Goal: Transaction & Acquisition: Purchase product/service

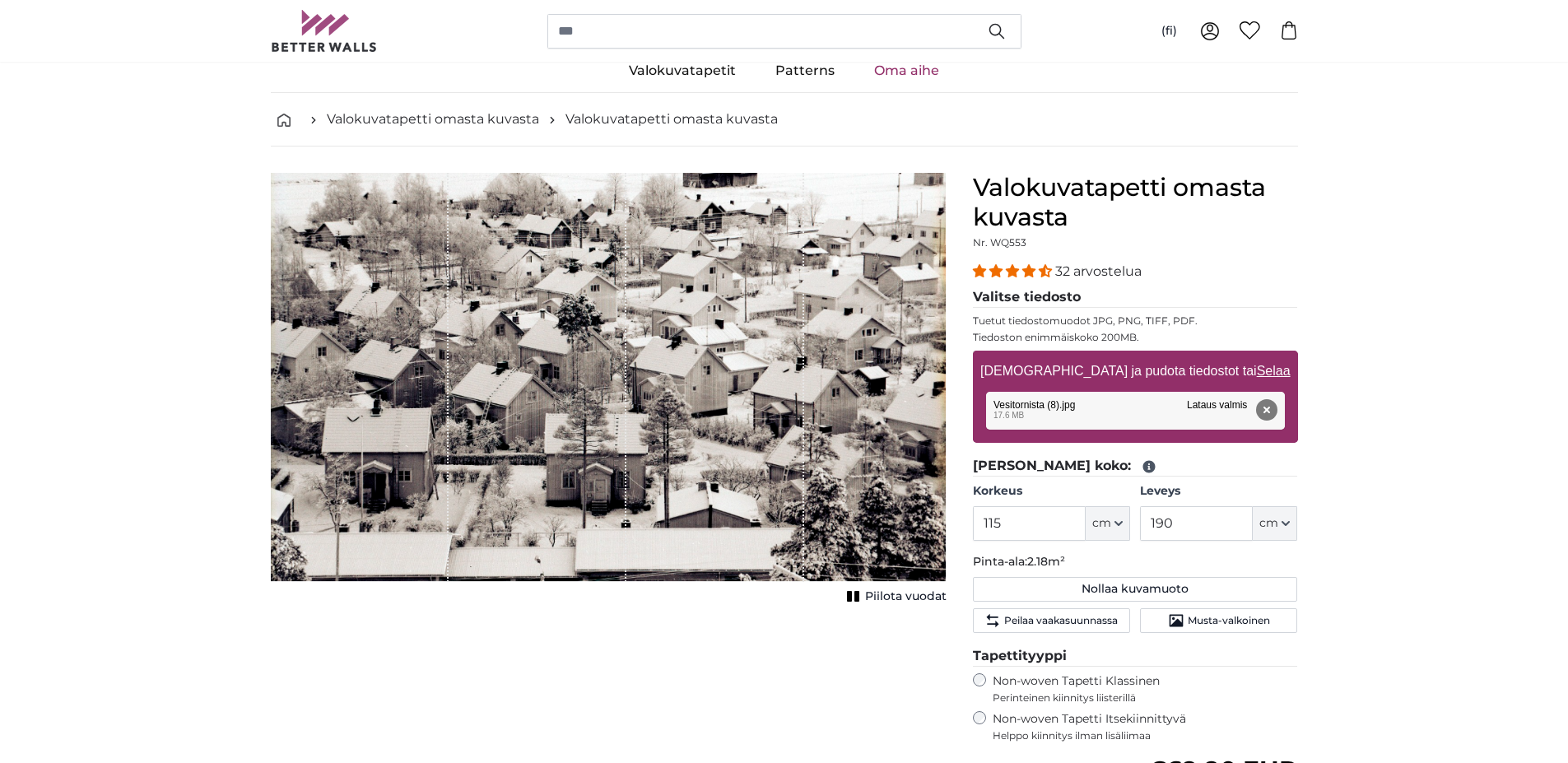
scroll to position [82, 0]
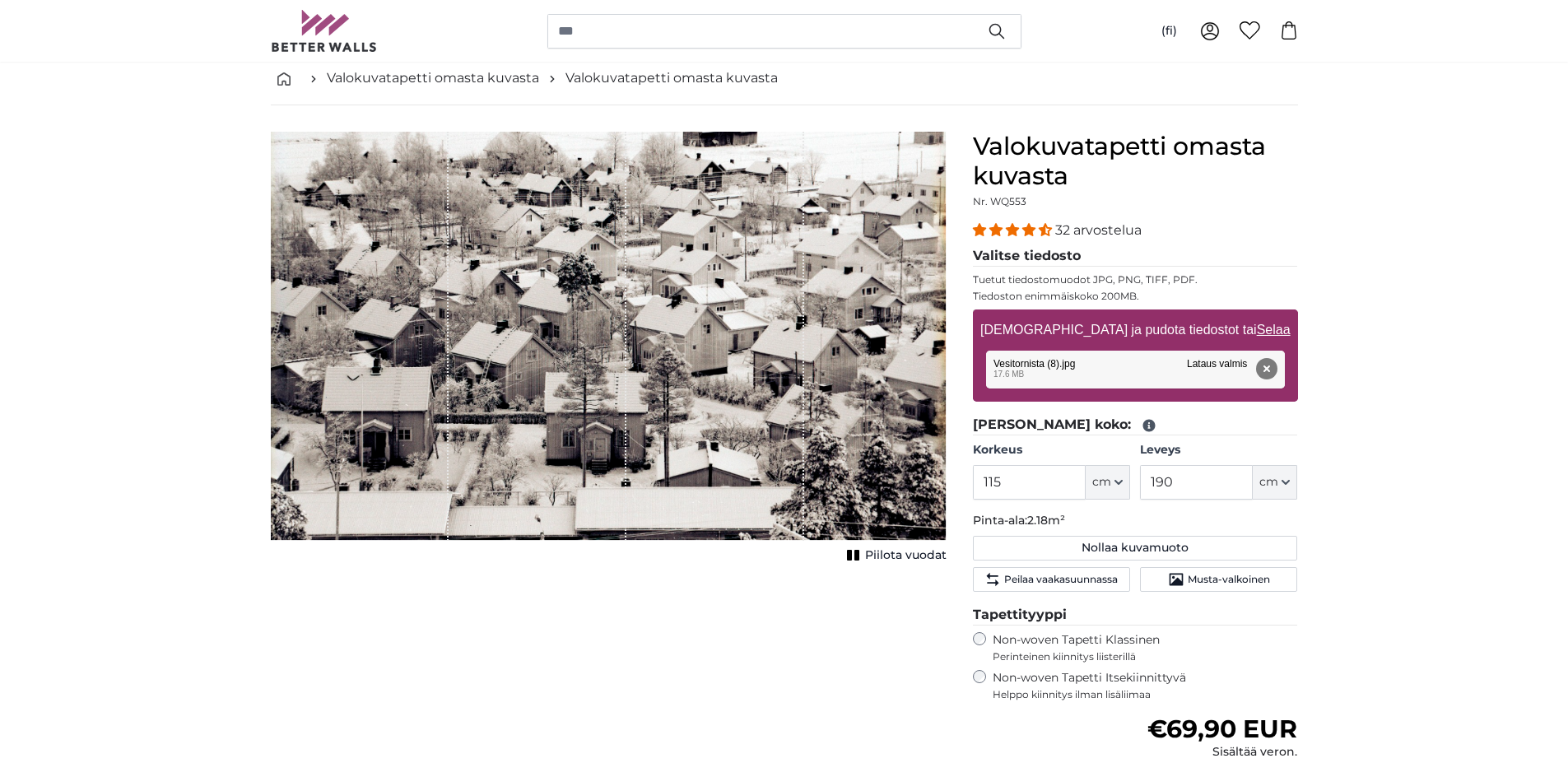
drag, startPoint x: 654, startPoint y: 227, endPoint x: 666, endPoint y: 319, distance: 92.8
click at [666, 319] on div "1 of 1" at bounding box center [716, 336] width 178 height 409
drag, startPoint x: 577, startPoint y: 334, endPoint x: 581, endPoint y: 387, distance: 53.2
click at [581, 387] on div "1 of 1" at bounding box center [538, 336] width 178 height 409
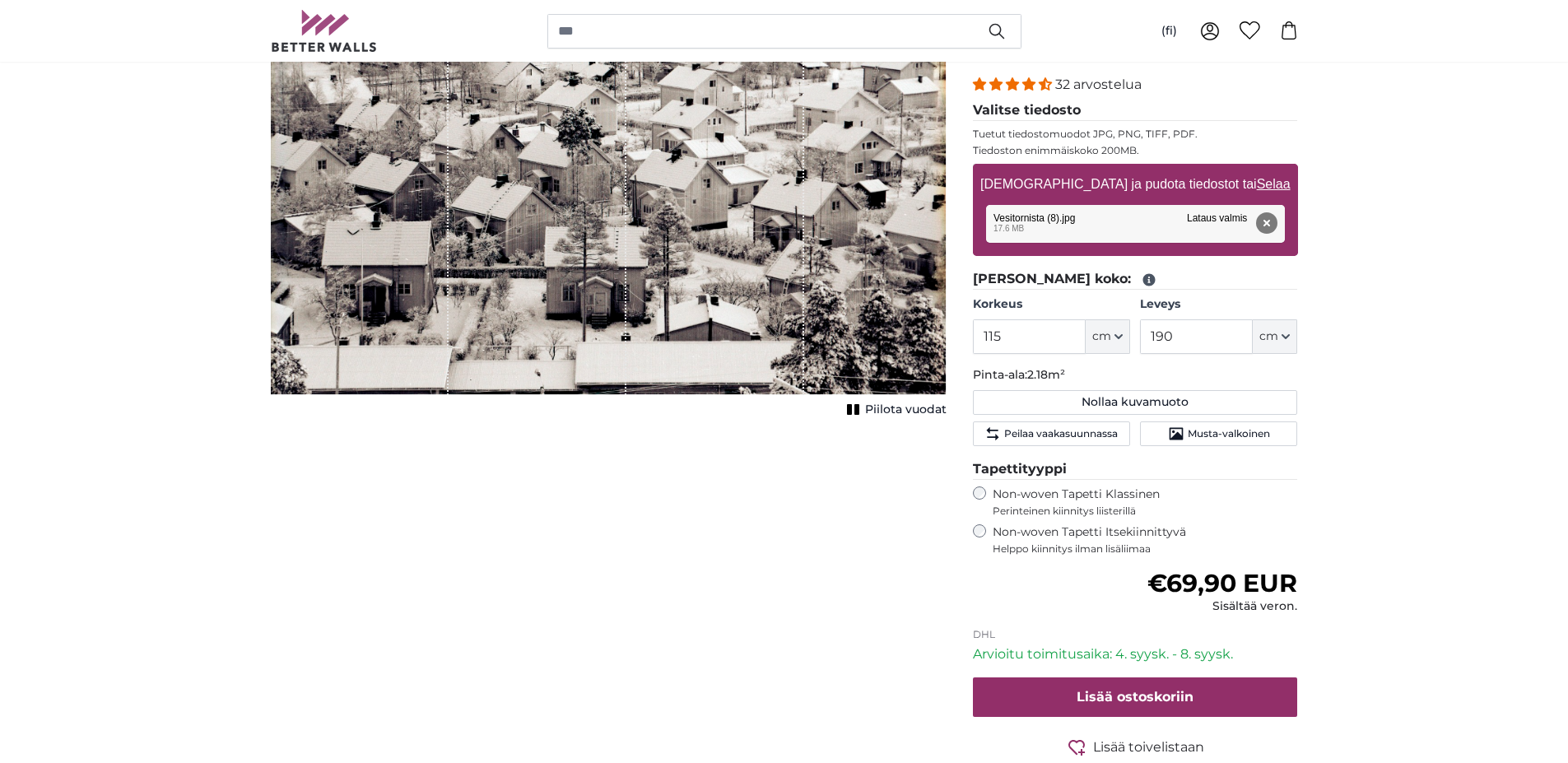
scroll to position [247, 0]
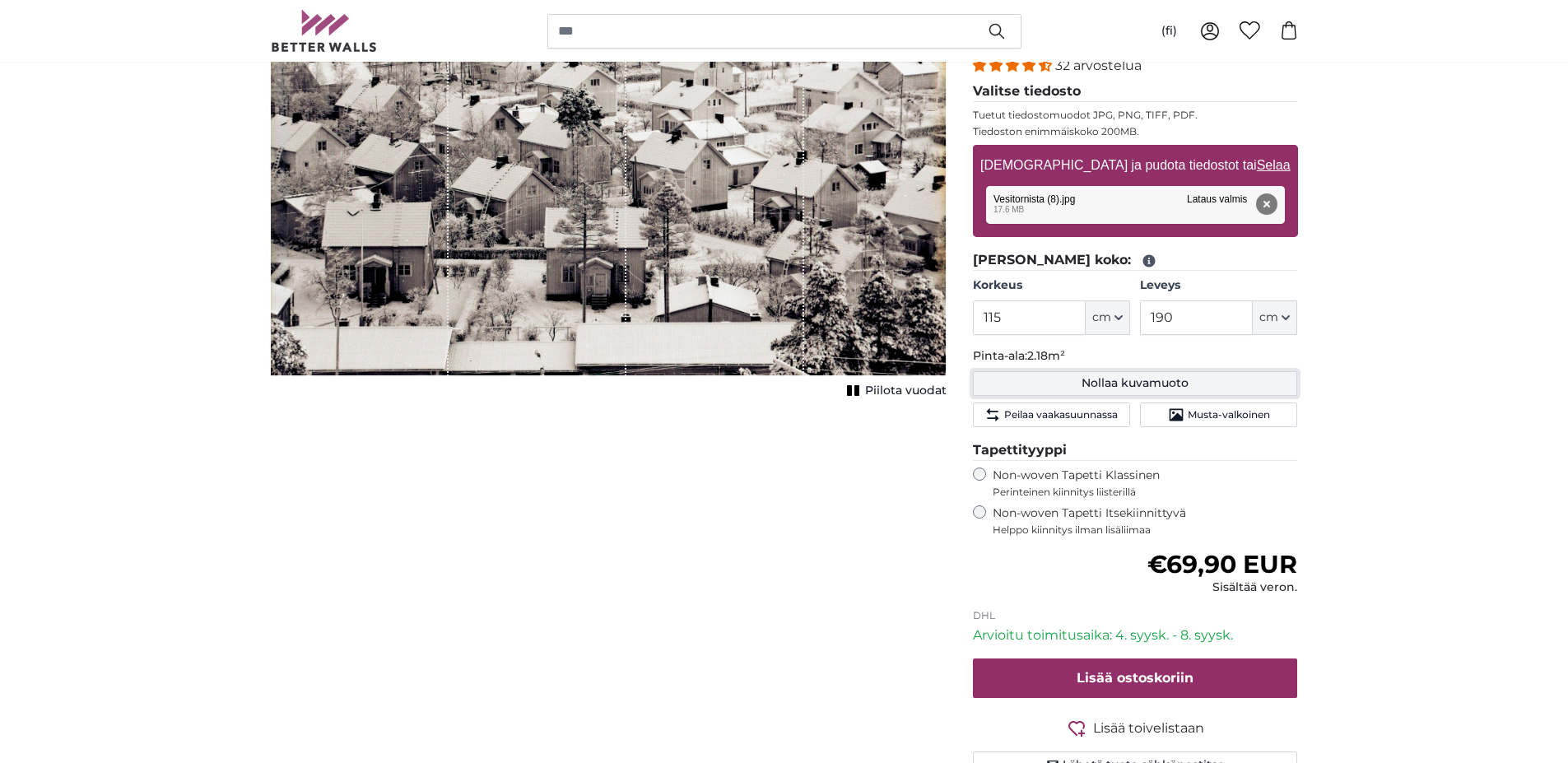
click at [1193, 383] on button "Nollaa kuvamuoto" at bounding box center [1135, 383] width 326 height 24
type input "200"
type input "298"
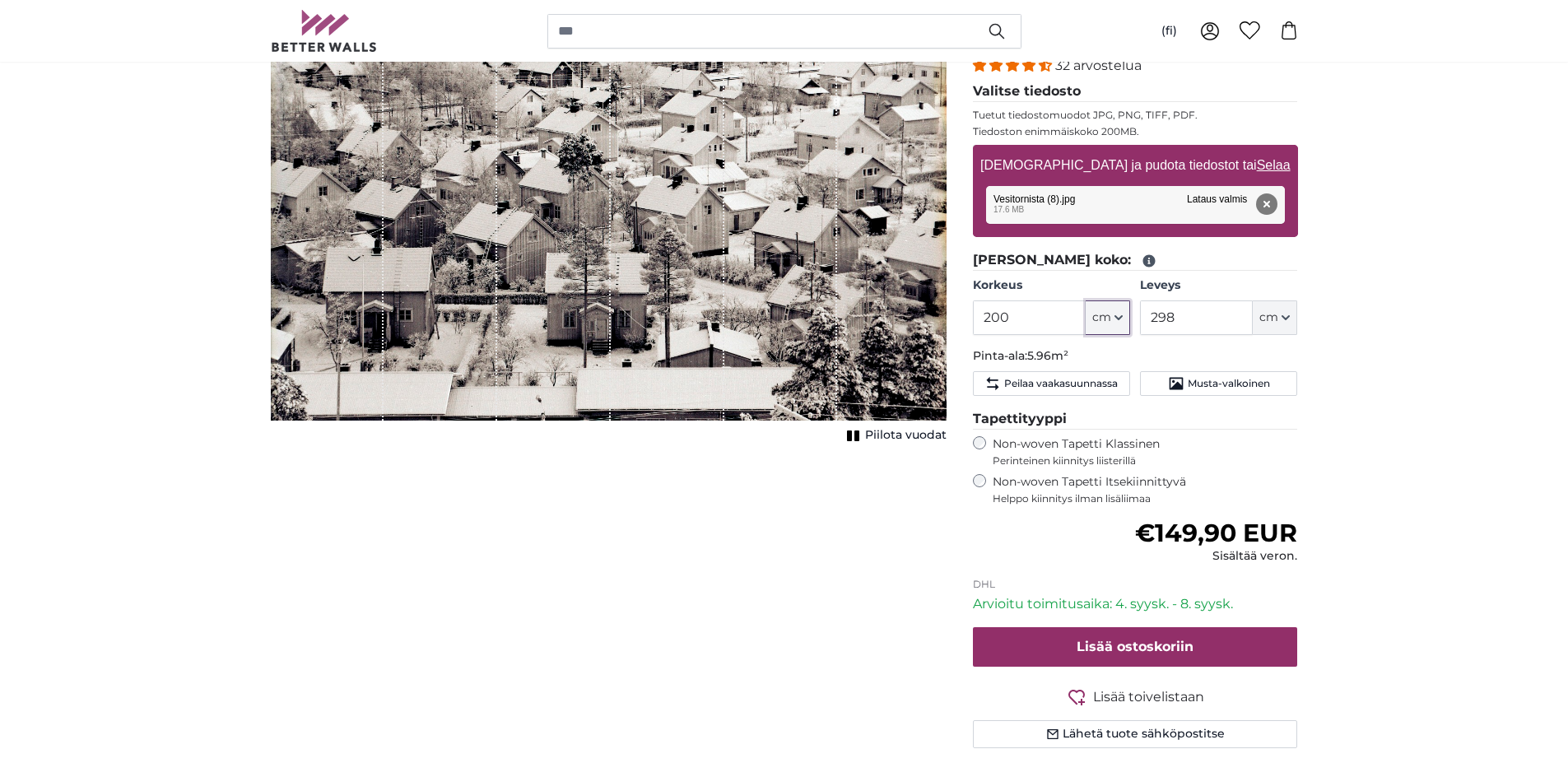
click at [1121, 322] on button "cm" at bounding box center [1108, 317] width 44 height 34
click at [1015, 321] on input "200" at bounding box center [1028, 317] width 112 height 34
drag, startPoint x: 992, startPoint y: 317, endPoint x: 1013, endPoint y: 317, distance: 21.0
click at [1013, 317] on input "200" at bounding box center [1028, 317] width 112 height 34
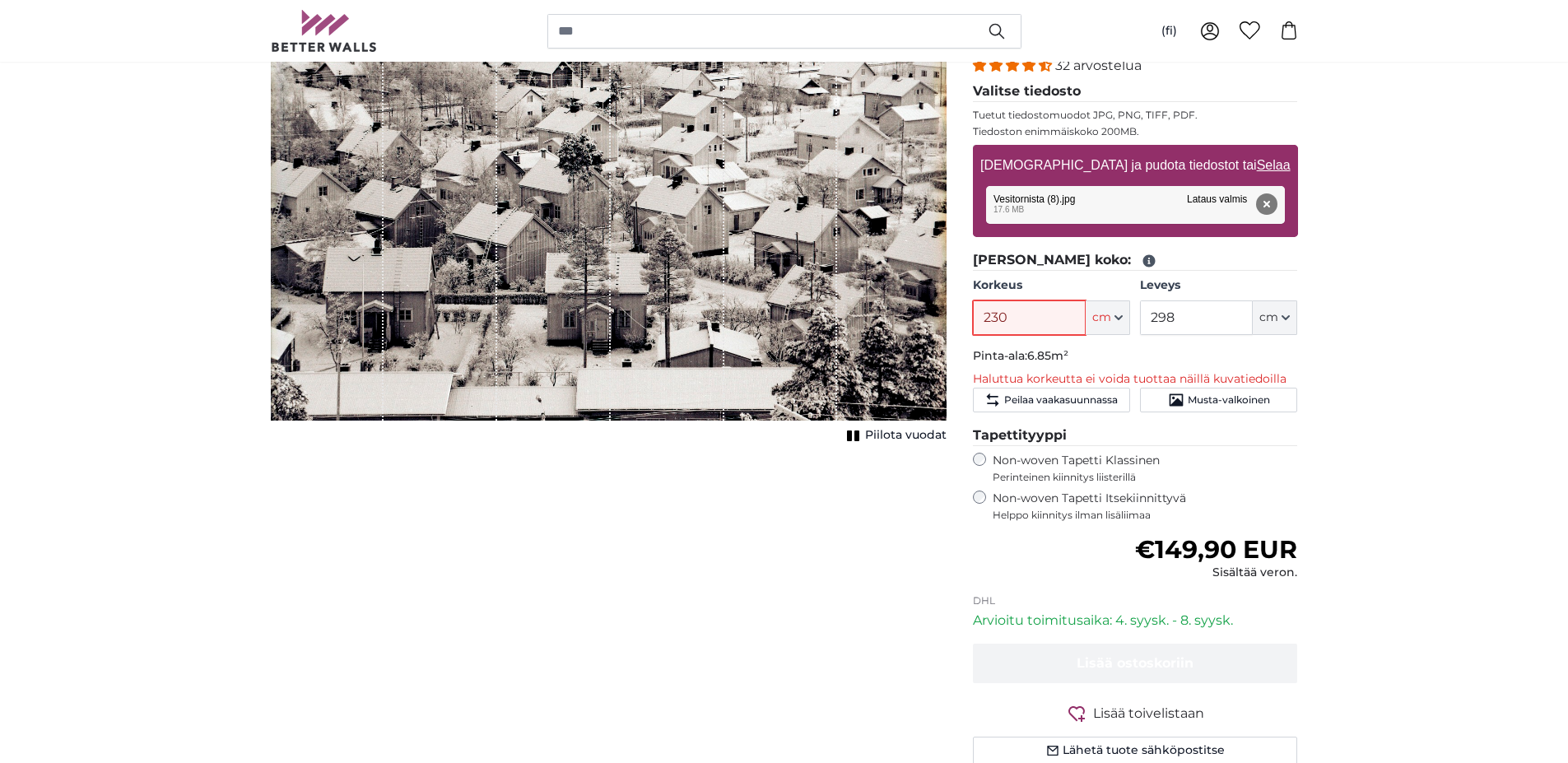
type input "230"
click at [1208, 314] on input "298" at bounding box center [1196, 317] width 112 height 34
drag, startPoint x: 1209, startPoint y: 317, endPoint x: 1145, endPoint y: 315, distance: 64.0
click at [1145, 315] on input "298" at bounding box center [1196, 317] width 112 height 34
type input "350"
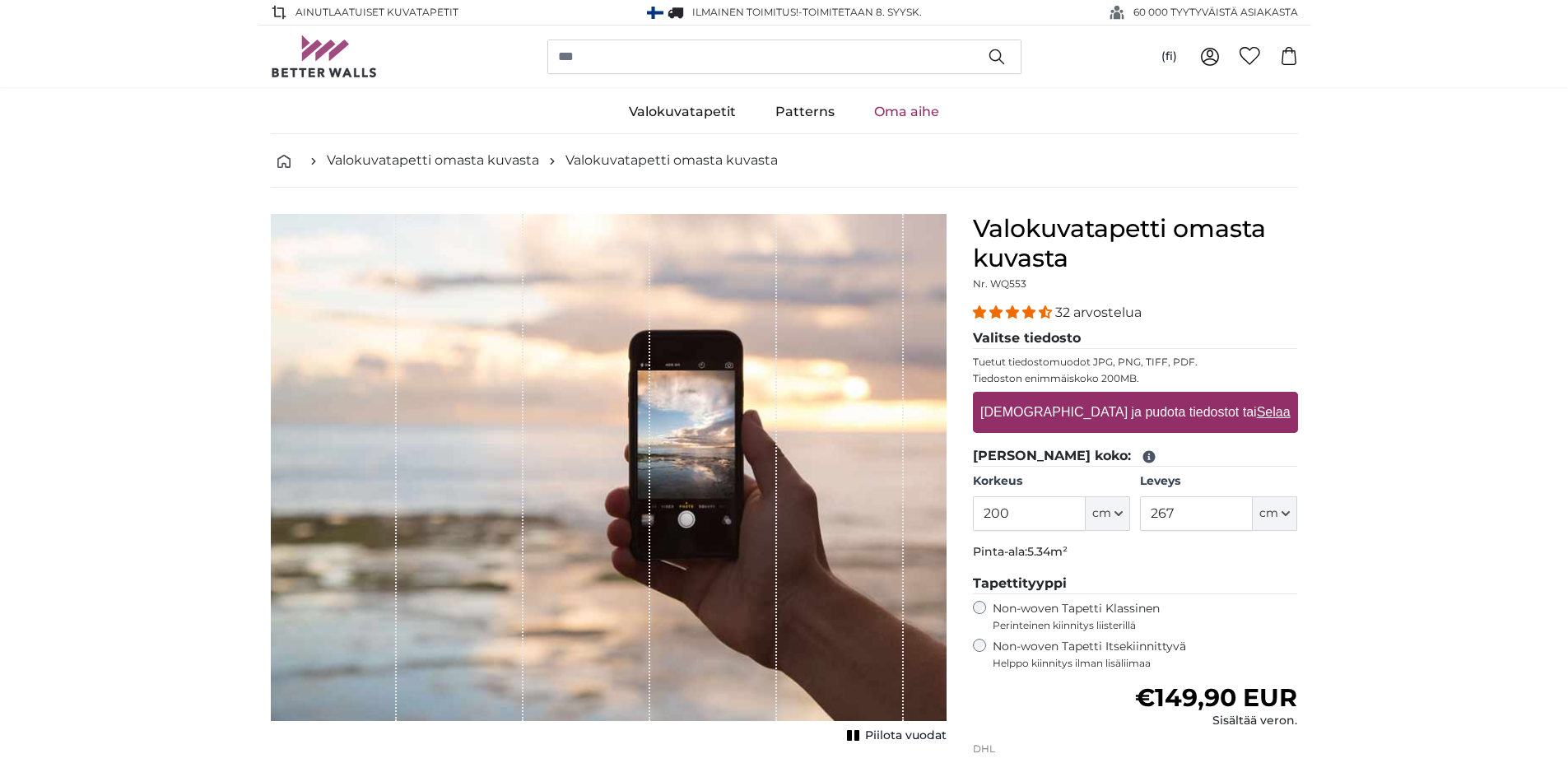
click at [1256, 406] on u "Selaa" at bounding box center [1273, 411] width 34 height 14
click at [1211, 397] on input "Vedä ja pudota tiedostot tai Selaa" at bounding box center [1135, 394] width 326 height 5
type input "**********"
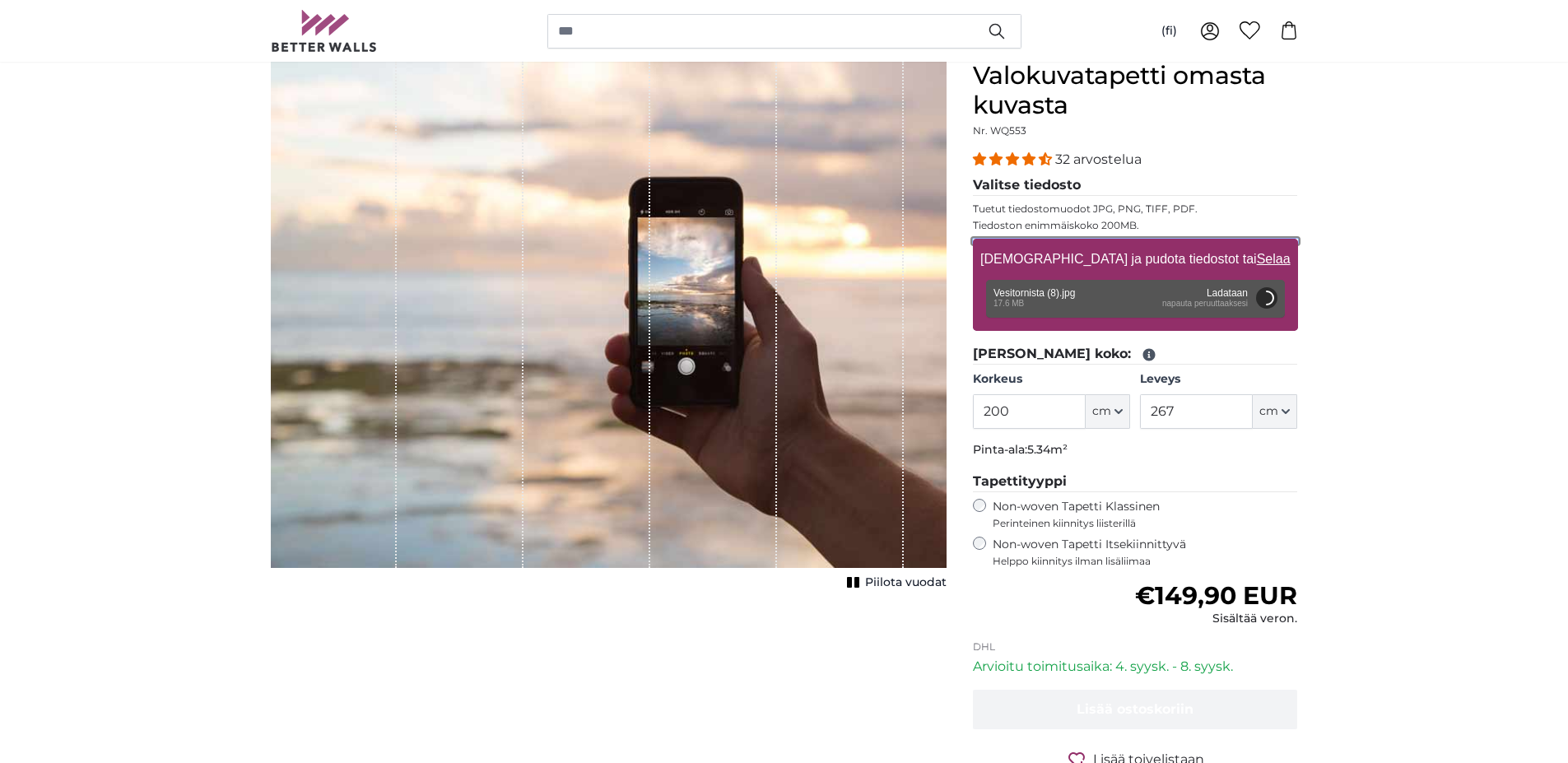
scroll to position [164, 0]
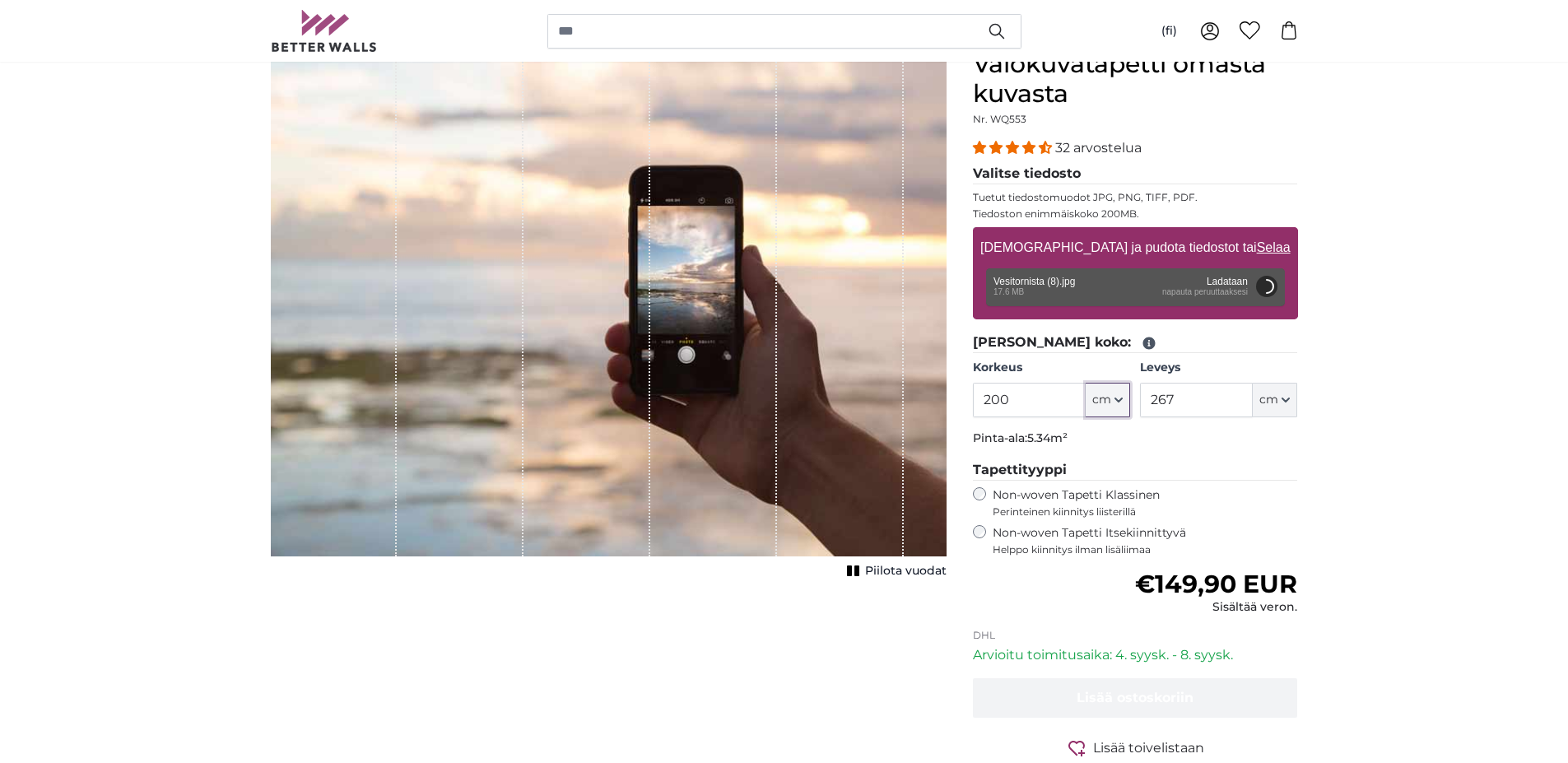
click at [1115, 399] on icon "button" at bounding box center [1118, 400] width 7 height 3
click at [1093, 440] on link "Centimeter (cm)" at bounding box center [1108, 444] width 145 height 29
click at [1008, 403] on input "200" at bounding box center [1028, 400] width 112 height 34
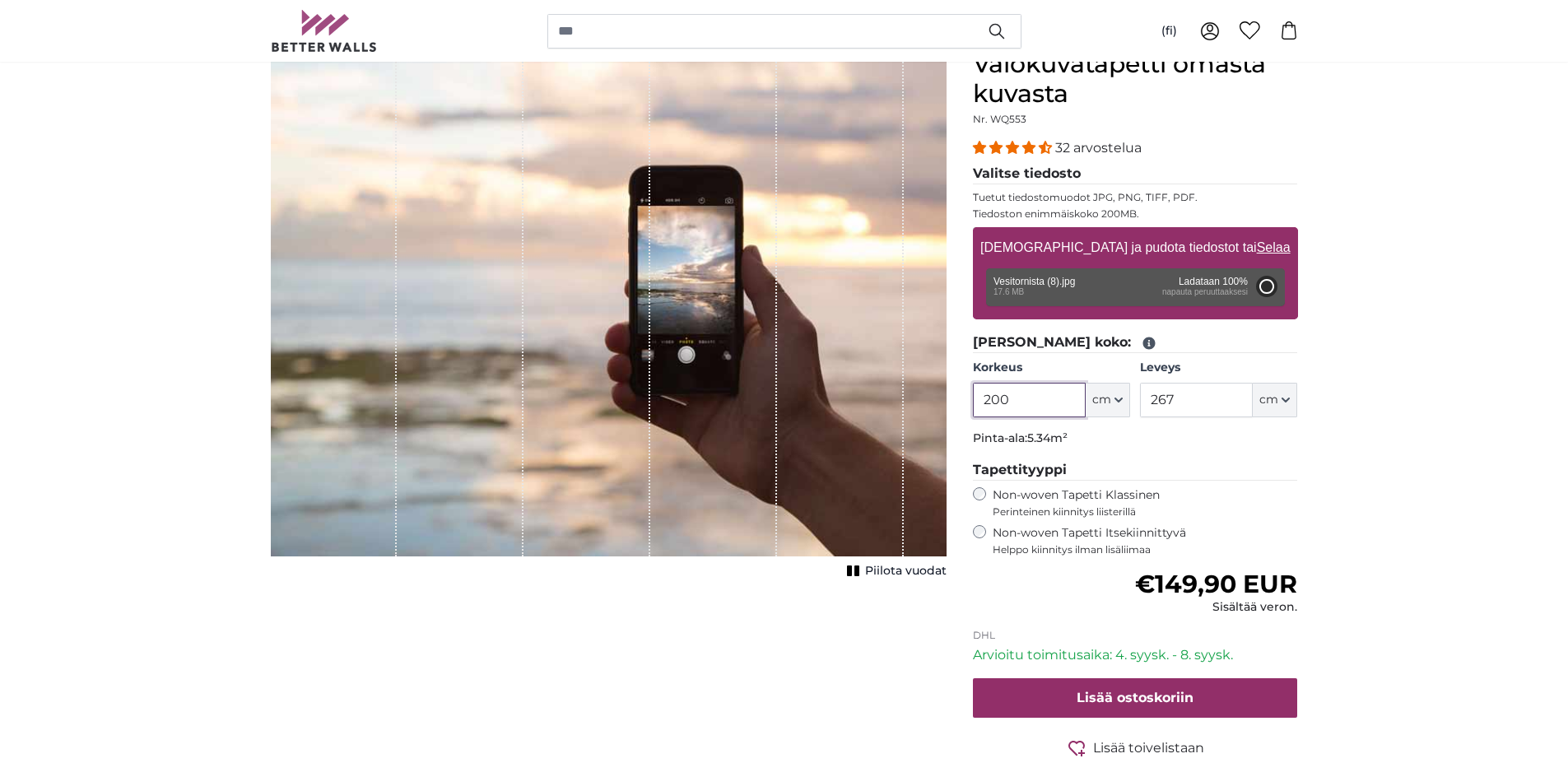
type input "298"
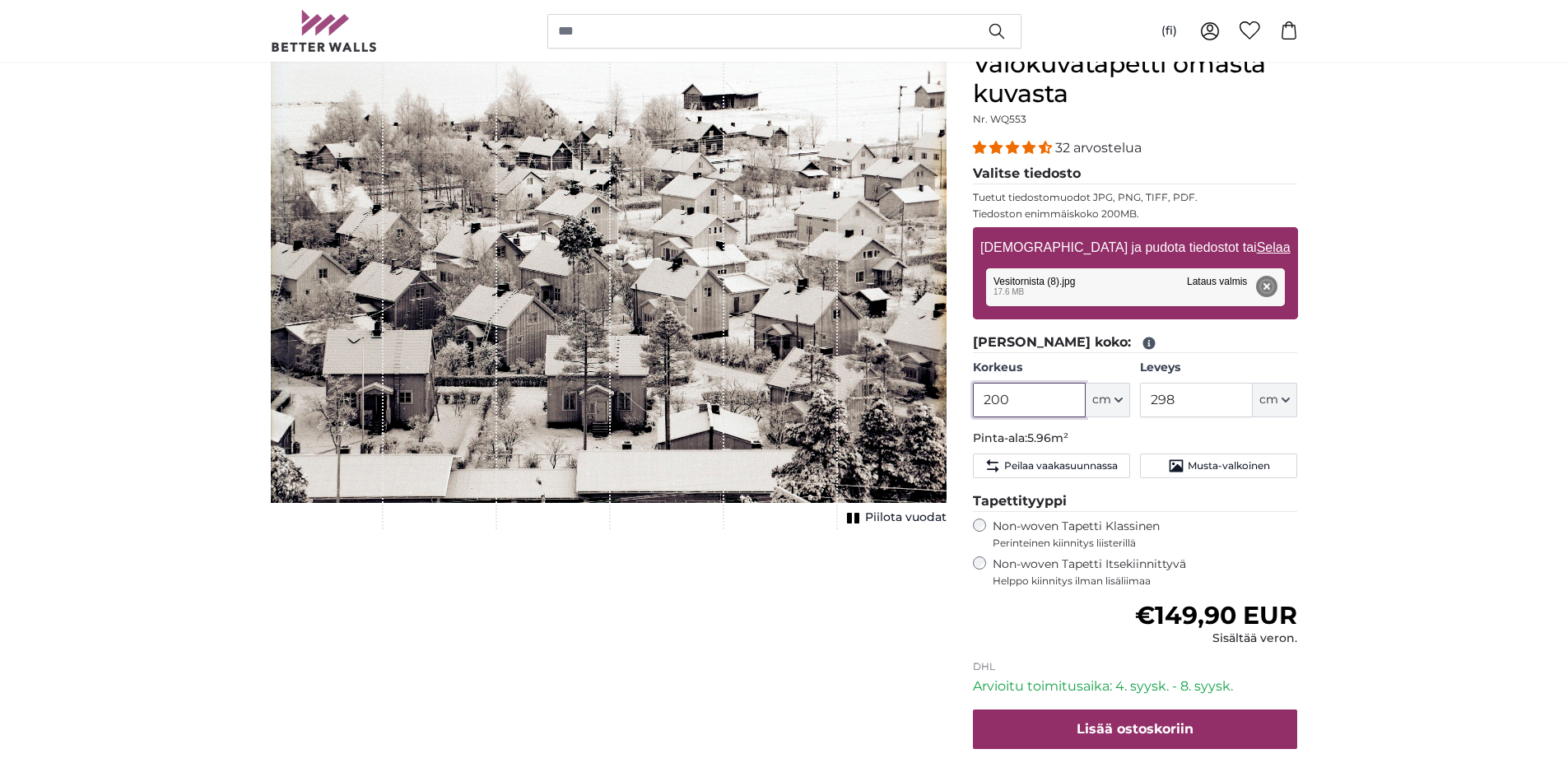
drag, startPoint x: 991, startPoint y: 401, endPoint x: 1013, endPoint y: 400, distance: 22.0
click at [1013, 400] on input "200" at bounding box center [1028, 400] width 112 height 34
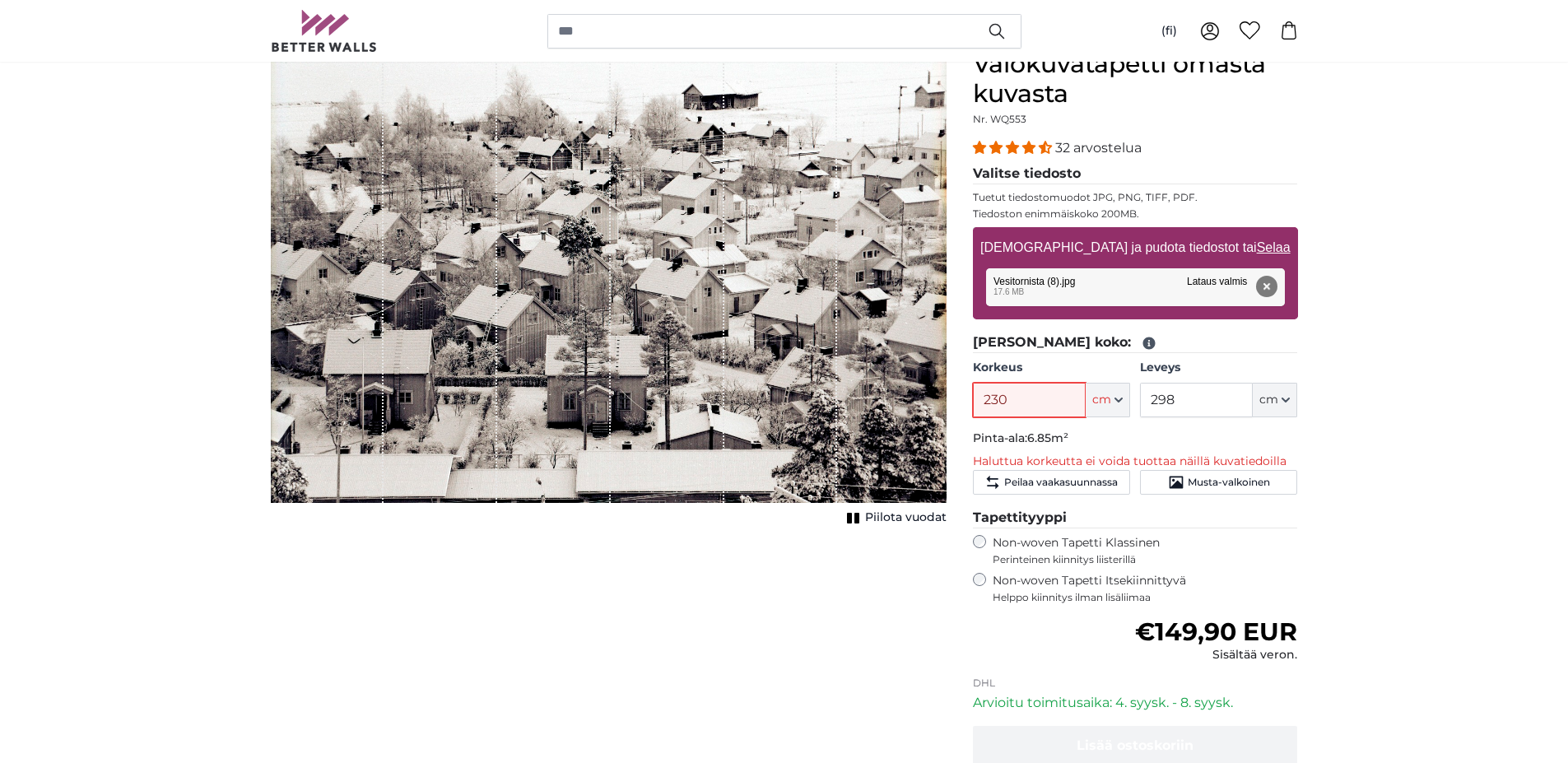
type input "230"
click at [1287, 399] on icon "button" at bounding box center [1285, 400] width 8 height 8
click at [1183, 398] on input "298" at bounding box center [1196, 400] width 112 height 34
drag, startPoint x: 1188, startPoint y: 399, endPoint x: 1133, endPoint y: 394, distance: 55.2
click at [1133, 394] on div "Korkeus 230 ft cm Centimeter (cm) Inches (inch) Feet (ft. in.) Leveys 298 ft cm…" at bounding box center [1135, 388] width 326 height 58
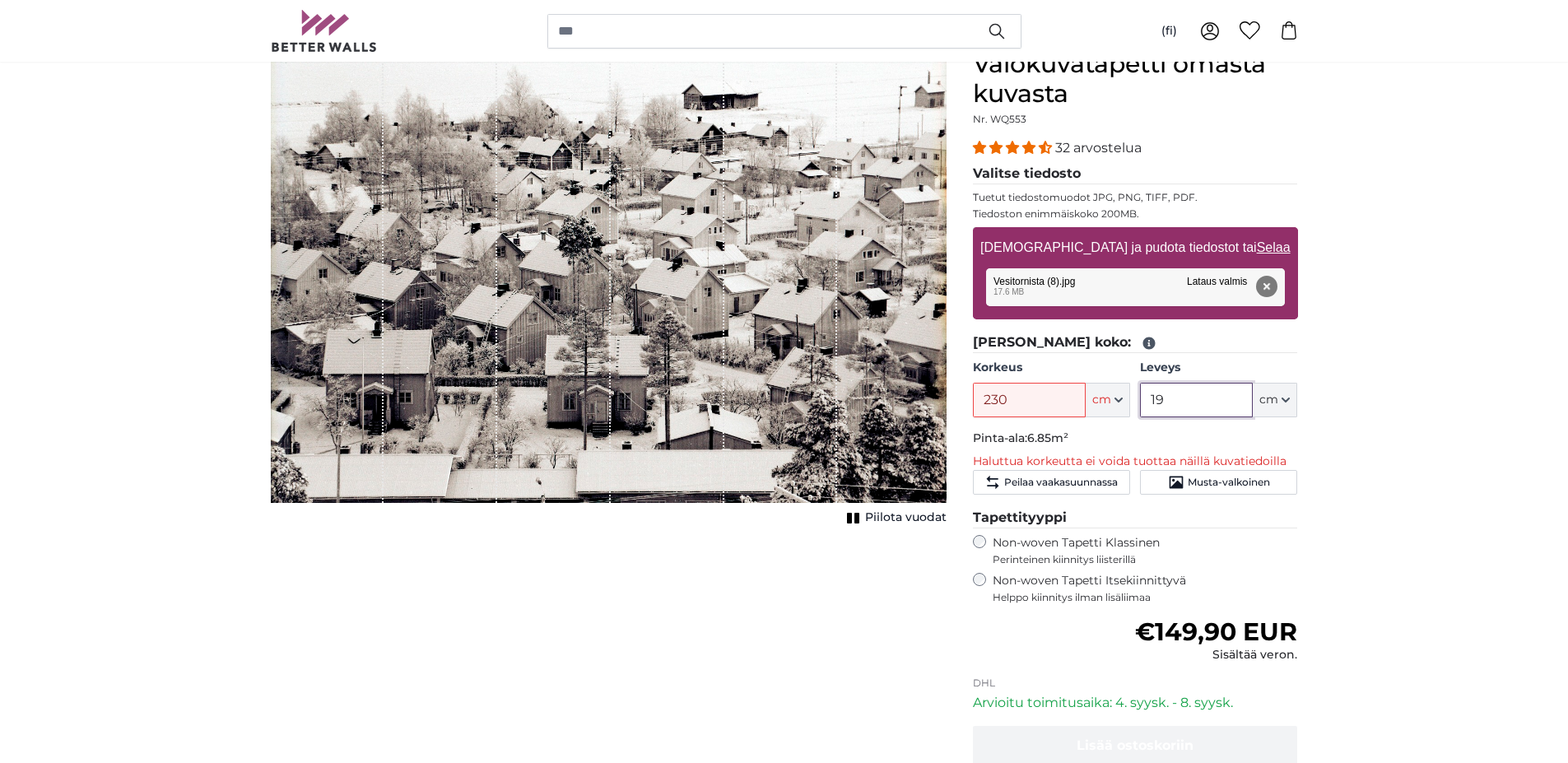
type input "190"
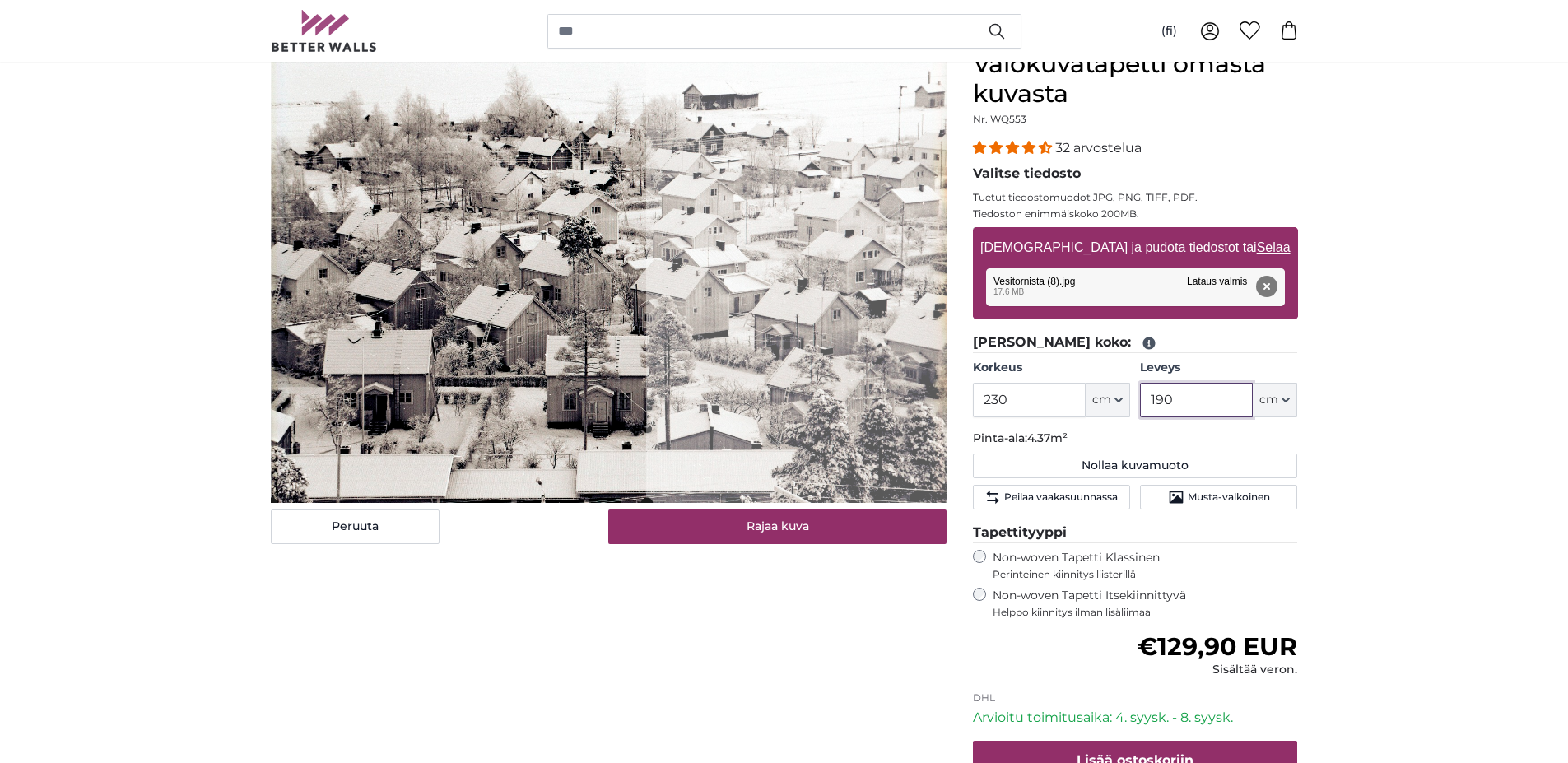
click at [434, 359] on cropper-handle at bounding box center [457, 276] width 374 height 453
drag, startPoint x: 1182, startPoint y: 399, endPoint x: 1155, endPoint y: 397, distance: 27.1
click at [1155, 397] on input "190" at bounding box center [1196, 400] width 112 height 34
click at [417, 248] on cropper-handle at bounding box center [448, 276] width 355 height 453
drag, startPoint x: 1154, startPoint y: 400, endPoint x: 1178, endPoint y: 401, distance: 24.0
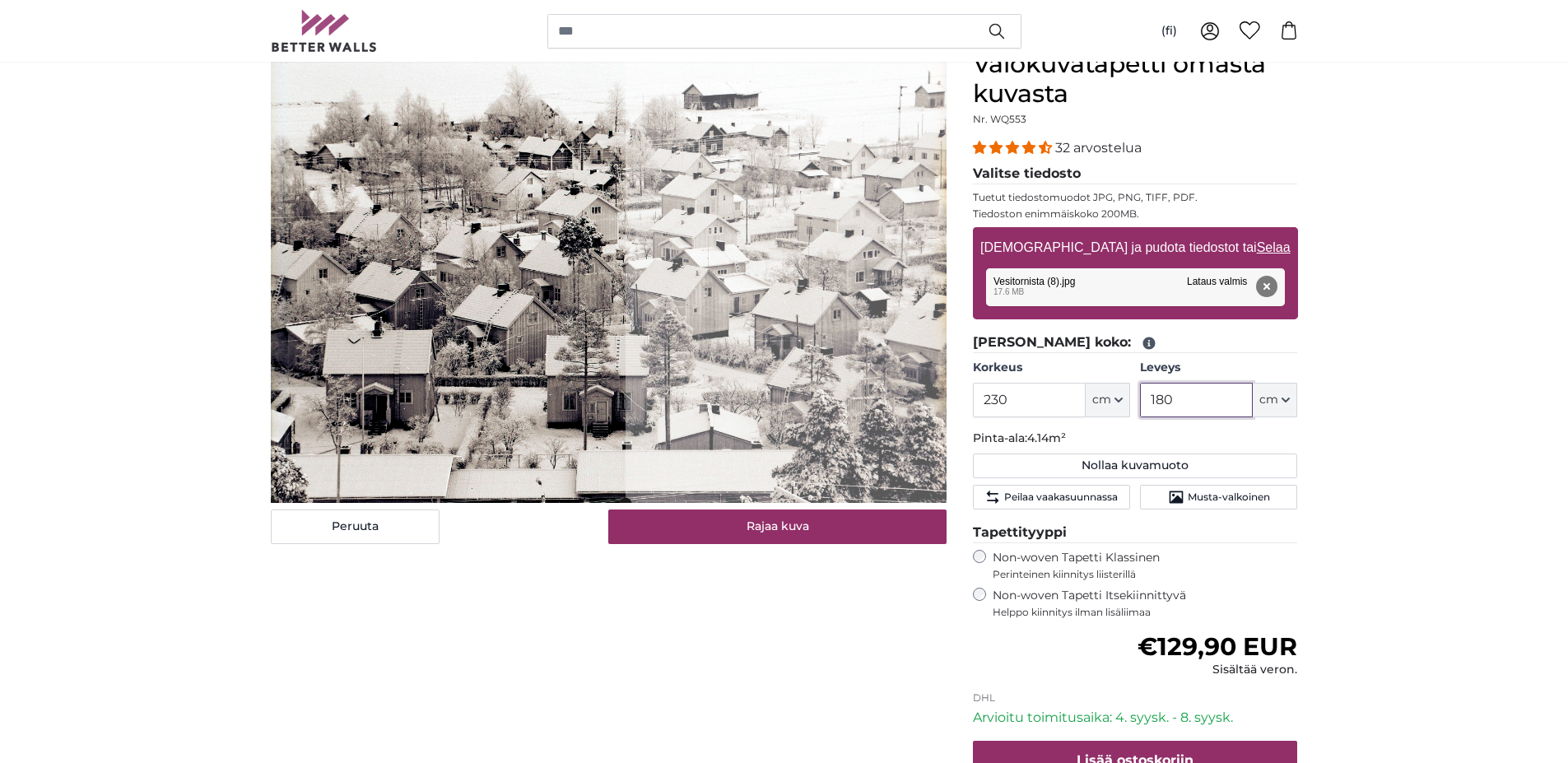
click at [1178, 401] on input "180" at bounding box center [1196, 400] width 112 height 34
click at [376, 319] on cropper-handle at bounding box center [444, 276] width 345 height 453
click at [1166, 397] on input "175" at bounding box center [1196, 400] width 112 height 34
click at [458, 387] on cropper-handle at bounding box center [442, 276] width 343 height 453
type input "174"
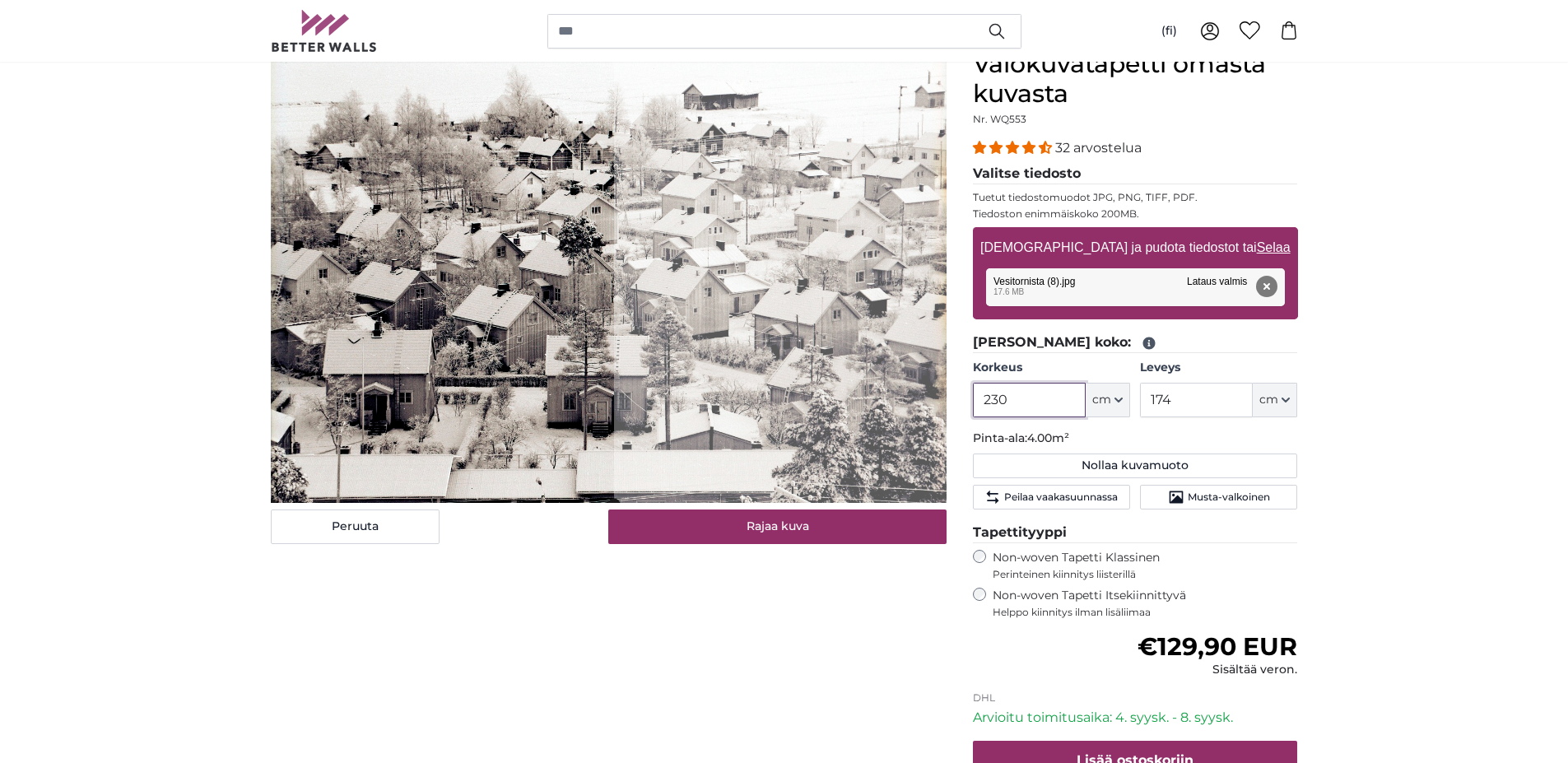
drag, startPoint x: 1029, startPoint y: 396, endPoint x: 972, endPoint y: 383, distance: 58.5
click at [972, 383] on div "Valokuvatapetti omasta kuvasta Nr. WQ553 32 arvostelua Valitse tiedosto Tuetut …" at bounding box center [1136, 476] width 352 height 852
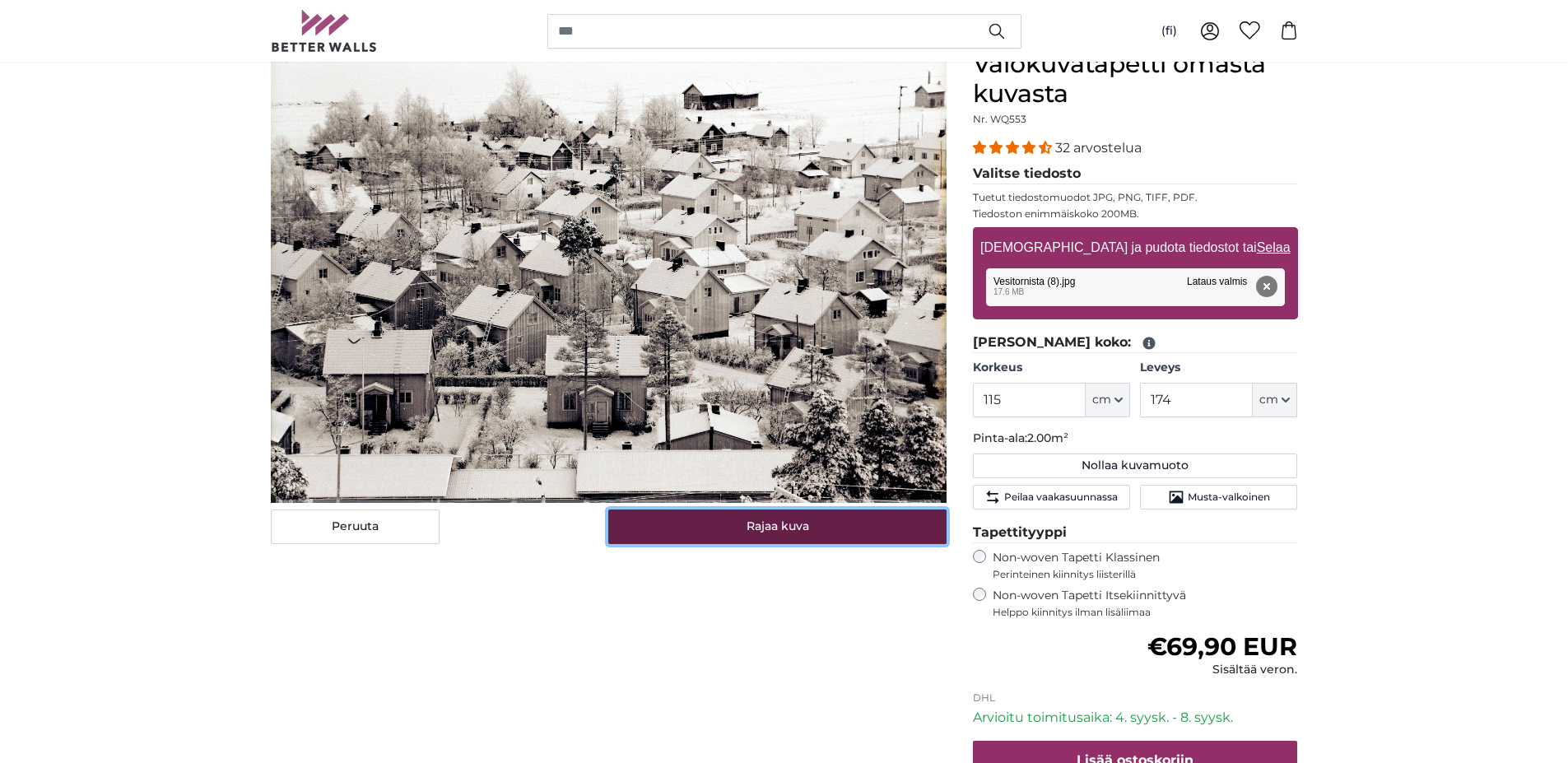
click at [837, 532] on button "Rajaa kuva" at bounding box center [777, 526] width 338 height 34
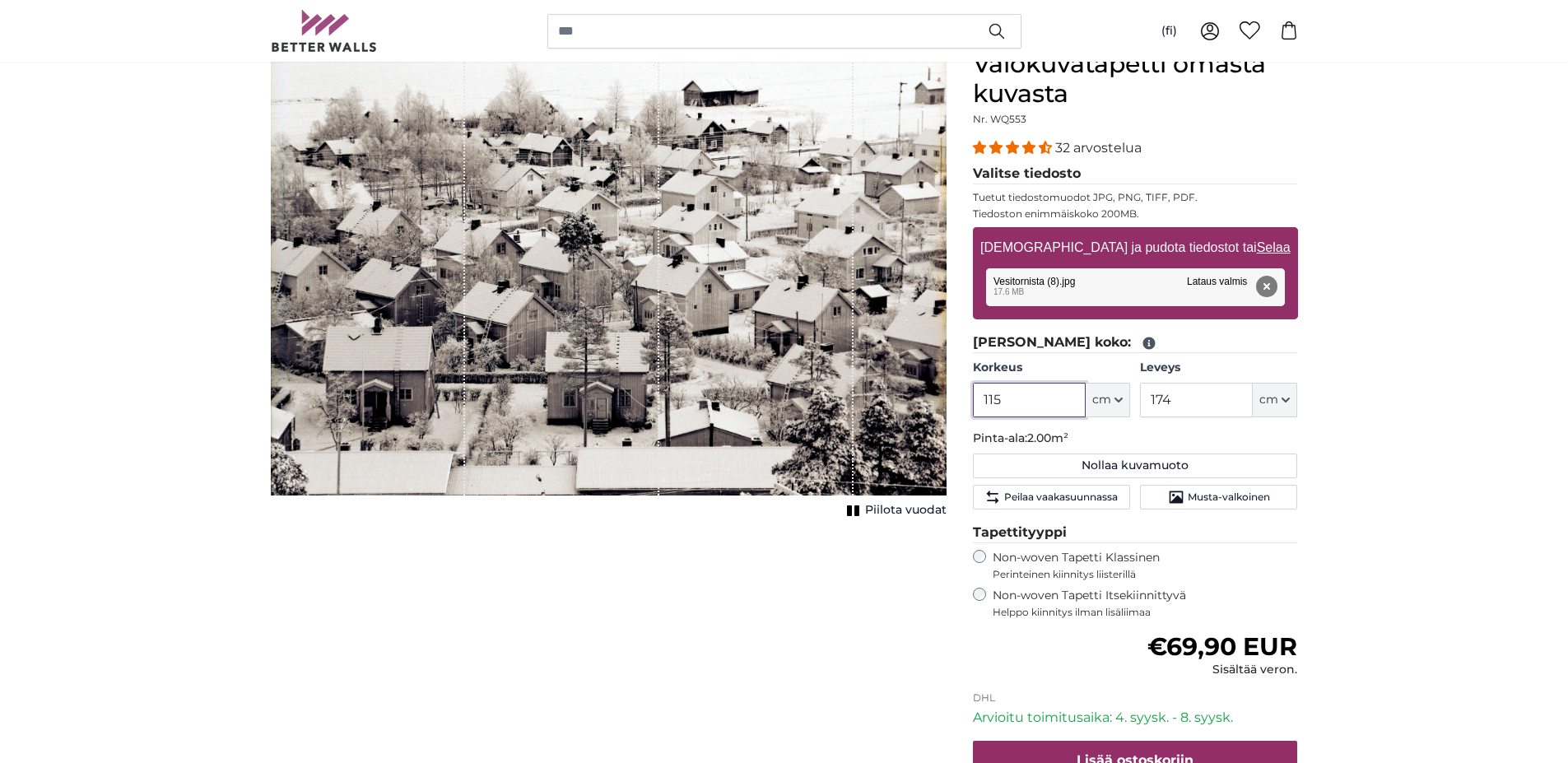
drag, startPoint x: 1010, startPoint y: 398, endPoint x: 955, endPoint y: 397, distance: 55.0
click at [955, 397] on product-detail "Peruuta Rajaa kuva Piilota vuodat Valokuvatapetti omasta kuvasta Nr. WQ553 32 a…" at bounding box center [785, 462] width 1054 height 878
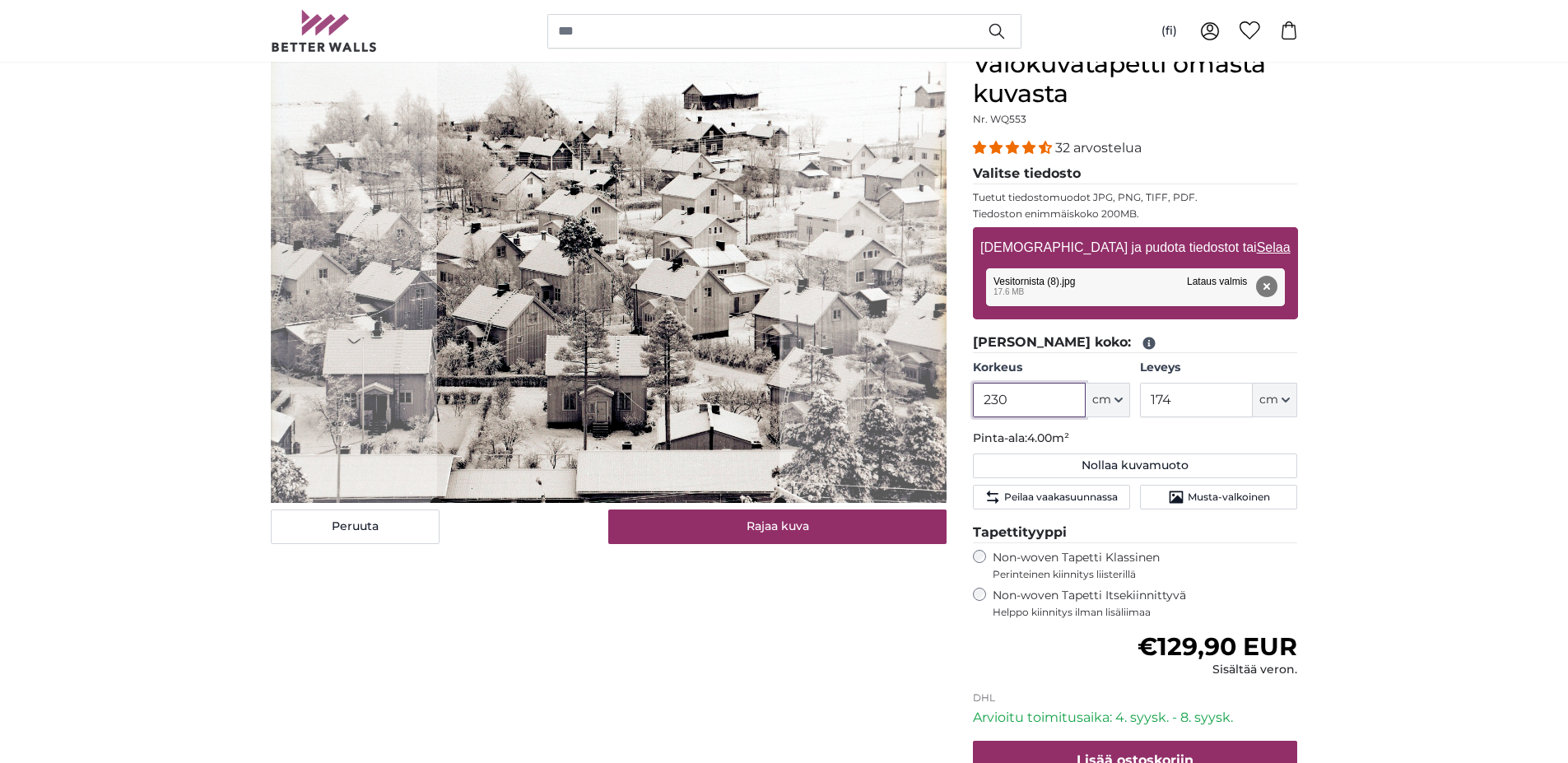
type input "230"
drag, startPoint x: 1191, startPoint y: 399, endPoint x: 1138, endPoint y: 394, distance: 53.2
click at [1138, 394] on div "Korkeus 230 ft cm Centimeter (cm) Inches (inch) Feet (ft. in.) Leveys 174 ft cm…" at bounding box center [1135, 388] width 326 height 58
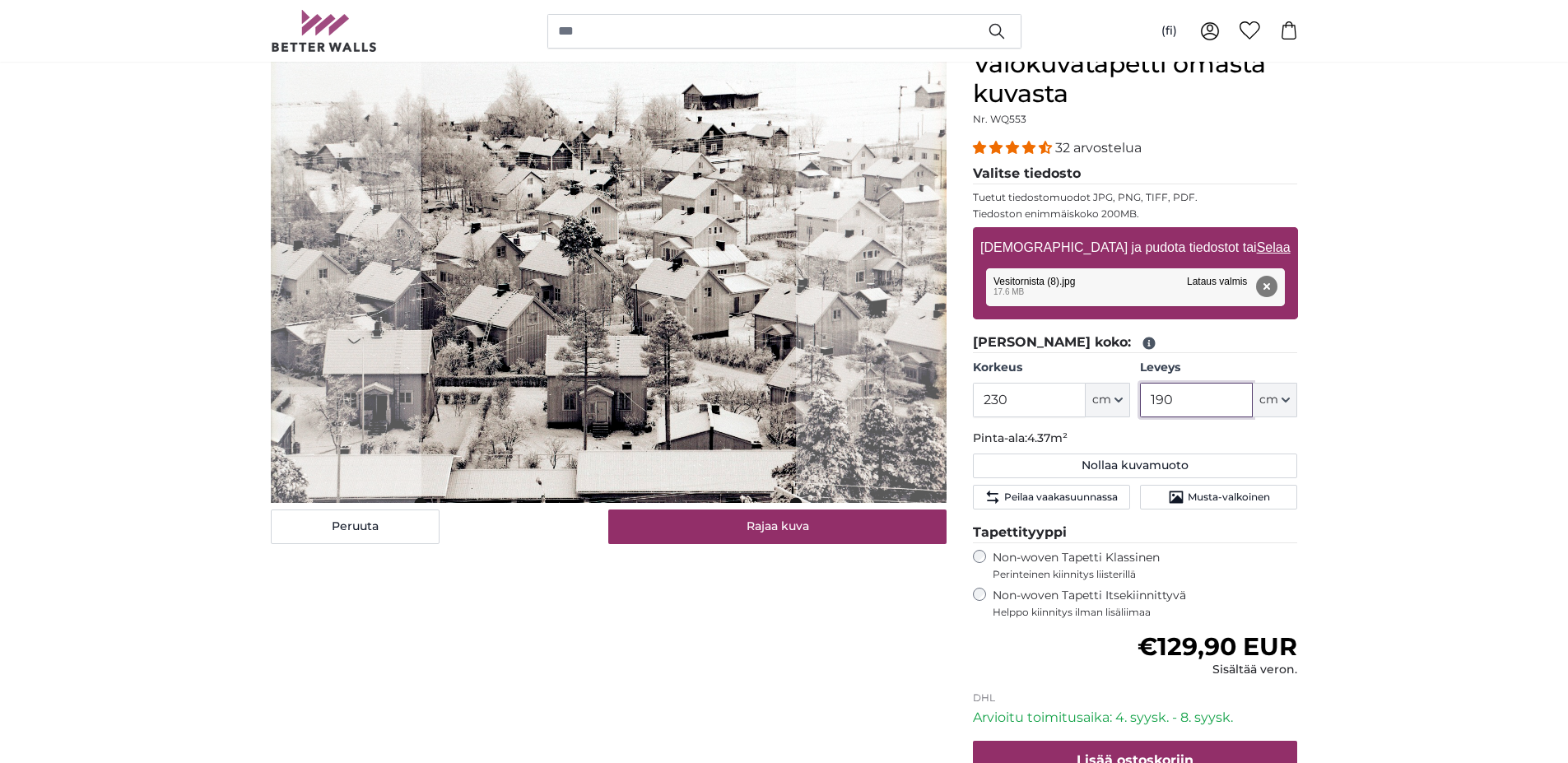
type input "190"
click at [993, 398] on input "230" at bounding box center [1028, 400] width 112 height 34
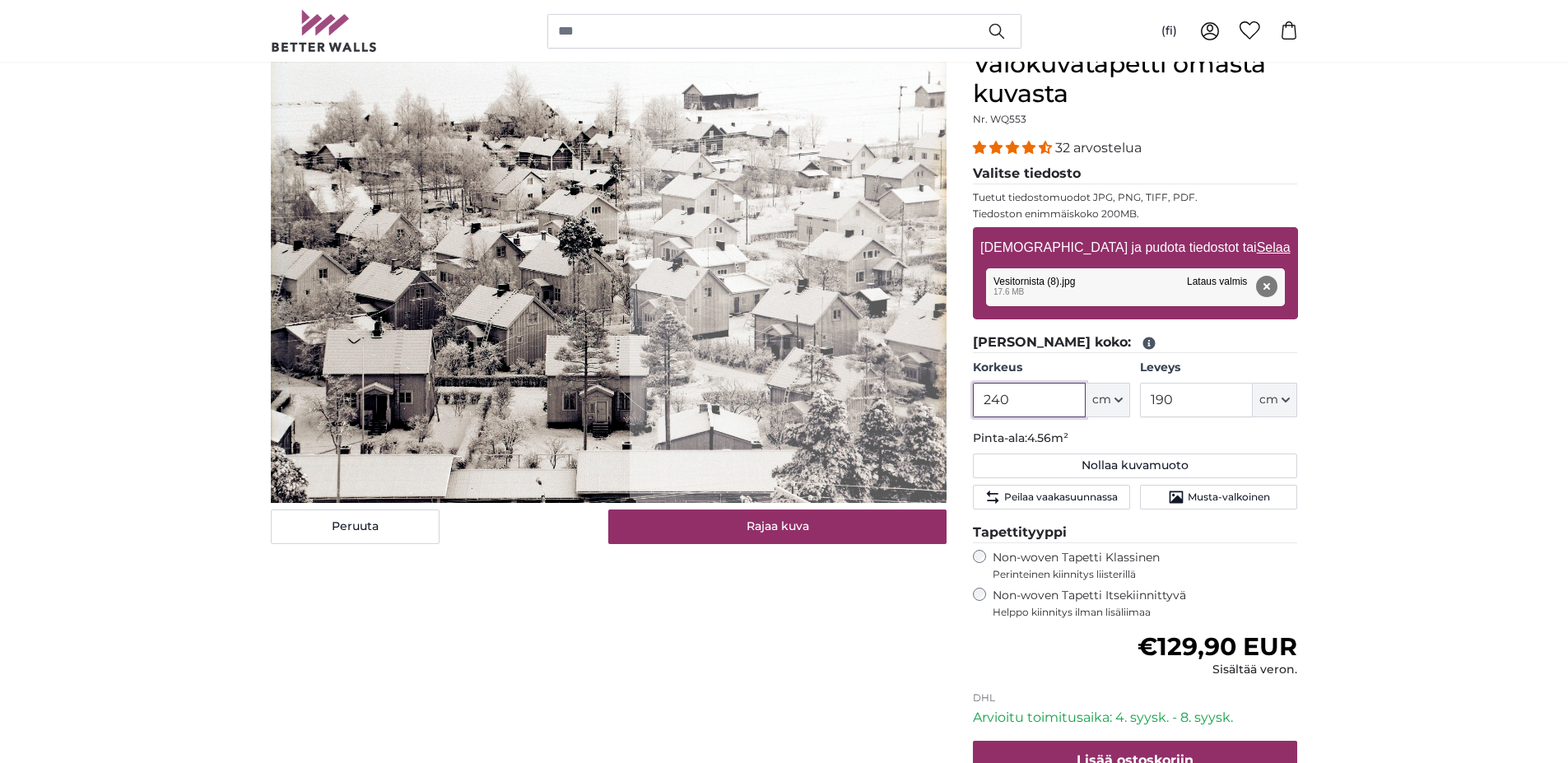
click at [352, 370] on cropper-handle at bounding box center [450, 276] width 359 height 453
drag, startPoint x: 1017, startPoint y: 396, endPoint x: 973, endPoint y: 386, distance: 45.1
click at [973, 386] on input "240" at bounding box center [1028, 400] width 112 height 34
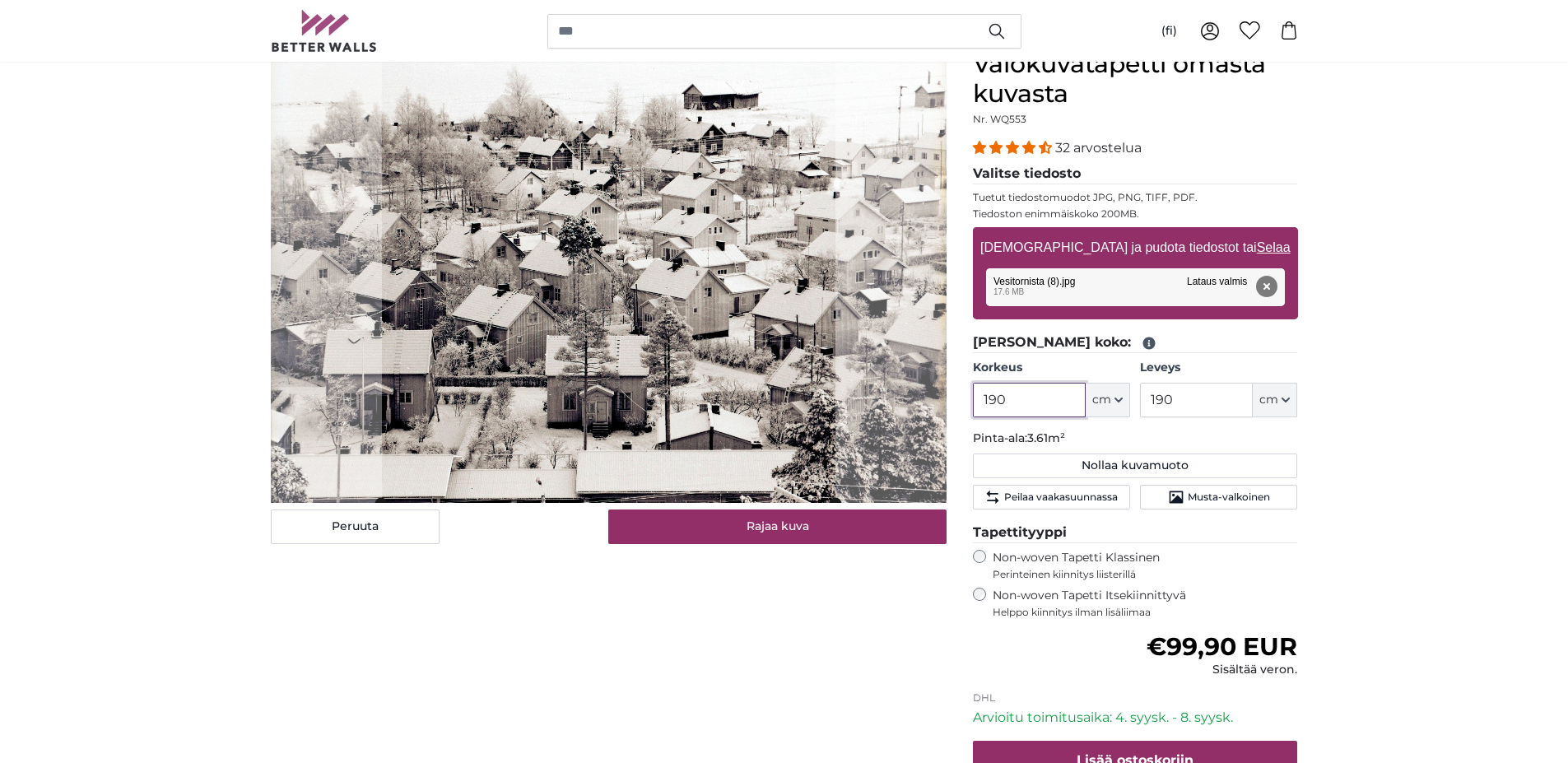
type input "190"
drag, startPoint x: 1187, startPoint y: 403, endPoint x: 1136, endPoint y: 384, distance: 54.4
click at [1136, 384] on div "Korkeus 190 ft cm Centimeter (cm) Inches (inch) Feet (ft. in.) Leveys 190 ft cm…" at bounding box center [1135, 388] width 326 height 58
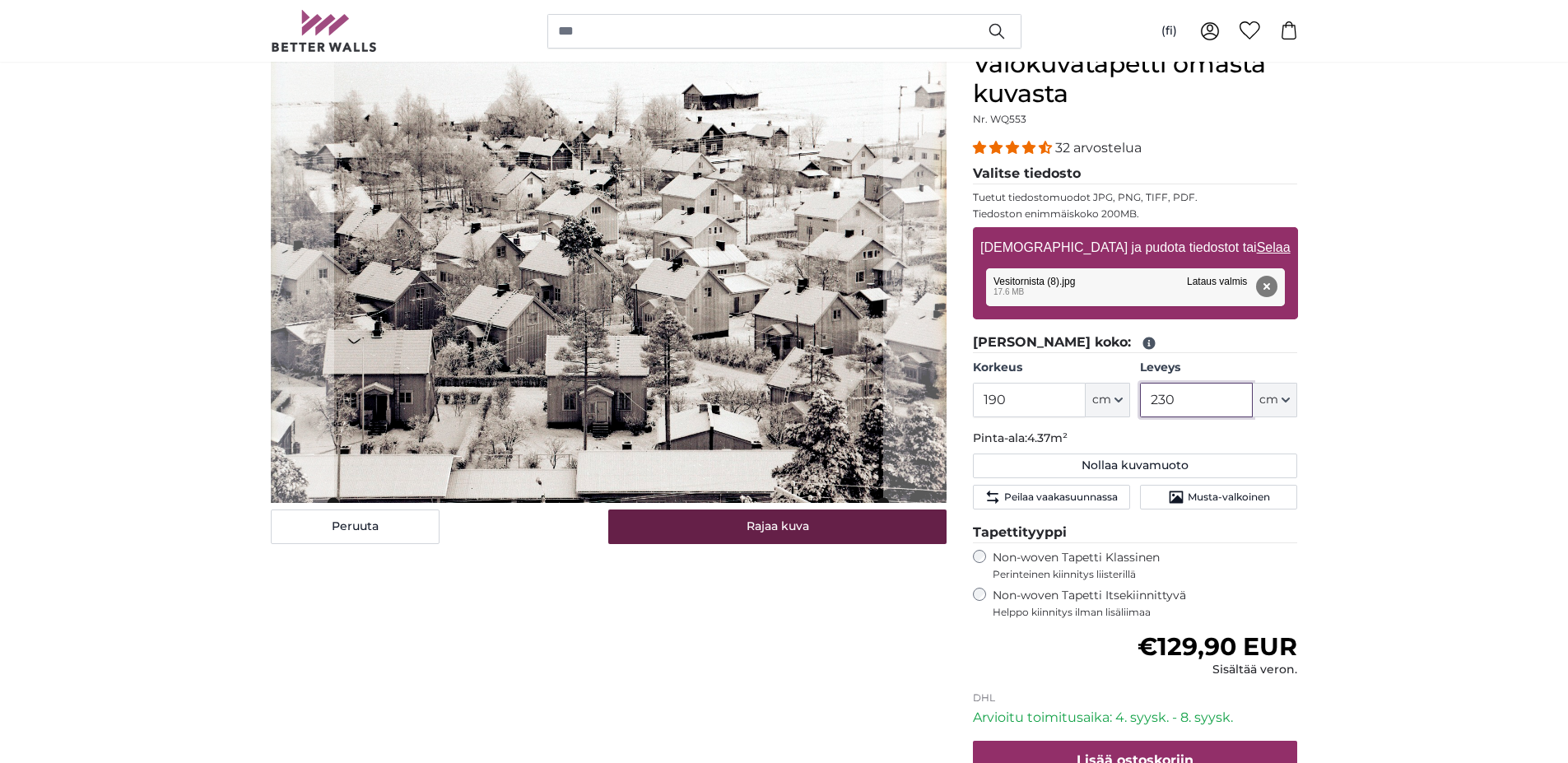
type input "230"
click at [864, 536] on button "Rajaa kuva" at bounding box center [777, 526] width 338 height 34
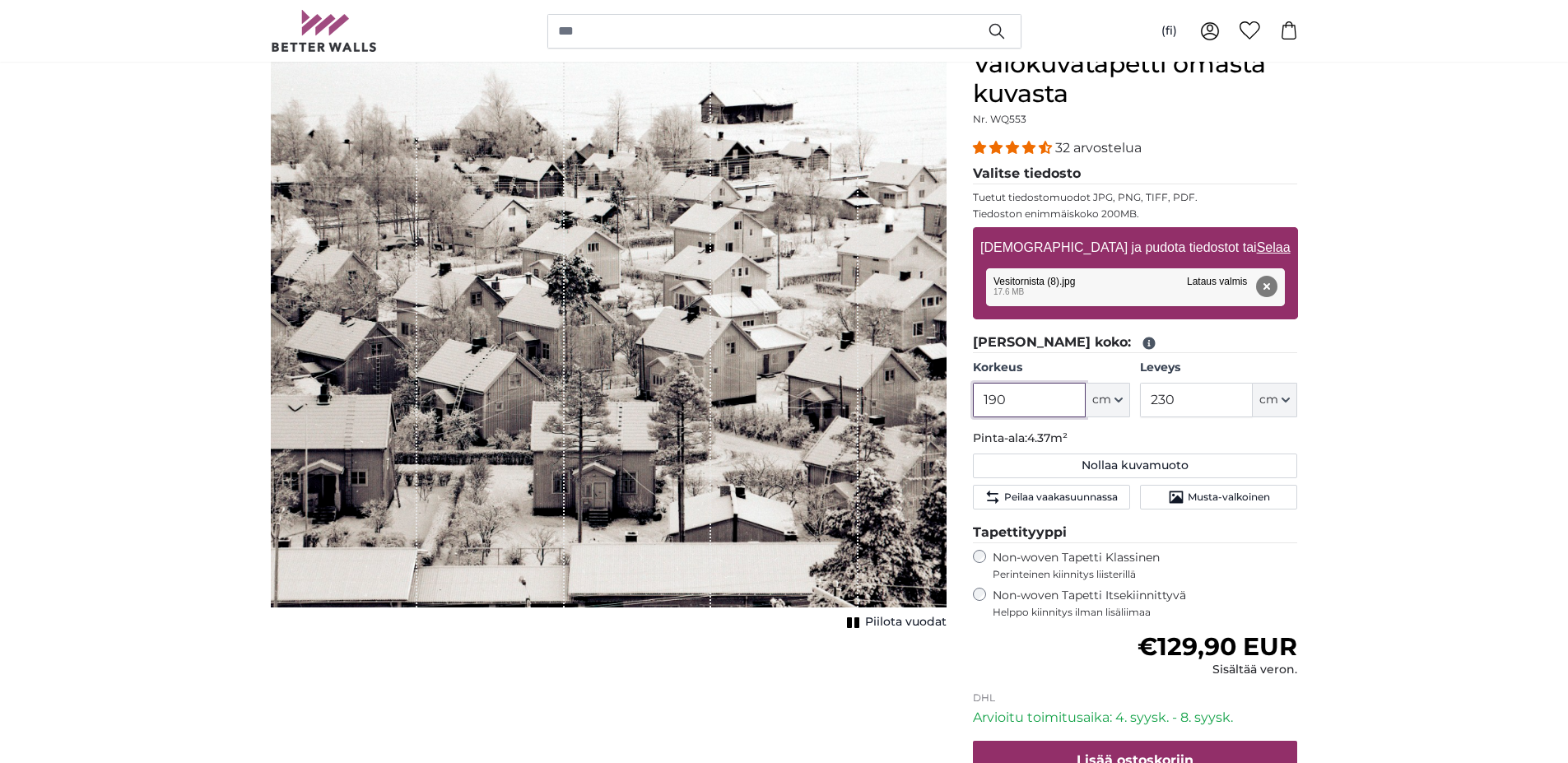
drag, startPoint x: 1016, startPoint y: 400, endPoint x: 968, endPoint y: 394, distance: 48.4
click at [968, 394] on div "Valokuvatapetti omasta kuvasta Nr. WQ553 32 arvostelua Valitse tiedosto Tuetut …" at bounding box center [1136, 476] width 352 height 852
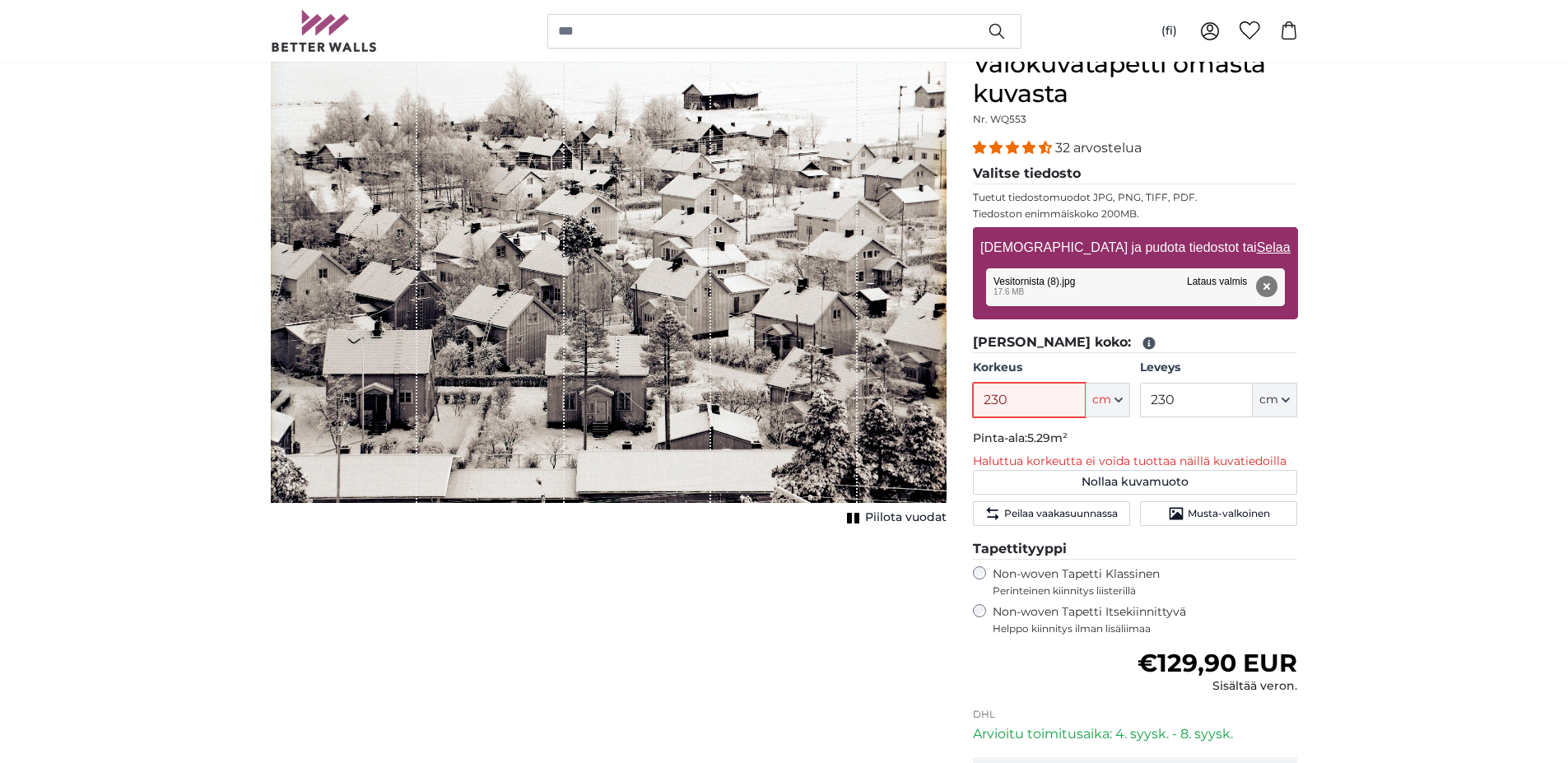
drag, startPoint x: 988, startPoint y: 396, endPoint x: 1000, endPoint y: 398, distance: 12.2
click at [1000, 398] on input "230" at bounding box center [1028, 400] width 112 height 34
click at [1202, 397] on input "230" at bounding box center [1196, 400] width 112 height 34
drag, startPoint x: 1013, startPoint y: 402, endPoint x: 973, endPoint y: 394, distance: 40.8
click at [973, 394] on input "230" at bounding box center [1028, 400] width 112 height 34
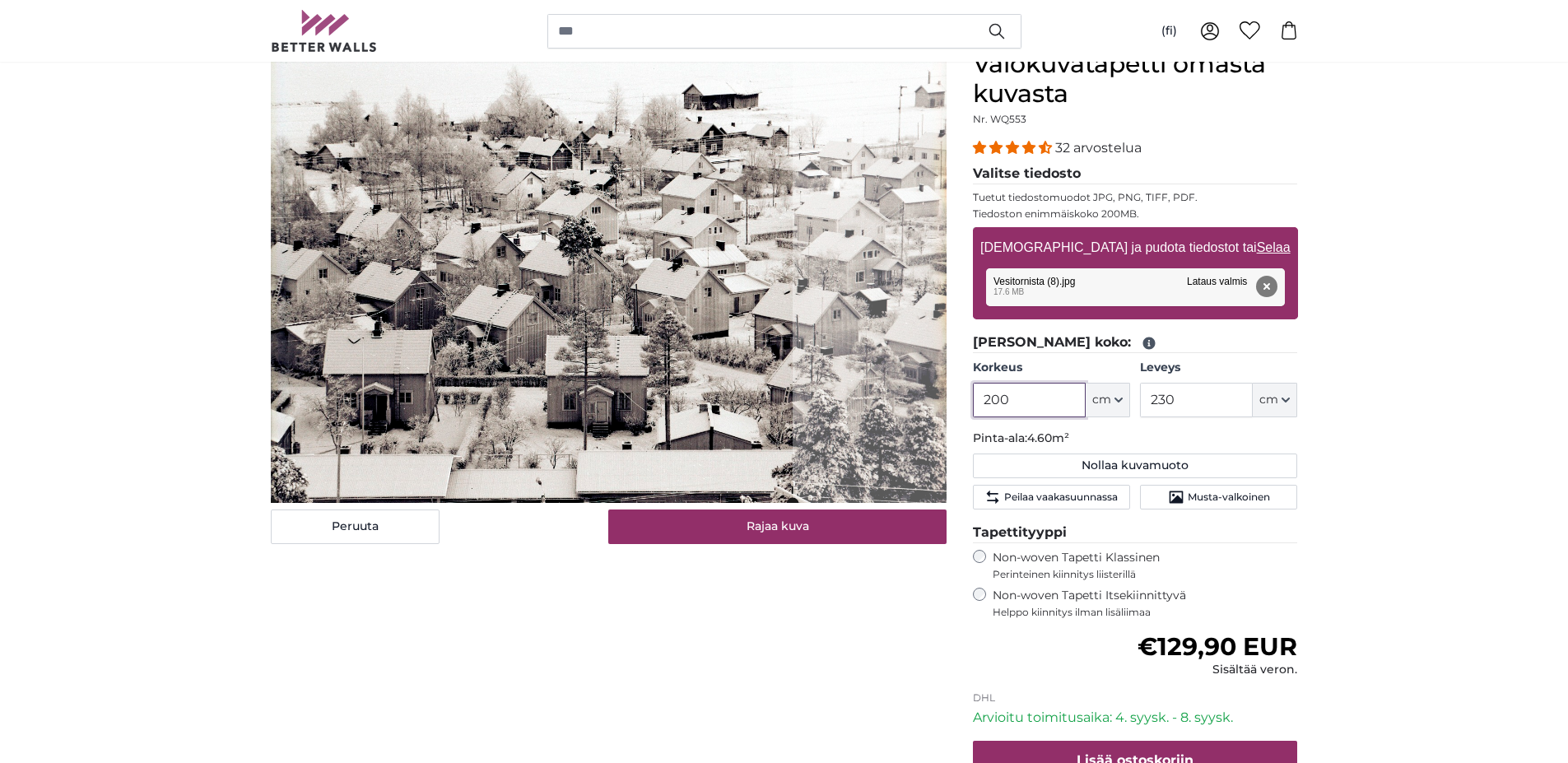
click at [579, 342] on cropper-handle at bounding box center [532, 276] width 522 height 453
drag, startPoint x: 1014, startPoint y: 403, endPoint x: 990, endPoint y: 394, distance: 25.6
click at [990, 394] on input "200" at bounding box center [1028, 400] width 112 height 34
type input "230"
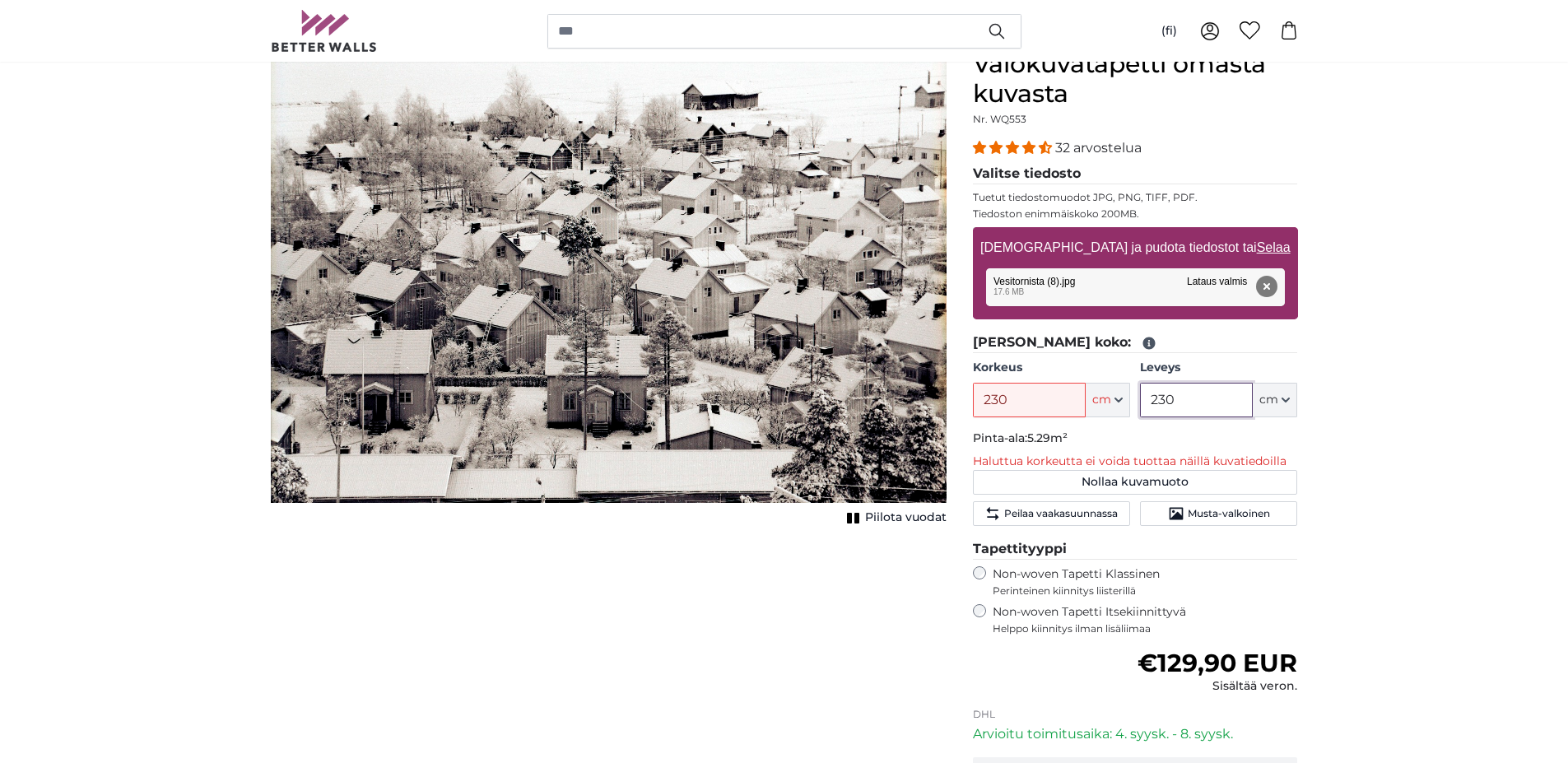
drag, startPoint x: 1182, startPoint y: 400, endPoint x: 1125, endPoint y: 392, distance: 57.6
click at [1125, 392] on div "Korkeus 230 ft cm Centimeter (cm) Inches (inch) Feet (ft. in.) Leveys 230 ft cm…" at bounding box center [1135, 388] width 326 height 58
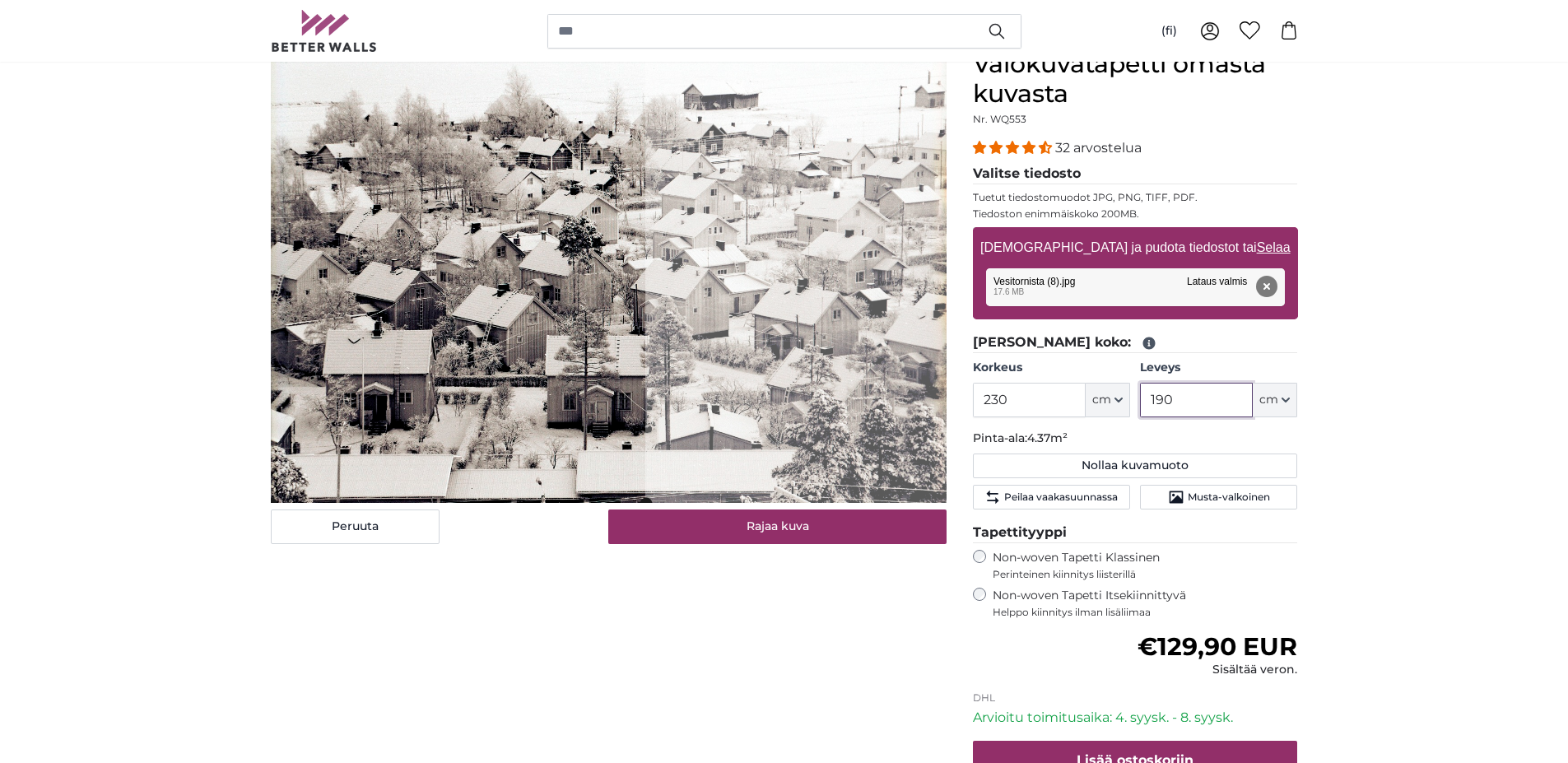
click at [508, 345] on cropper-handle at bounding box center [457, 276] width 374 height 453
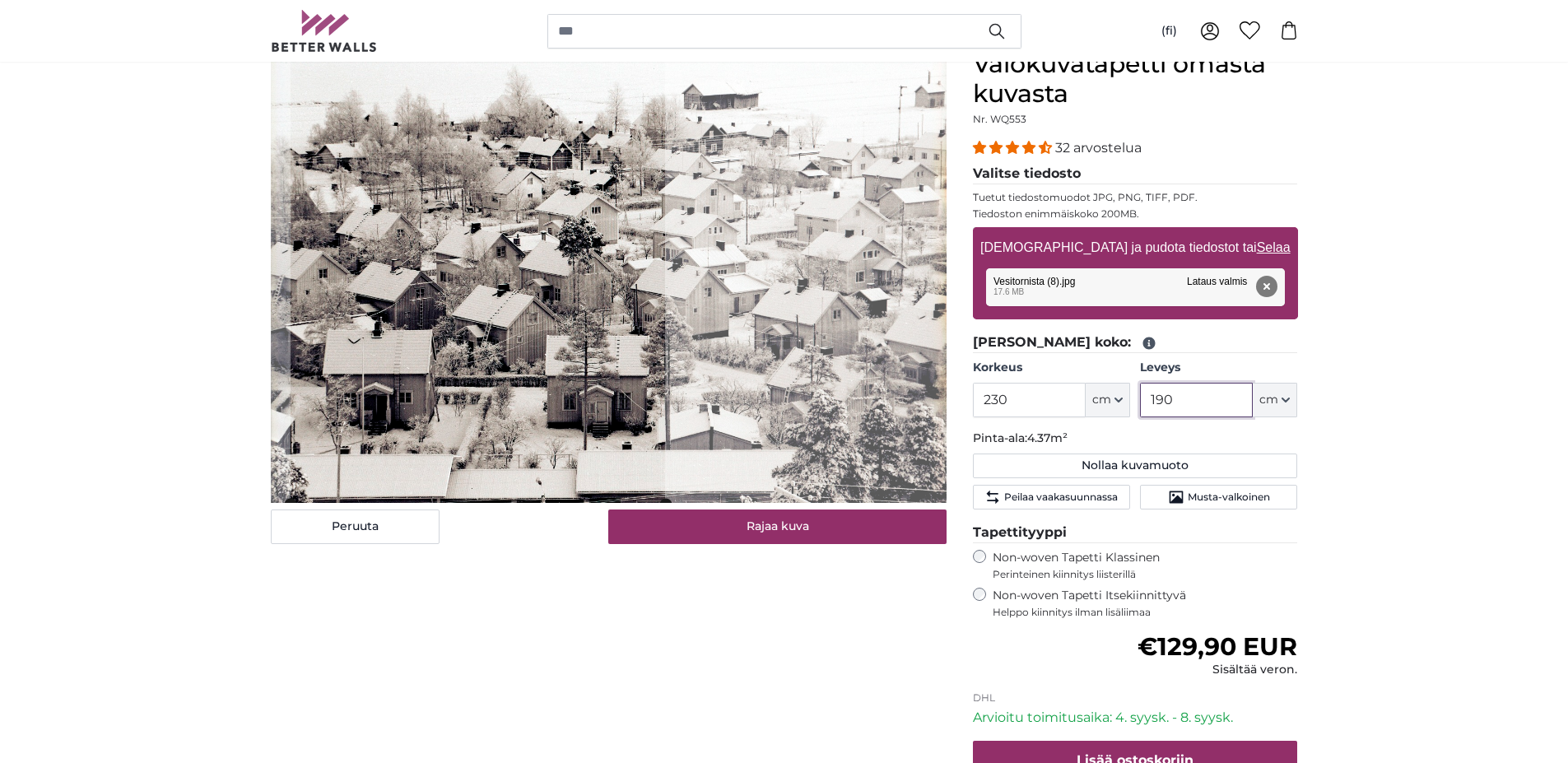
click at [472, 341] on cropper-handle at bounding box center [477, 276] width 374 height 453
type input "190"
click at [1008, 401] on input "230" at bounding box center [1028, 400] width 112 height 34
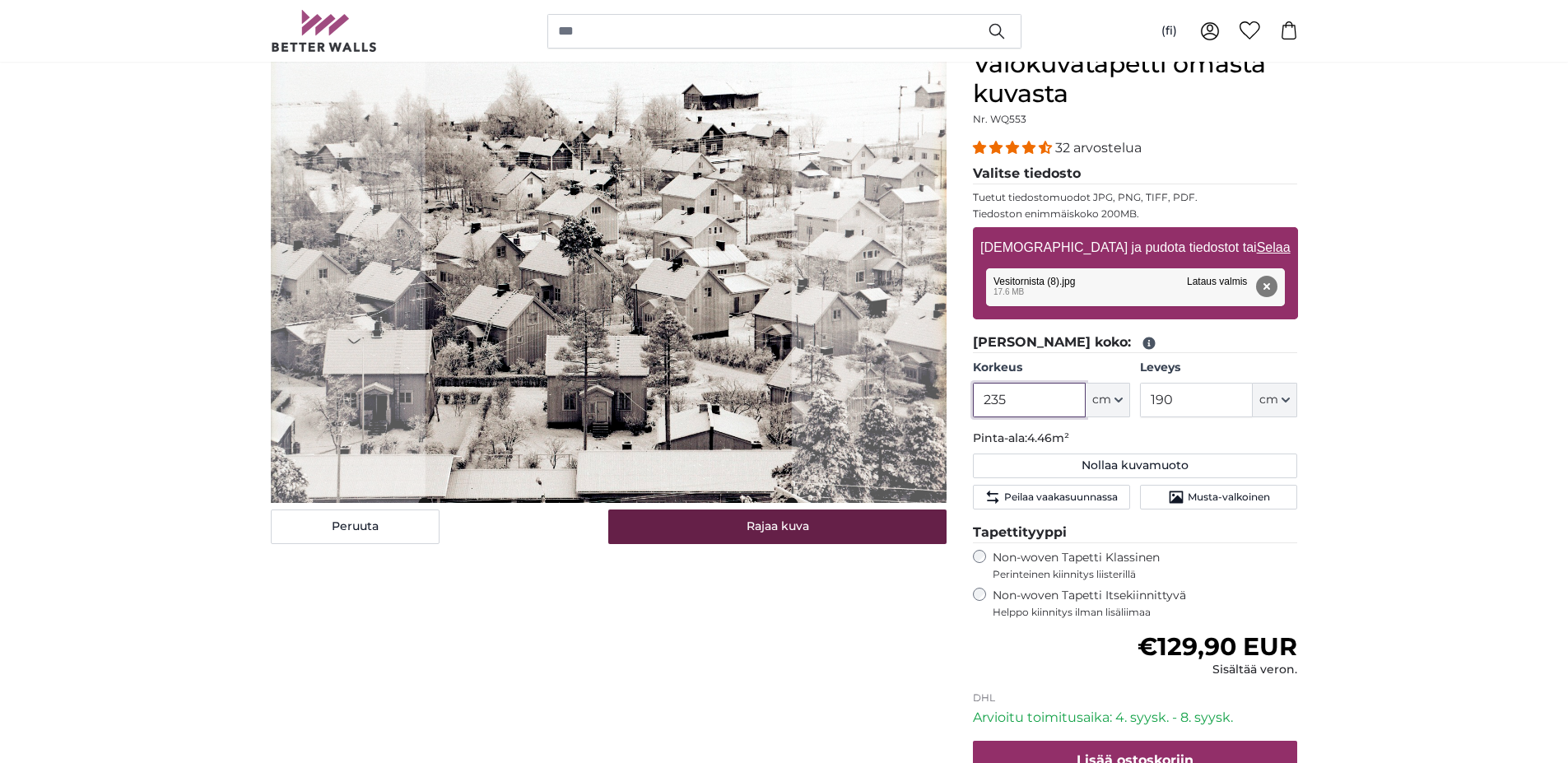
type input "235"
click at [764, 519] on button "Rajaa kuva" at bounding box center [777, 526] width 338 height 34
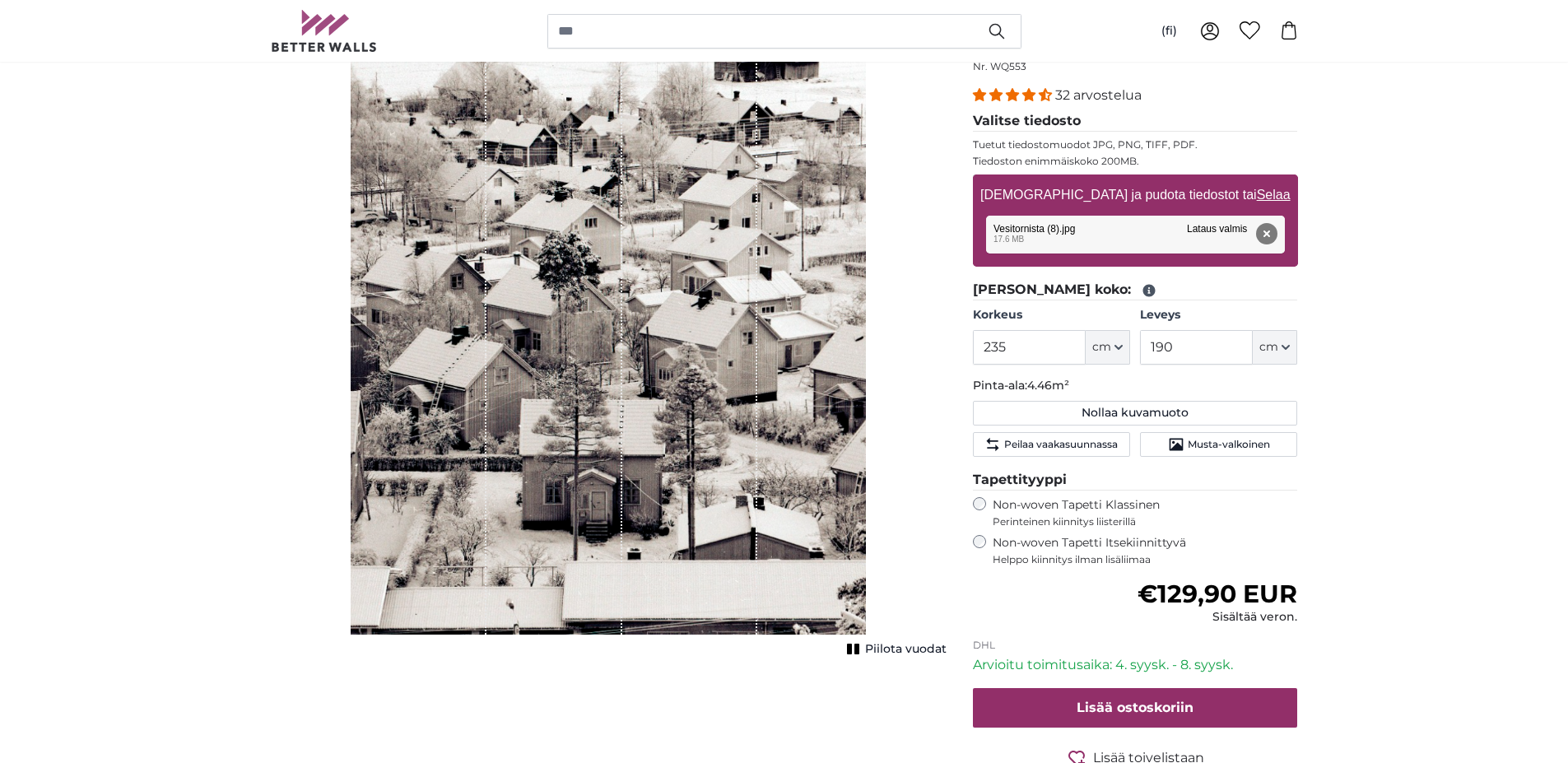
scroll to position [164, 0]
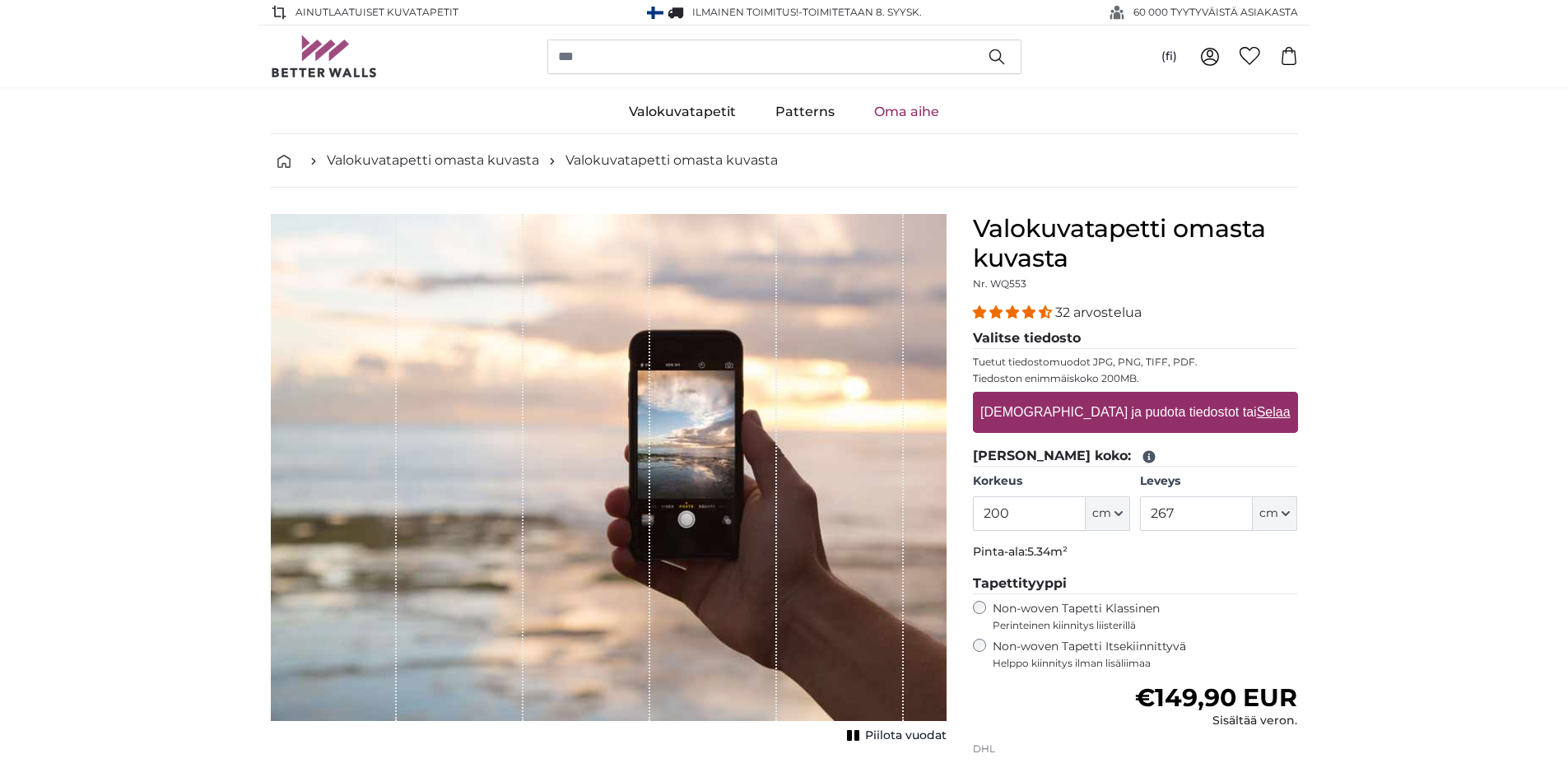
drag, startPoint x: 1029, startPoint y: 514, endPoint x: 983, endPoint y: 512, distance: 46.0
click at [983, 512] on input "200" at bounding box center [1028, 513] width 112 height 34
type input "235"
drag, startPoint x: 1209, startPoint y: 519, endPoint x: 1140, endPoint y: 514, distance: 69.2
click at [1140, 514] on div "Korkeus 235 ft cm Centimeter (cm) Inches (inch) Feet (ft. in.) Leveys 267 ft cm…" at bounding box center [1135, 501] width 326 height 58
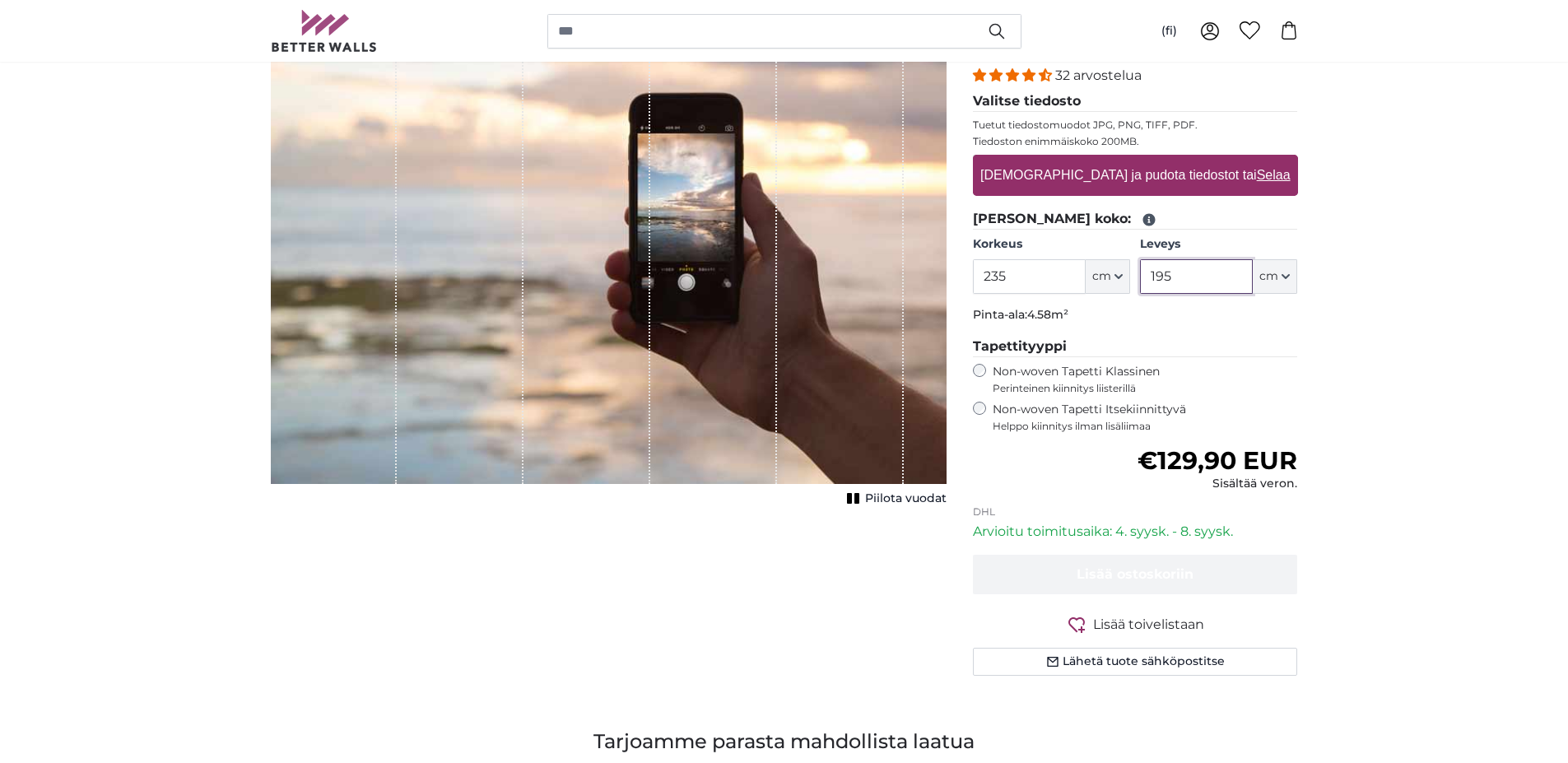
scroll to position [247, 0]
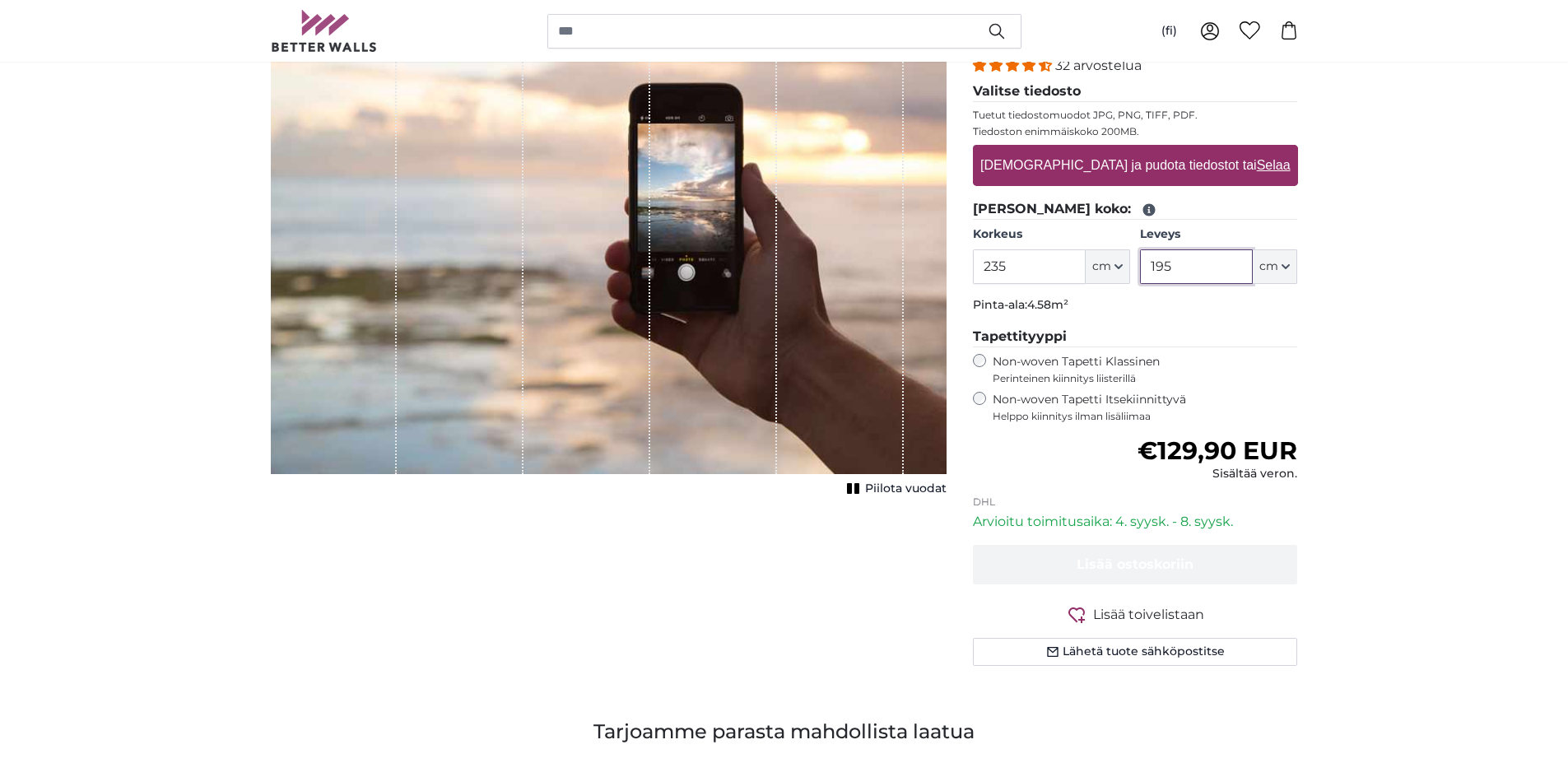
type input "195"
click at [1137, 169] on label "Vedä ja pudota tiedostot tai Selaa" at bounding box center [1135, 165] width 323 height 33
click at [1137, 149] on input "Vedä ja pudota tiedostot tai Selaa" at bounding box center [1135, 147] width 326 height 5
type input "**********"
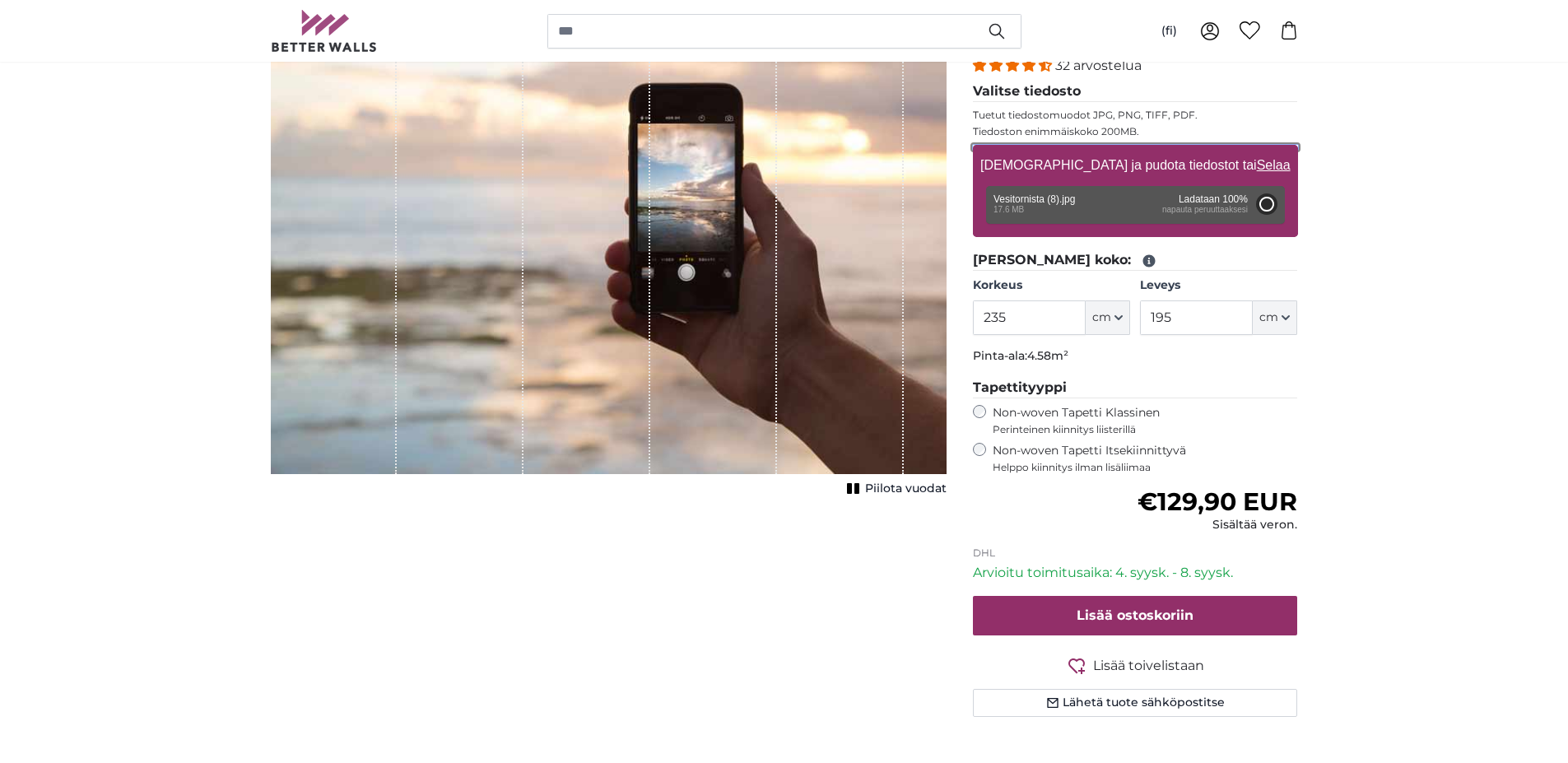
type input "200"
type input "298"
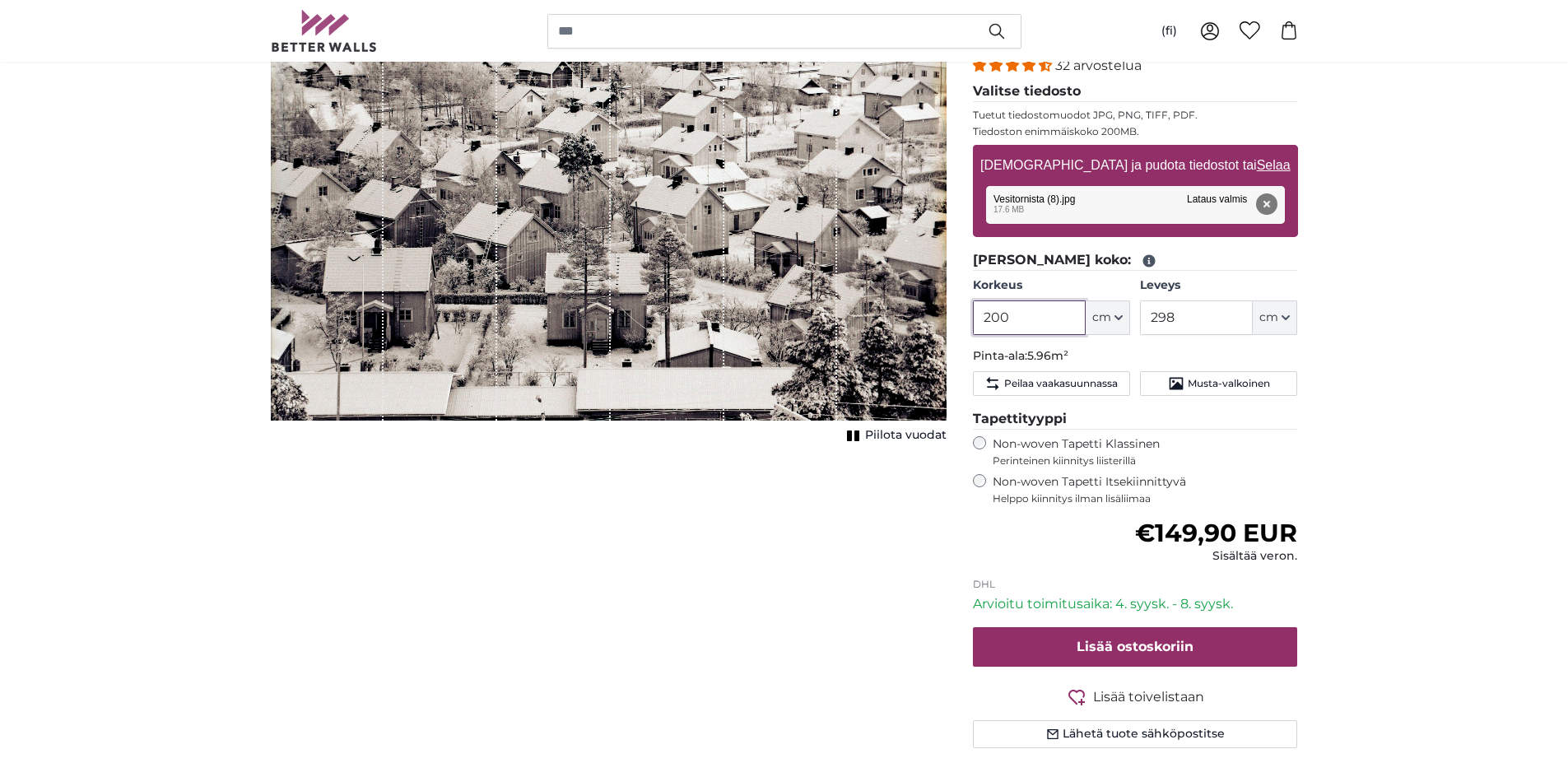
drag, startPoint x: 994, startPoint y: 313, endPoint x: 1013, endPoint y: 314, distance: 19.0
click at [1013, 314] on input "200" at bounding box center [1028, 317] width 112 height 34
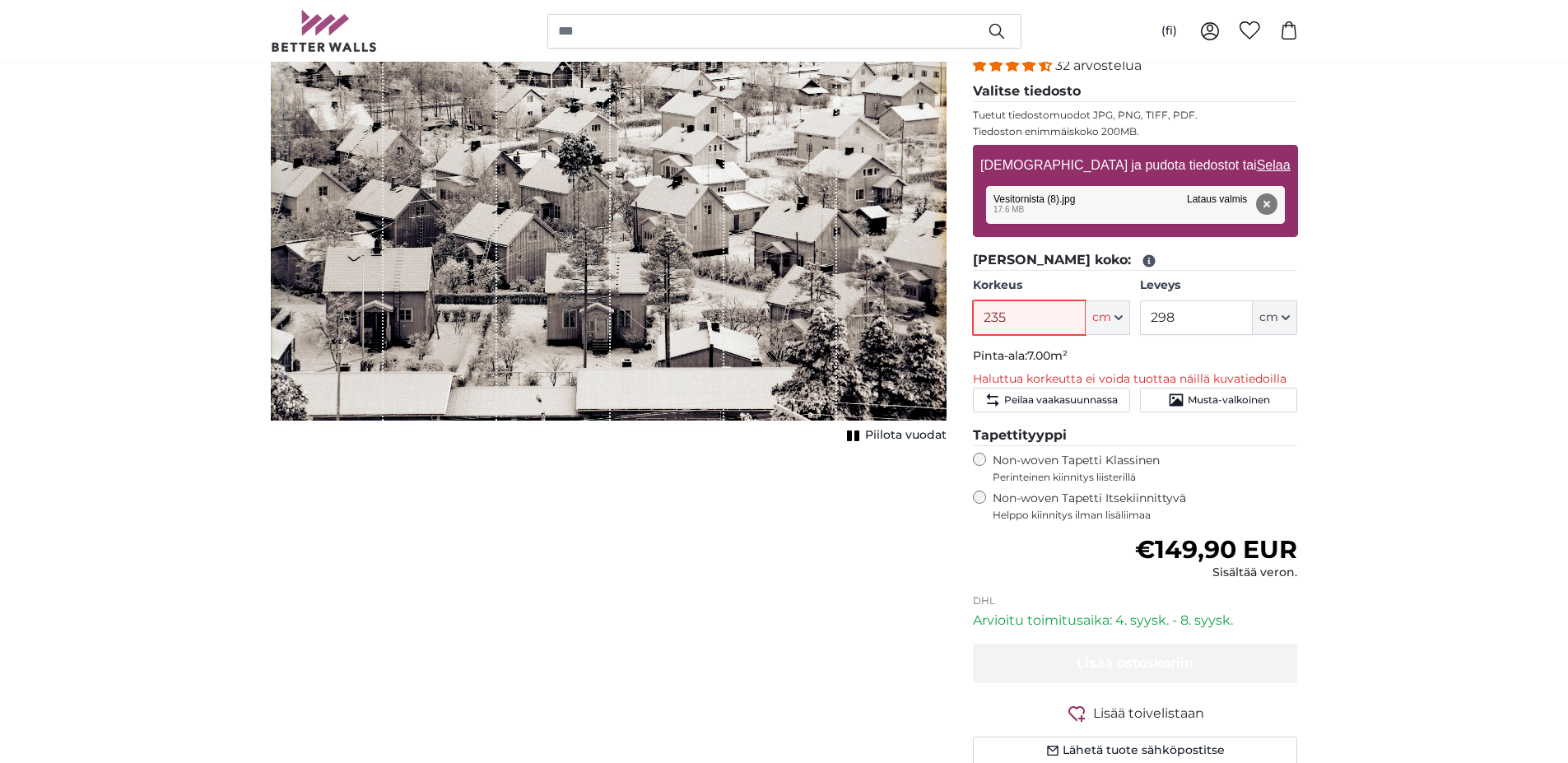
type input "235"
drag, startPoint x: 1200, startPoint y: 316, endPoint x: 1140, endPoint y: 316, distance: 60.0
click at [1140, 316] on div "Korkeus 235 ft cm Centimeter (cm) Inches (inch) Feet (ft. in.) Leveys 298 ft cm…" at bounding box center [1135, 306] width 326 height 58
type input "190"
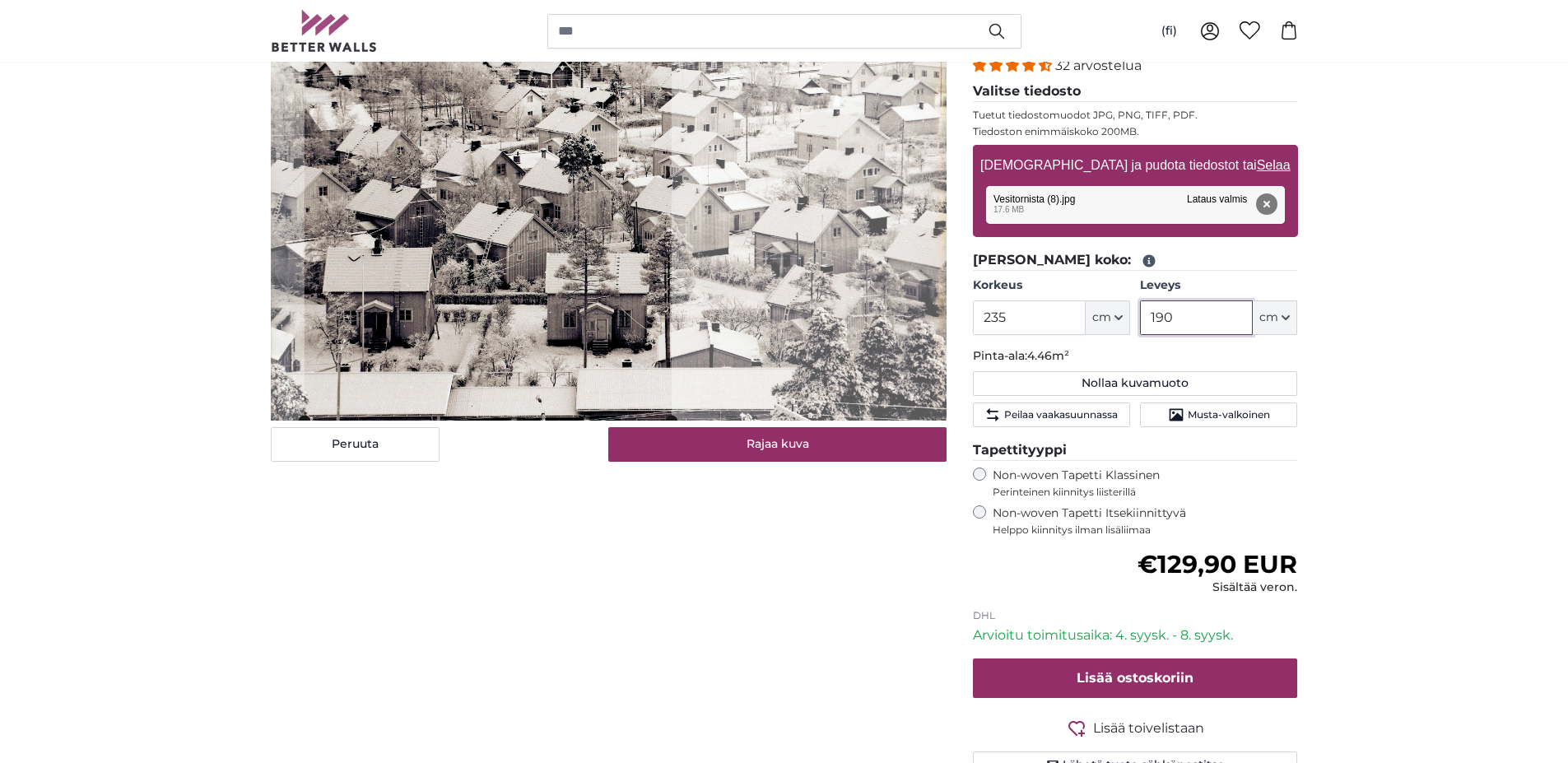
click at [502, 233] on cropper-handle at bounding box center [488, 193] width 368 height 453
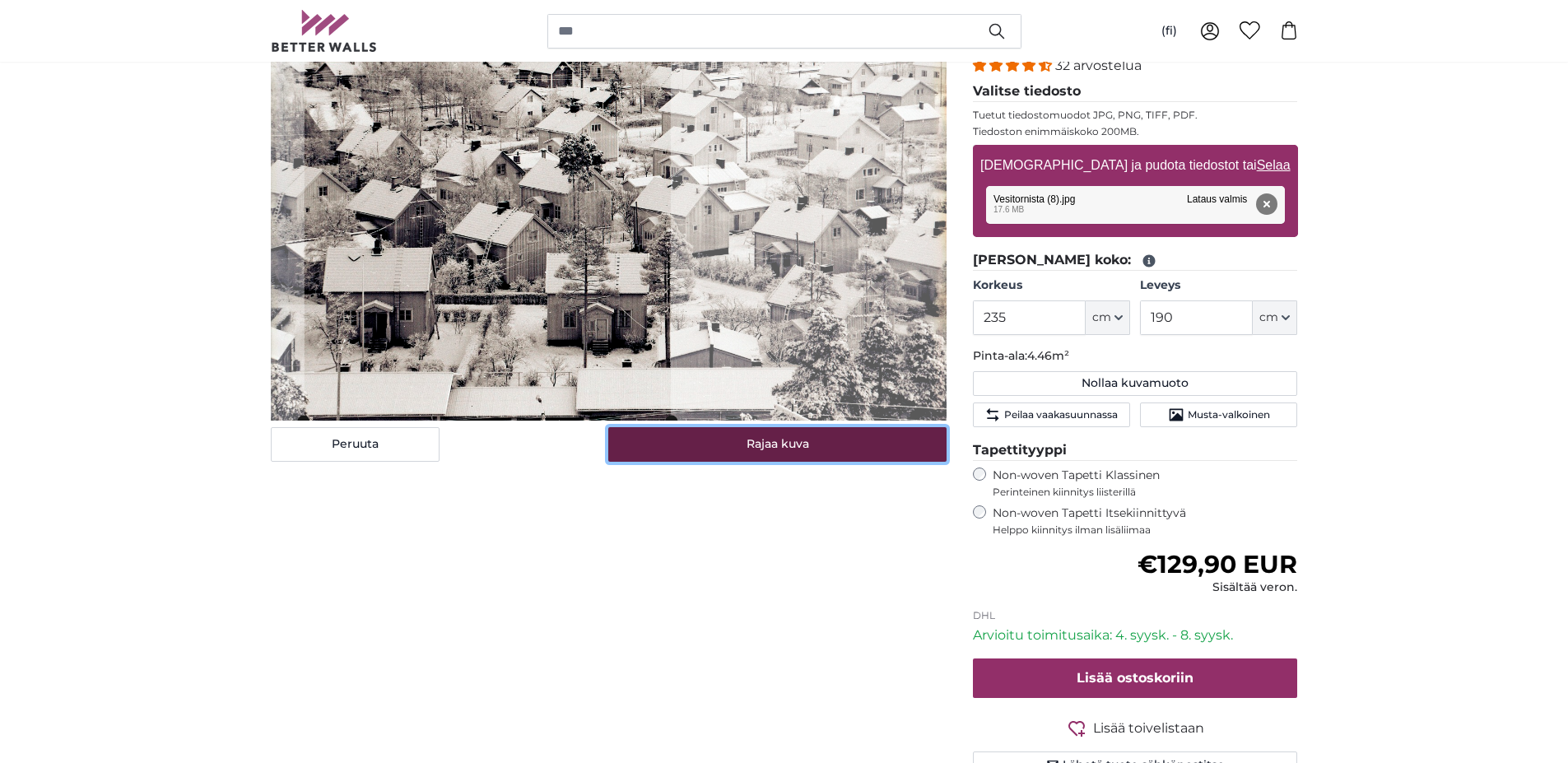
click at [704, 456] on button "Rajaa kuva" at bounding box center [777, 444] width 338 height 34
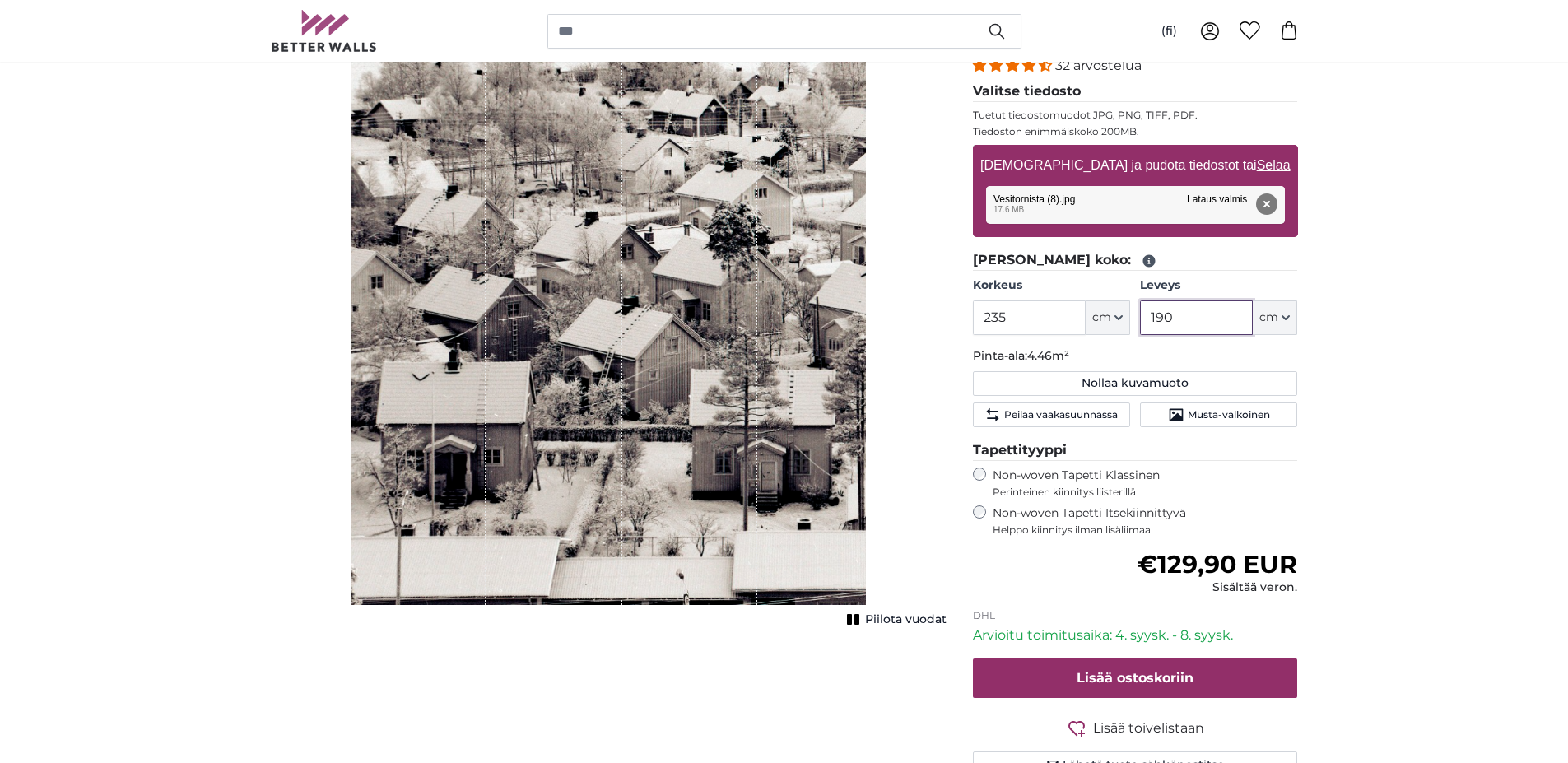
drag, startPoint x: 1179, startPoint y: 314, endPoint x: 1151, endPoint y: 311, distance: 28.2
click at [1151, 311] on input "190" at bounding box center [1196, 317] width 112 height 34
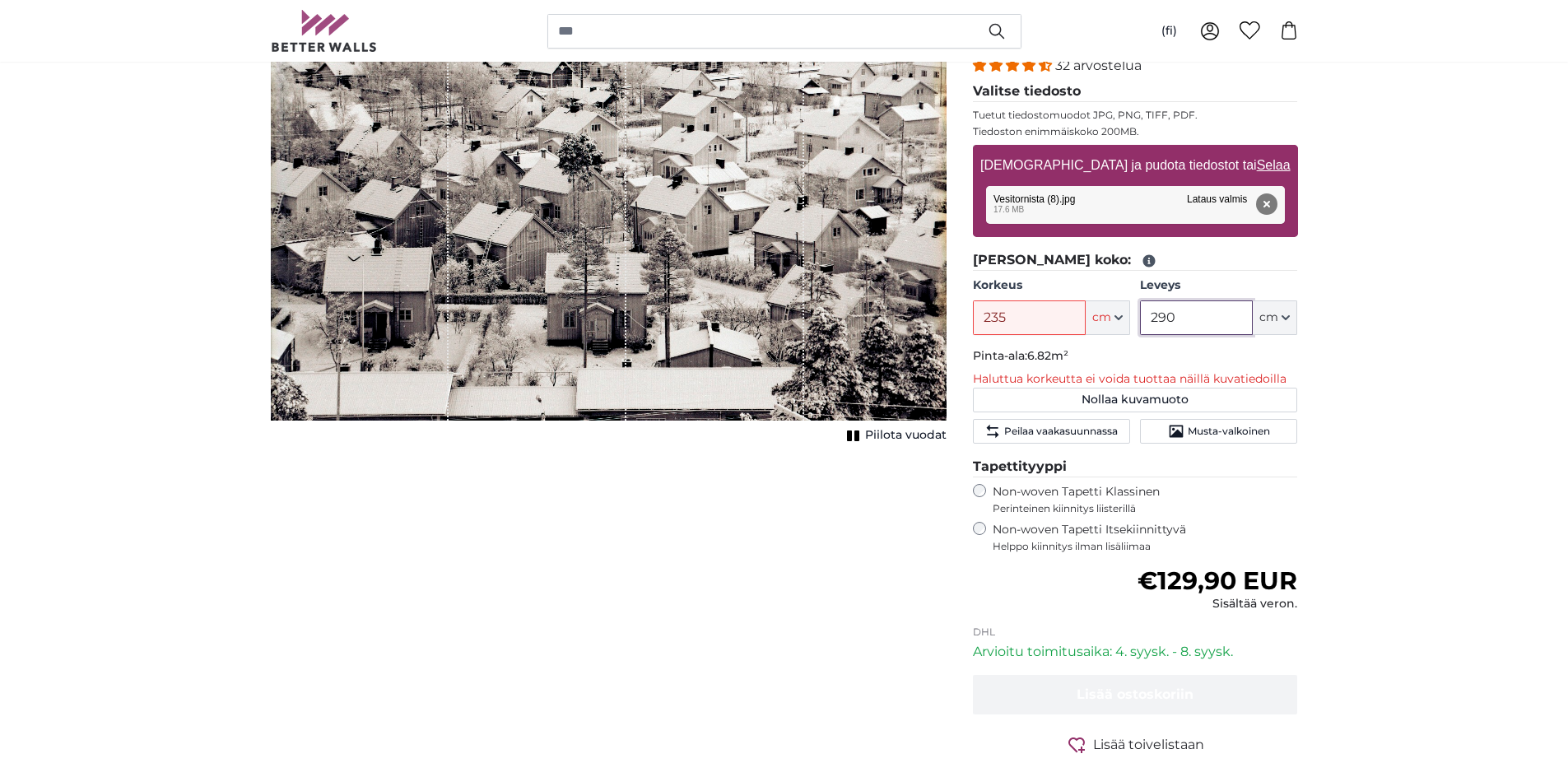
type input "290"
drag, startPoint x: 993, startPoint y: 318, endPoint x: 1017, endPoint y: 318, distance: 24.0
click at [1017, 318] on input "235" at bounding box center [1028, 317] width 112 height 34
drag, startPoint x: 1016, startPoint y: 314, endPoint x: 978, endPoint y: 310, distance: 38.2
click at [978, 310] on input "225" at bounding box center [1028, 317] width 112 height 34
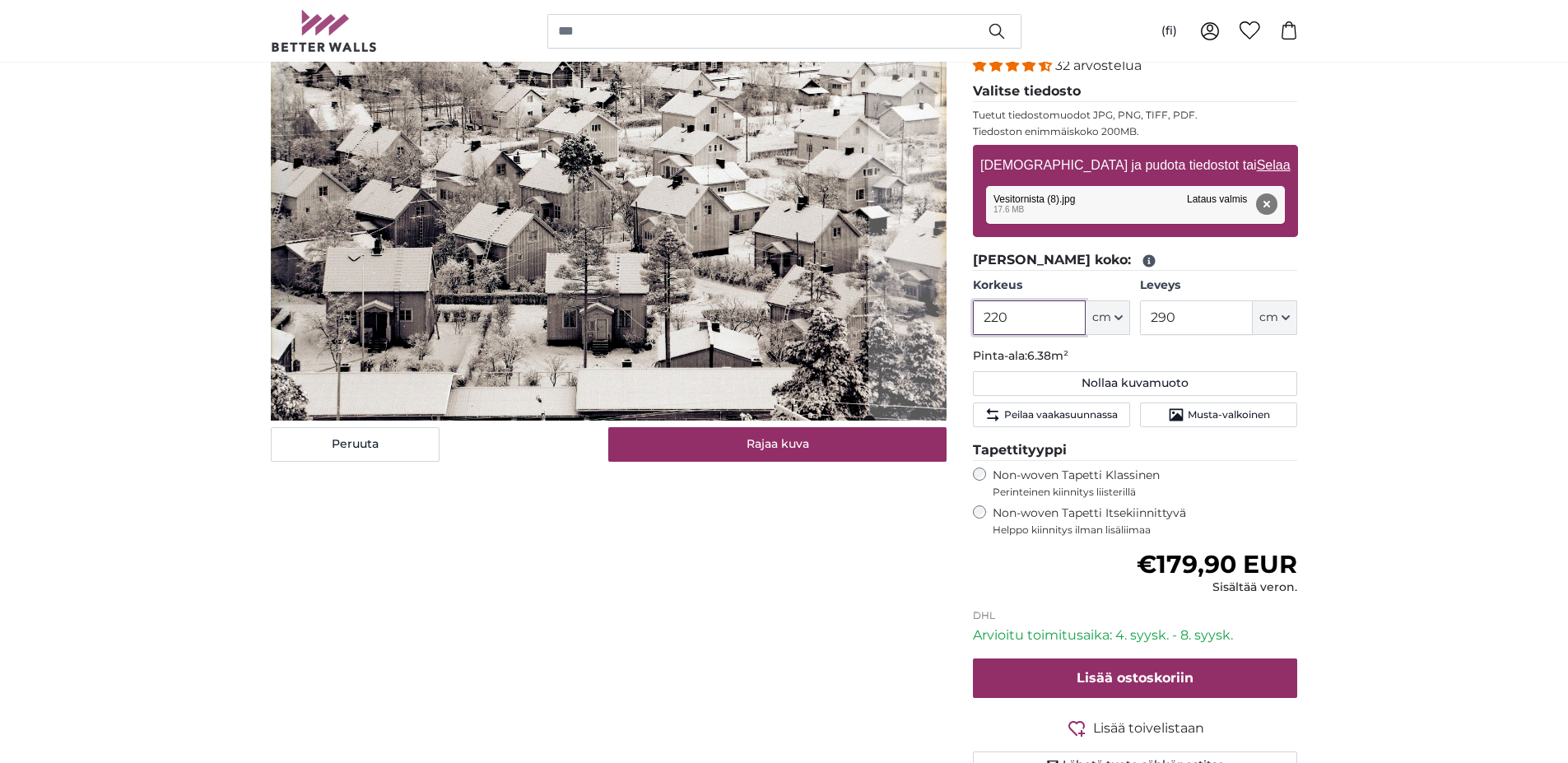
click at [546, 254] on cropper-handle at bounding box center [569, 193] width 597 height 453
click at [466, 268] on cropper-handle at bounding box center [569, 193] width 597 height 453
click at [360, 446] on button "Peruuta" at bounding box center [355, 444] width 169 height 34
type input "235"
type input "190"
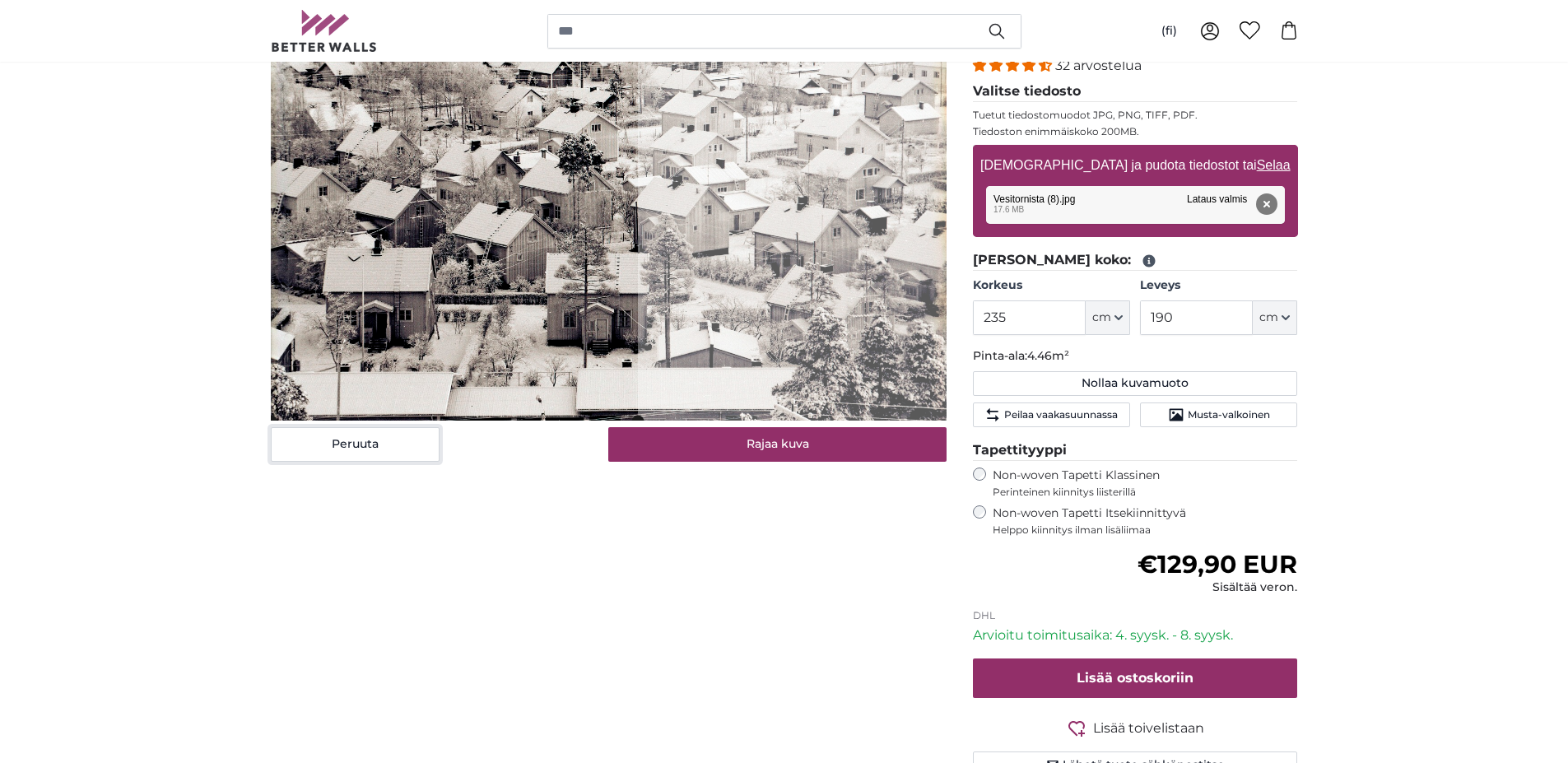
click at [462, 311] on cropper-handle at bounding box center [455, 193] width 368 height 453
click at [475, 284] on cropper-handle at bounding box center [455, 193] width 368 height 453
click at [738, 444] on button "Rajaa kuva" at bounding box center [777, 444] width 338 height 34
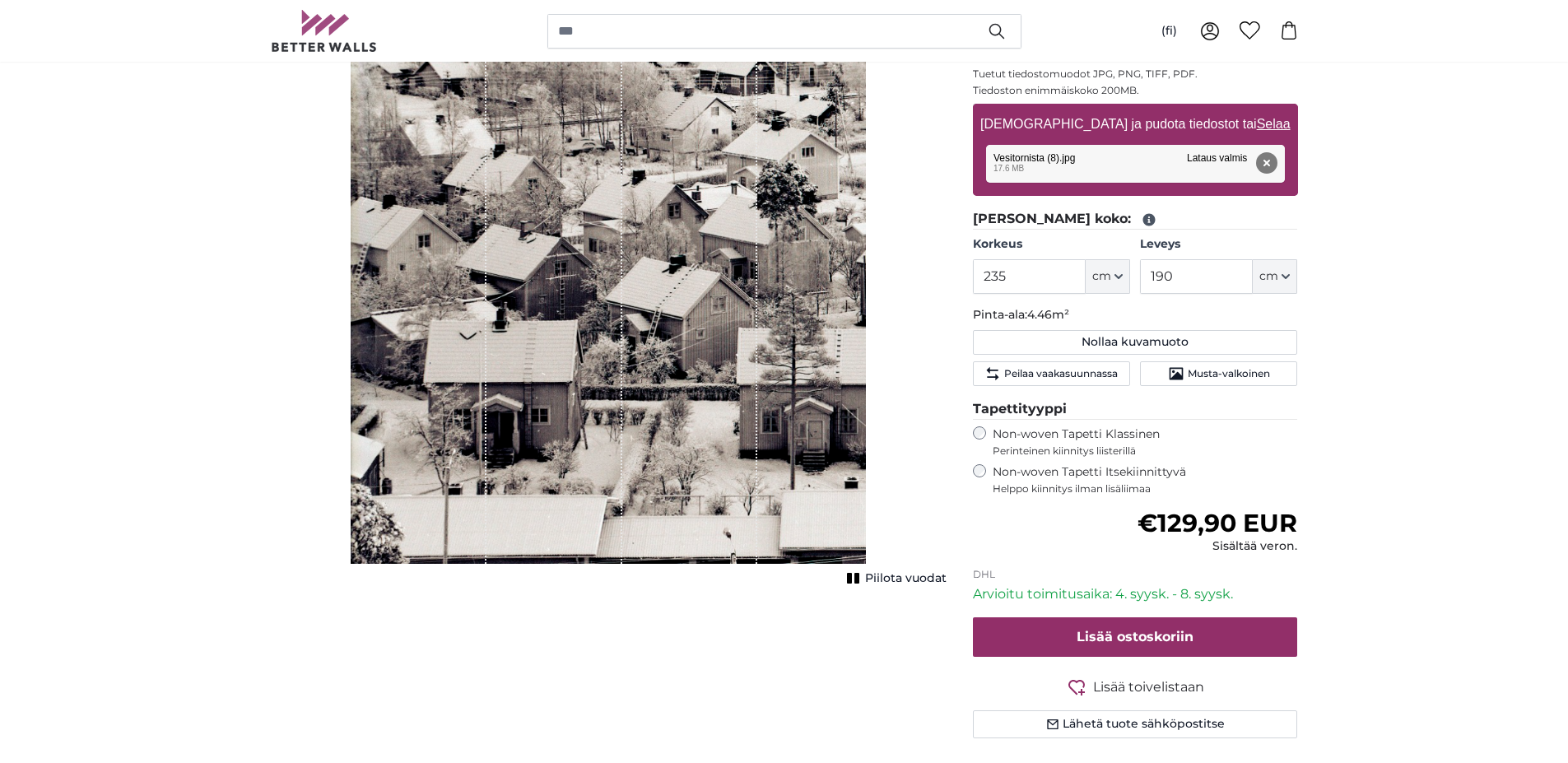
scroll to position [329, 0]
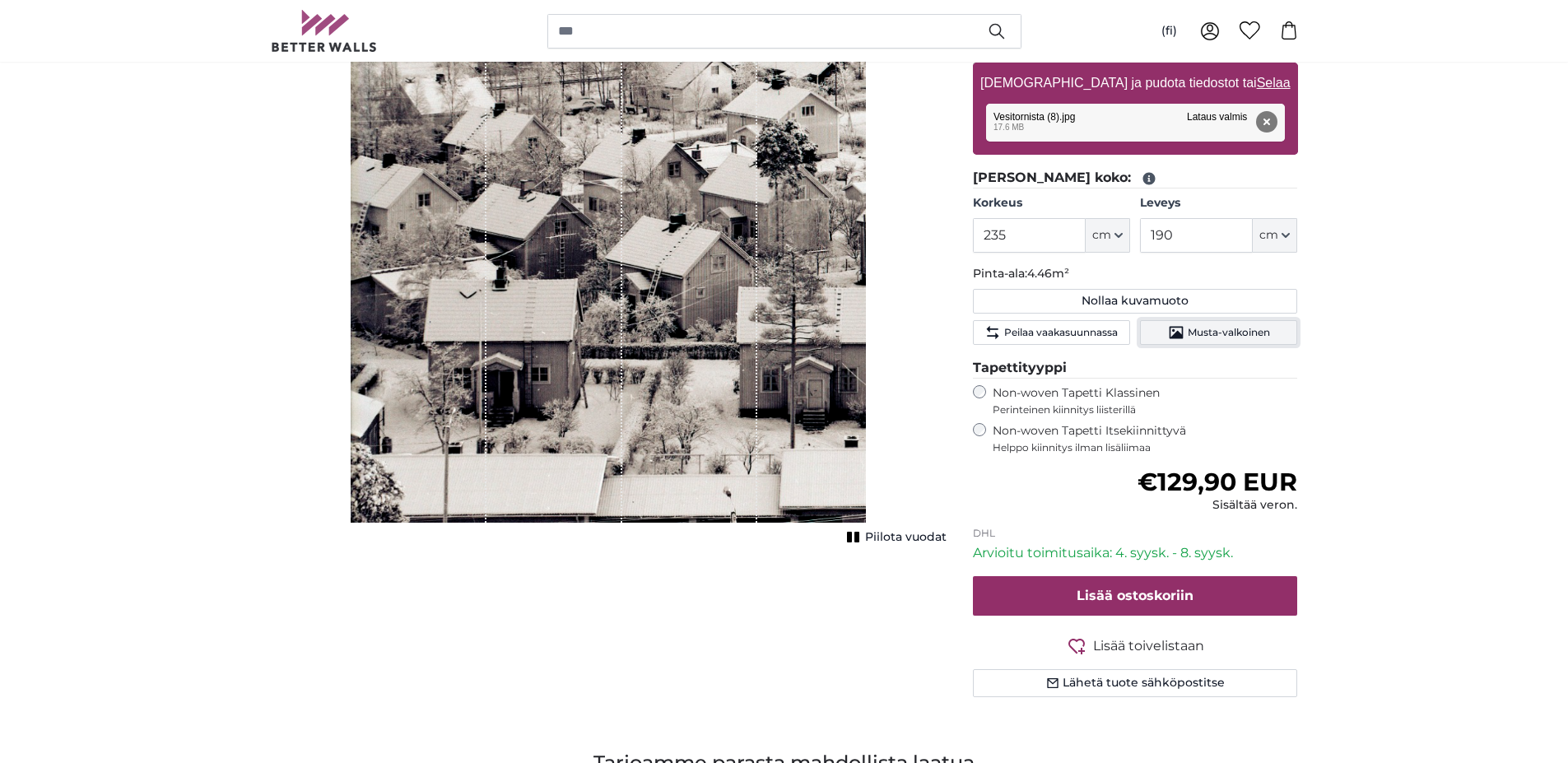
click at [1169, 329] on icon "Musta-valkoinen" at bounding box center [1176, 332] width 17 height 17
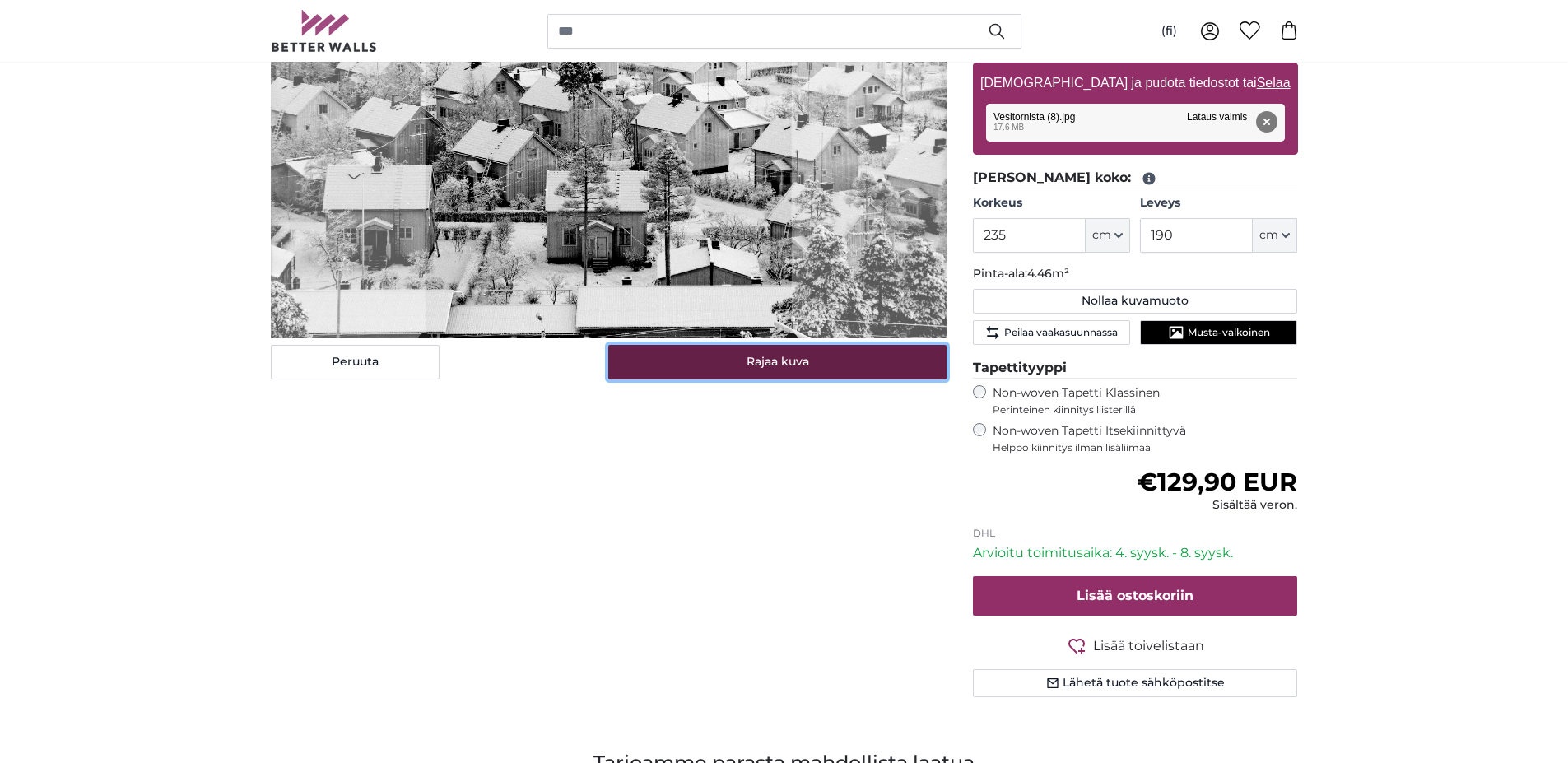
click at [772, 370] on button "Rajaa kuva" at bounding box center [777, 361] width 338 height 34
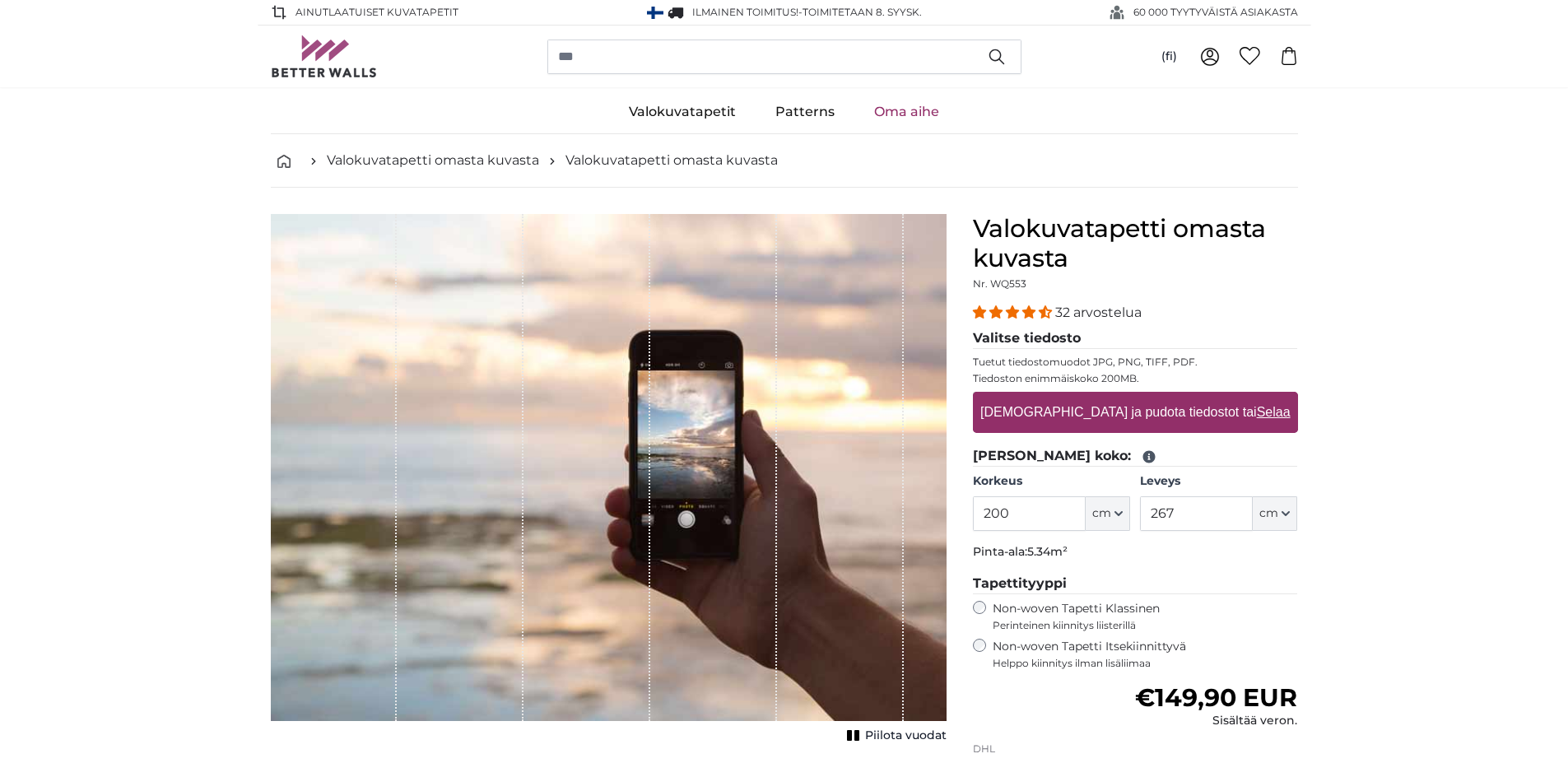
click at [988, 456] on legend "[PERSON_NAME] koko:" at bounding box center [1135, 455] width 326 height 21
drag, startPoint x: 994, startPoint y: 508, endPoint x: 1020, endPoint y: 509, distance: 26.0
click at [1020, 509] on input "200" at bounding box center [1028, 513] width 112 height 34
drag, startPoint x: 992, startPoint y: 511, endPoint x: 1014, endPoint y: 511, distance: 22.0
click at [1014, 511] on input "235" at bounding box center [1028, 513] width 112 height 34
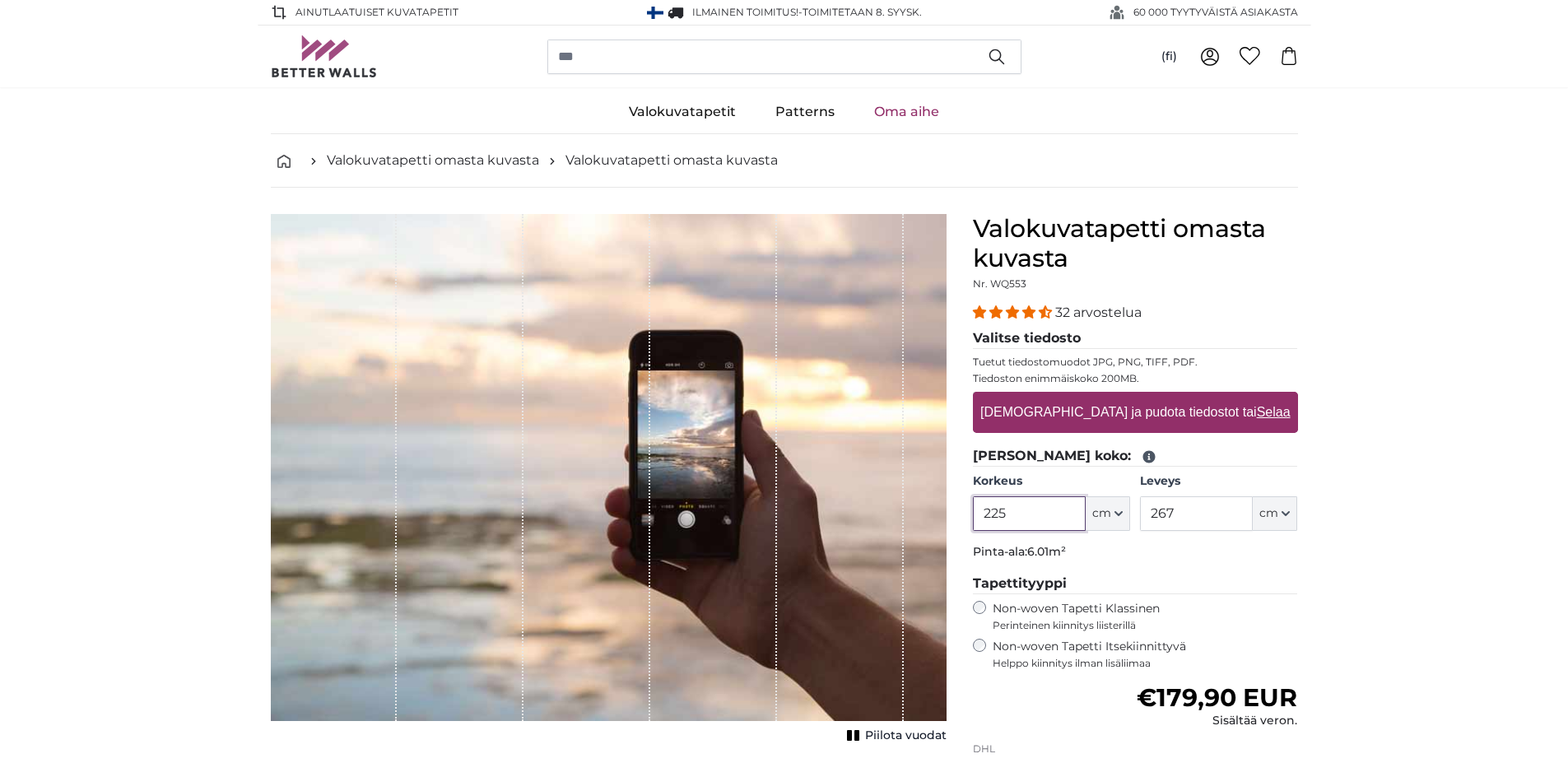
type input "225"
drag, startPoint x: 1178, startPoint y: 514, endPoint x: 1146, endPoint y: 508, distance: 32.6
click at [1146, 508] on input "267" at bounding box center [1196, 513] width 112 height 34
type input "190"
click at [1068, 420] on label "Vedä ja pudota tiedostot tai Selaa" at bounding box center [1135, 412] width 323 height 33
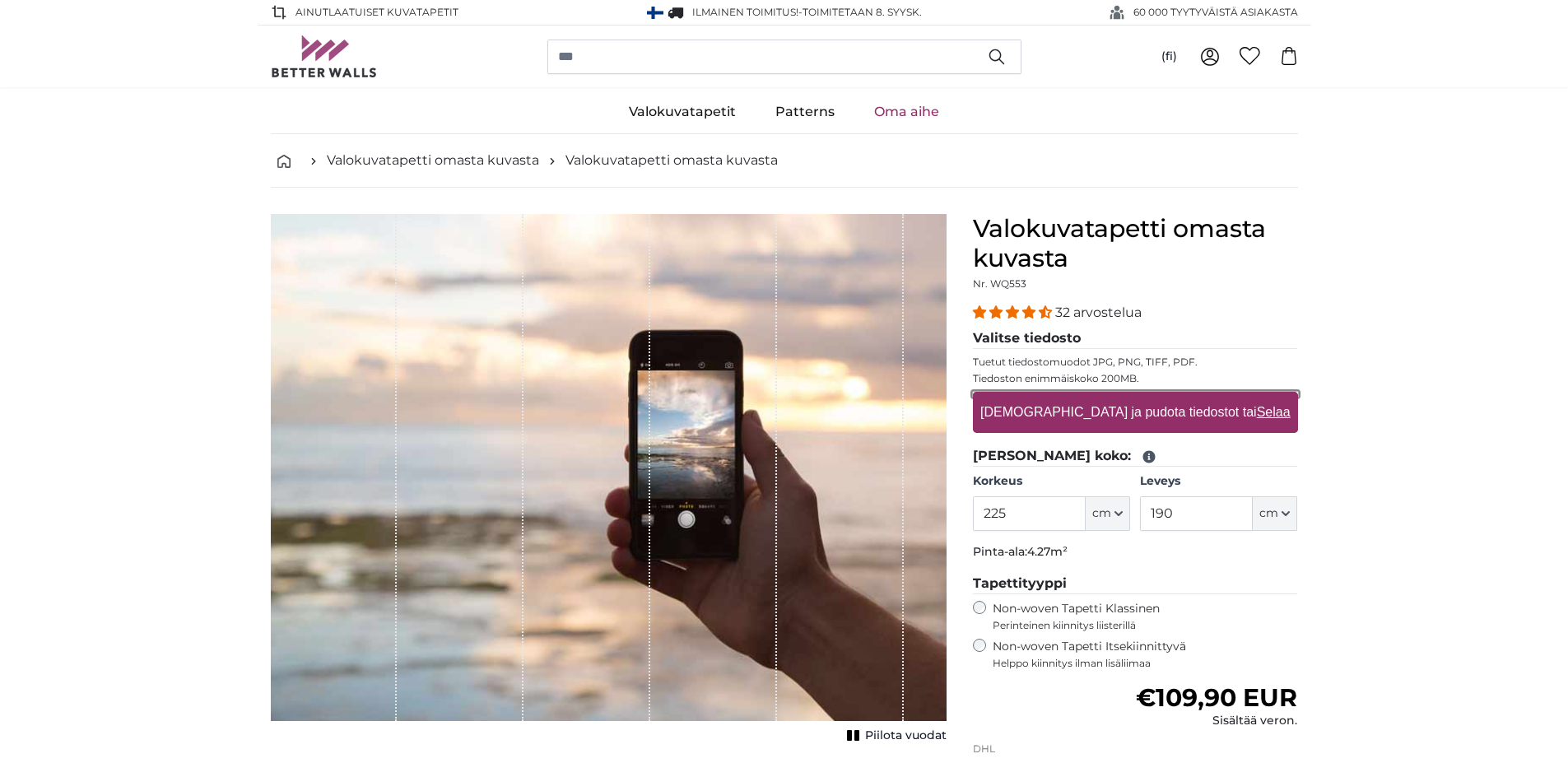
click at [1068, 397] on input "Vedä ja pudota tiedostot tai Selaa" at bounding box center [1135, 394] width 326 height 5
type input "**********"
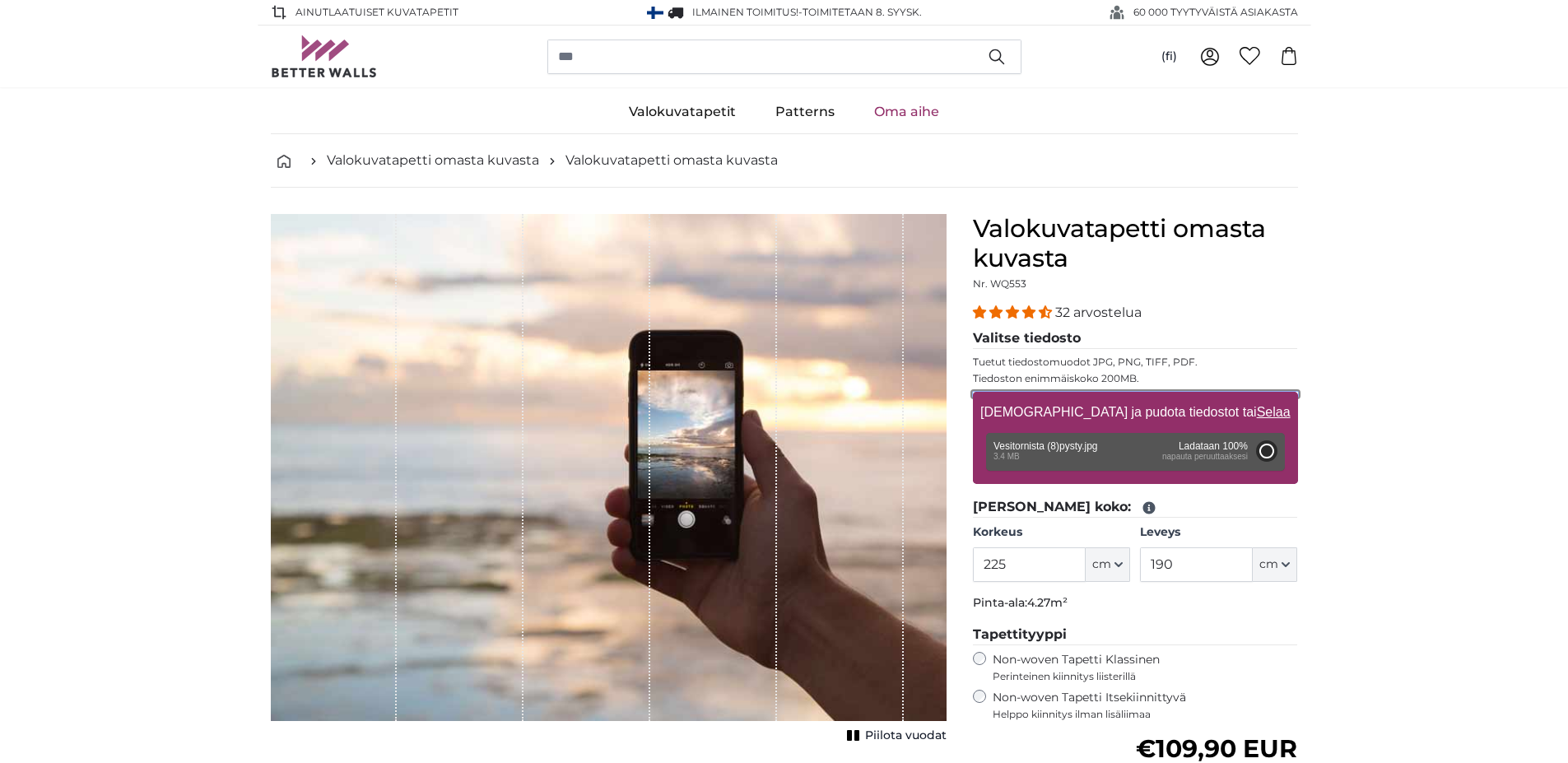
type input "200"
type input "206"
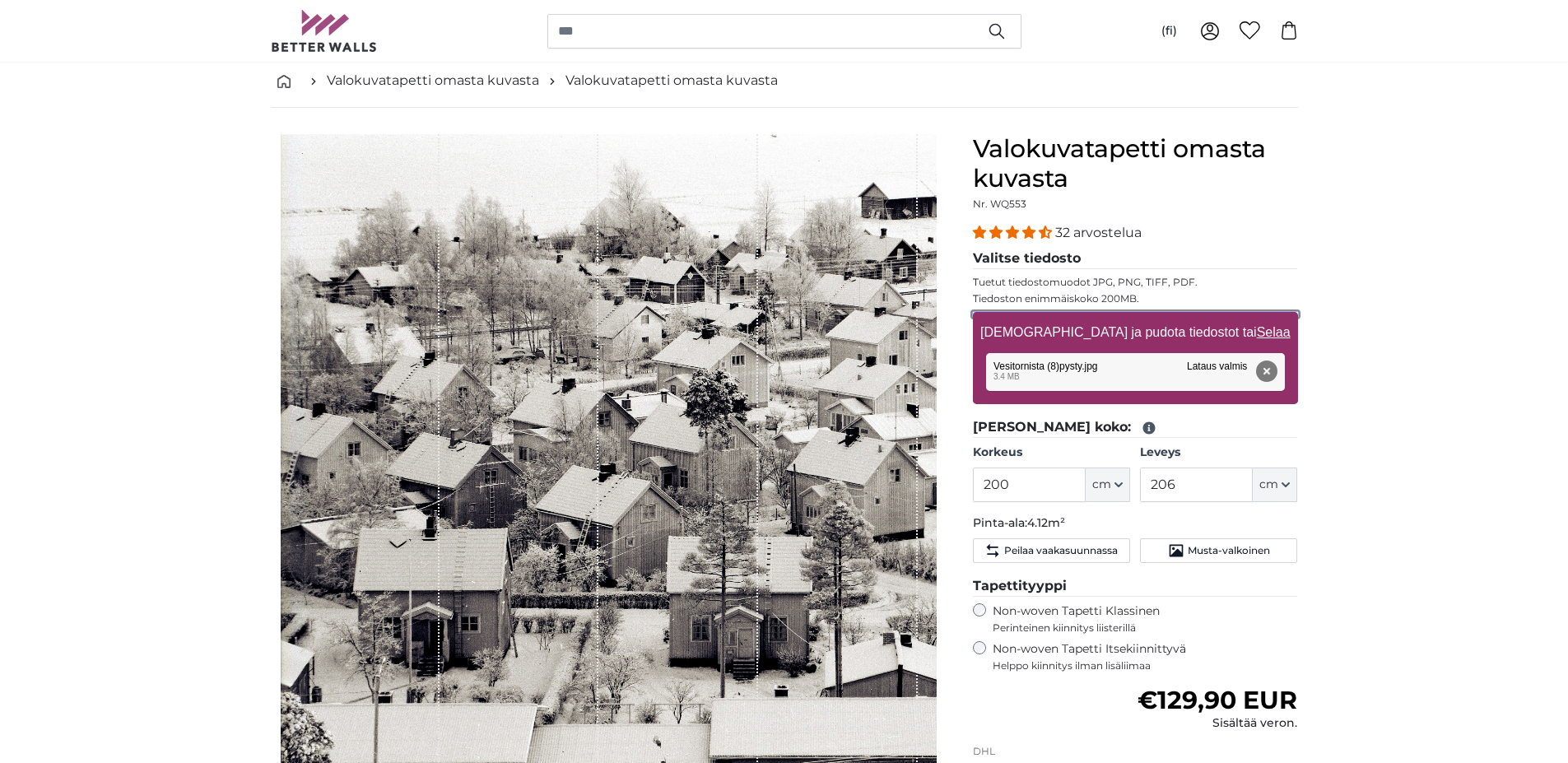
scroll to position [164, 0]
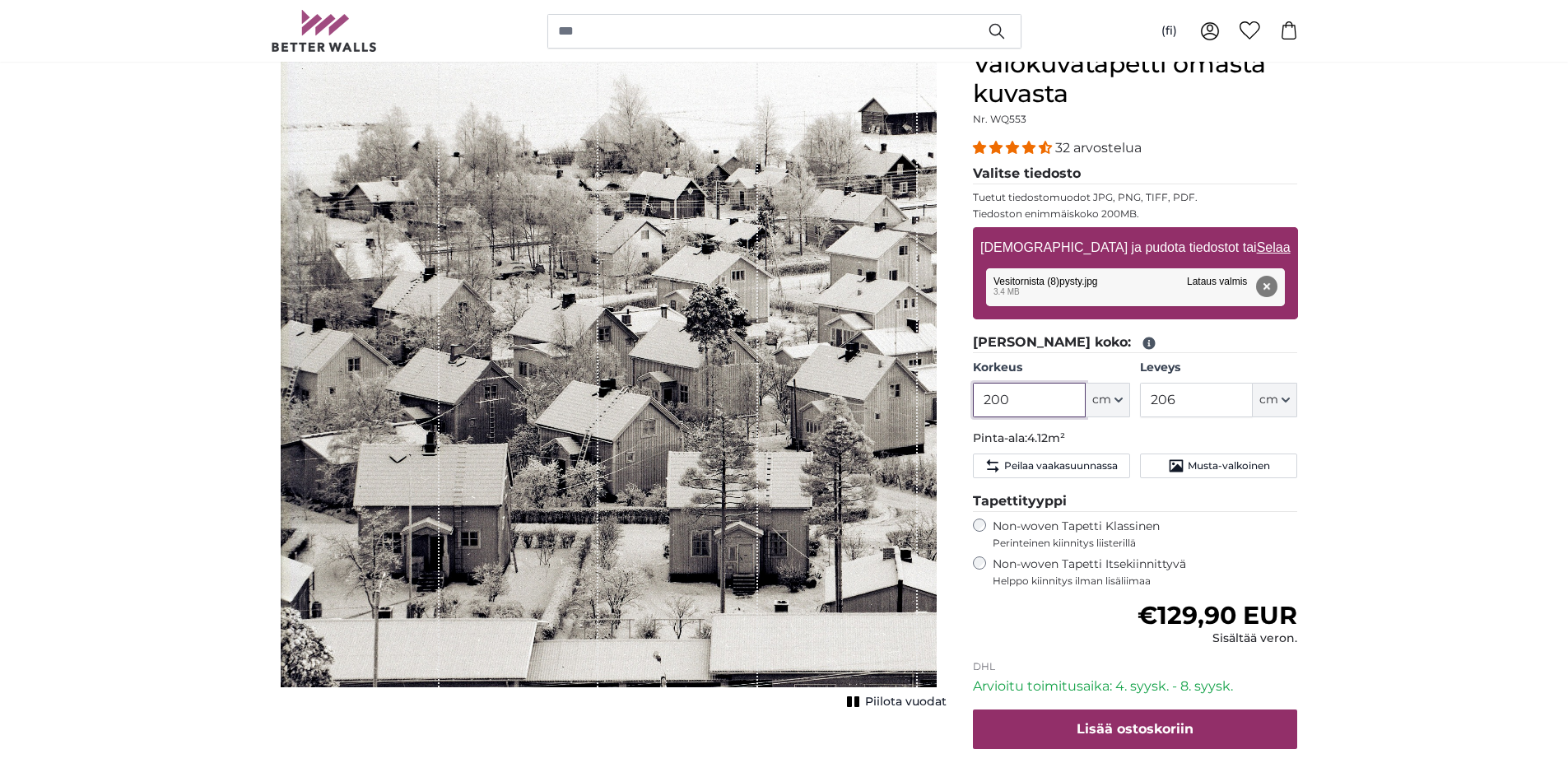
drag, startPoint x: 990, startPoint y: 399, endPoint x: 1010, endPoint y: 399, distance: 20.0
click at [1010, 399] on input "200" at bounding box center [1028, 400] width 112 height 34
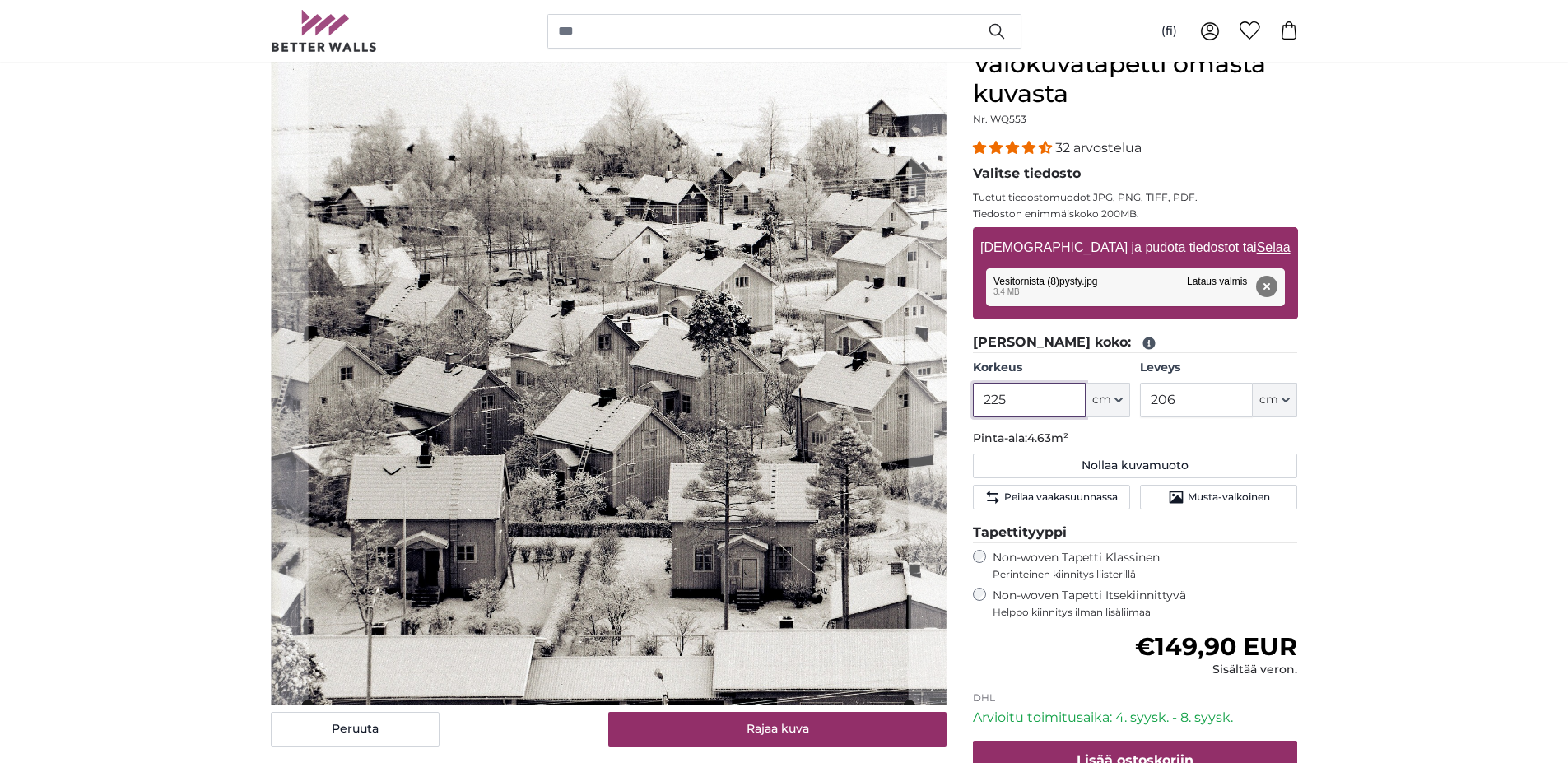
type input "225"
drag, startPoint x: 1187, startPoint y: 403, endPoint x: 1144, endPoint y: 394, distance: 43.9
click at [1144, 394] on input "206" at bounding box center [1196, 400] width 112 height 34
type input "190"
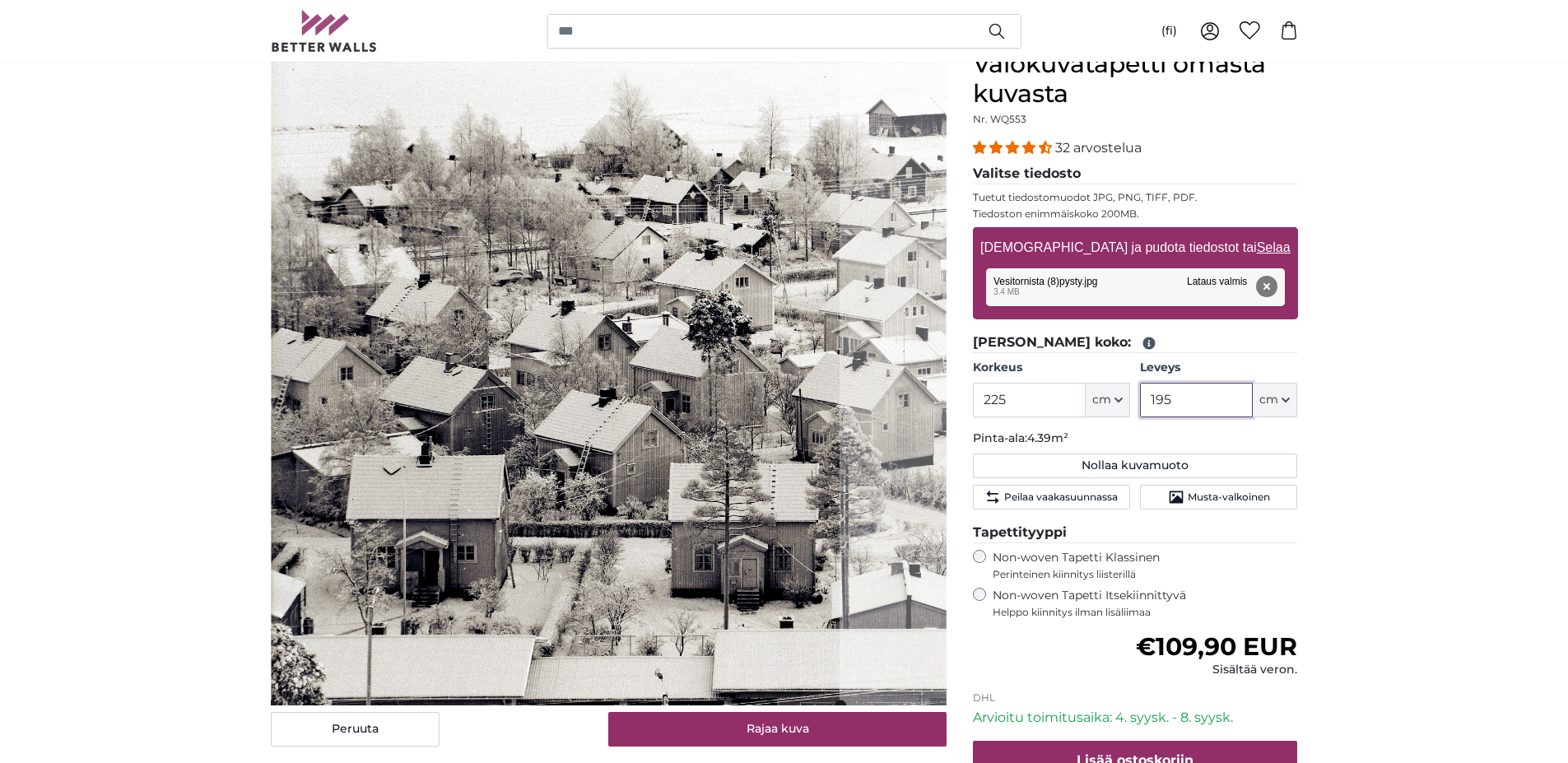
click at [703, 404] on cropper-handle at bounding box center [555, 377] width 569 height 656
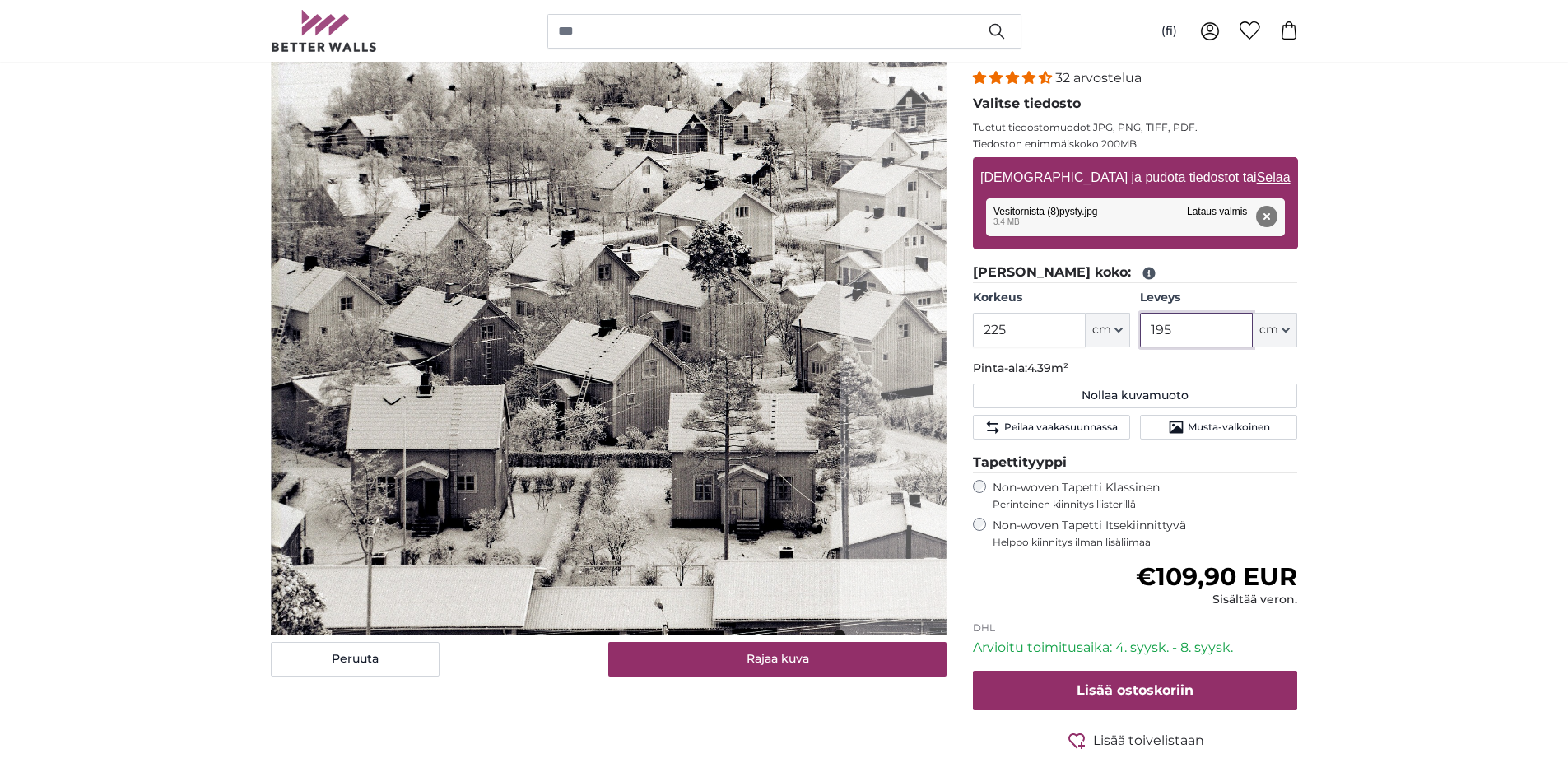
scroll to position [247, 0]
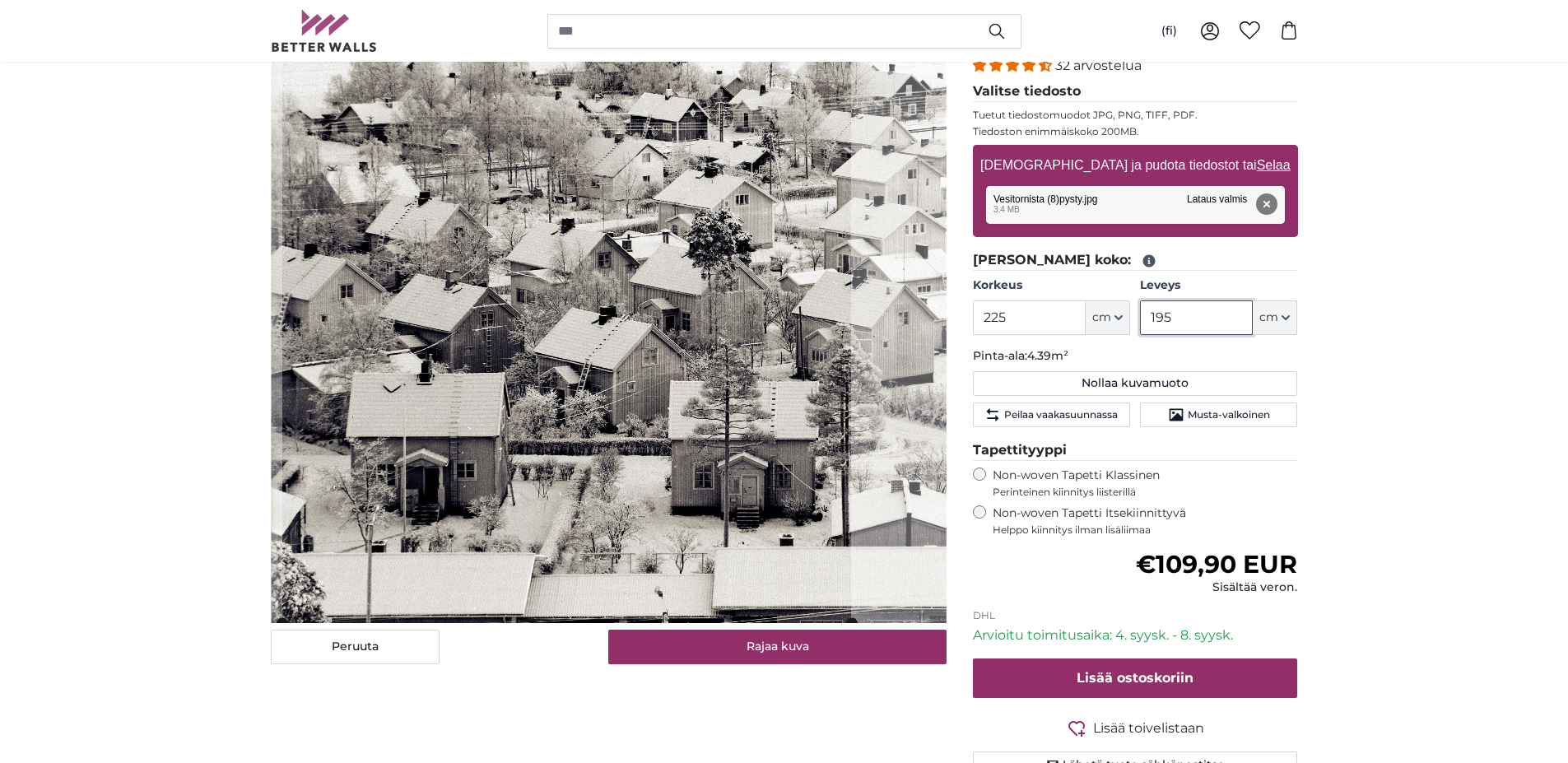
click at [624, 446] on cropper-handle at bounding box center [567, 294] width 569 height 656
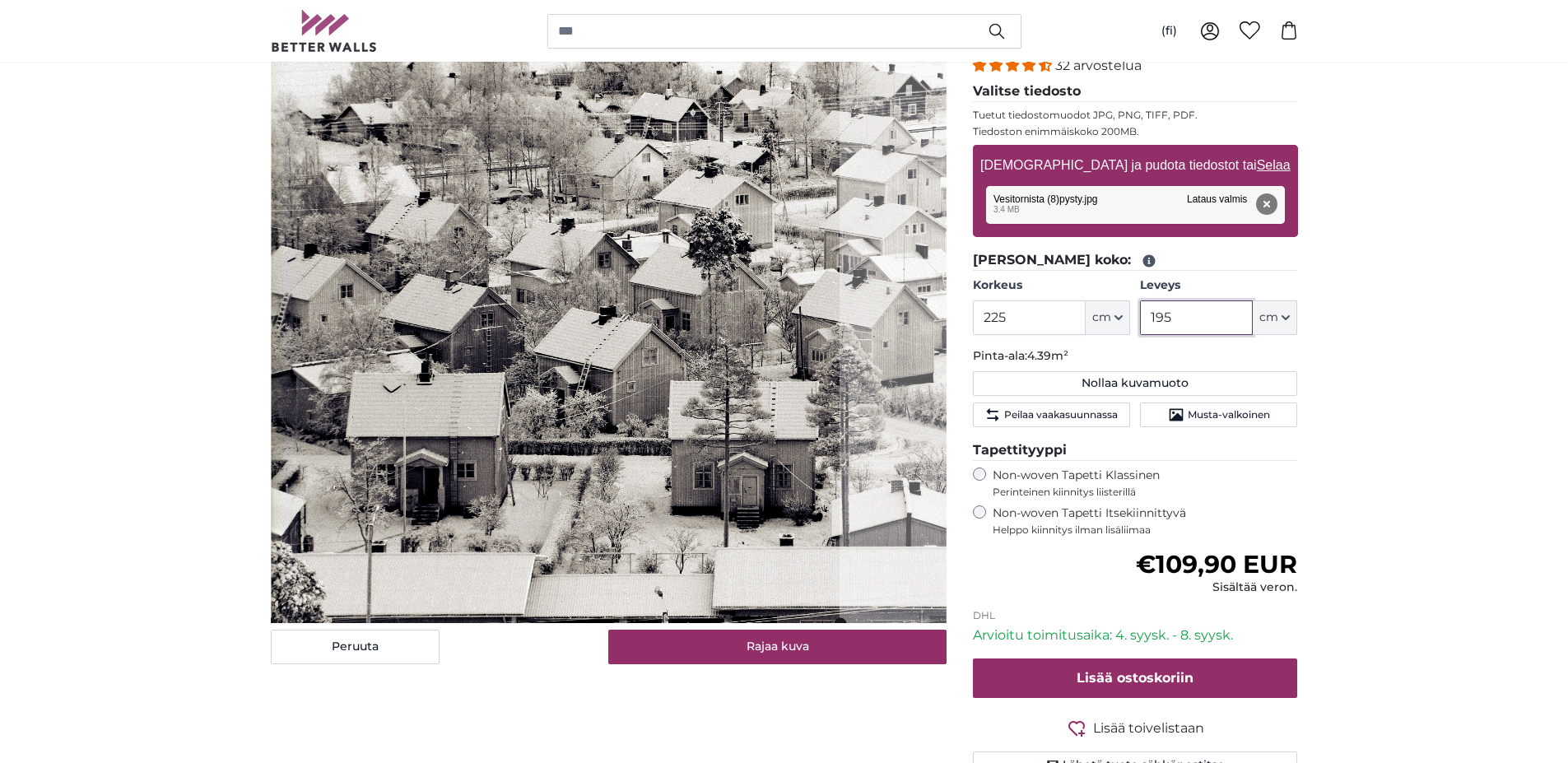
click at [692, 467] on cropper-handle at bounding box center [555, 294] width 569 height 656
type input "195"
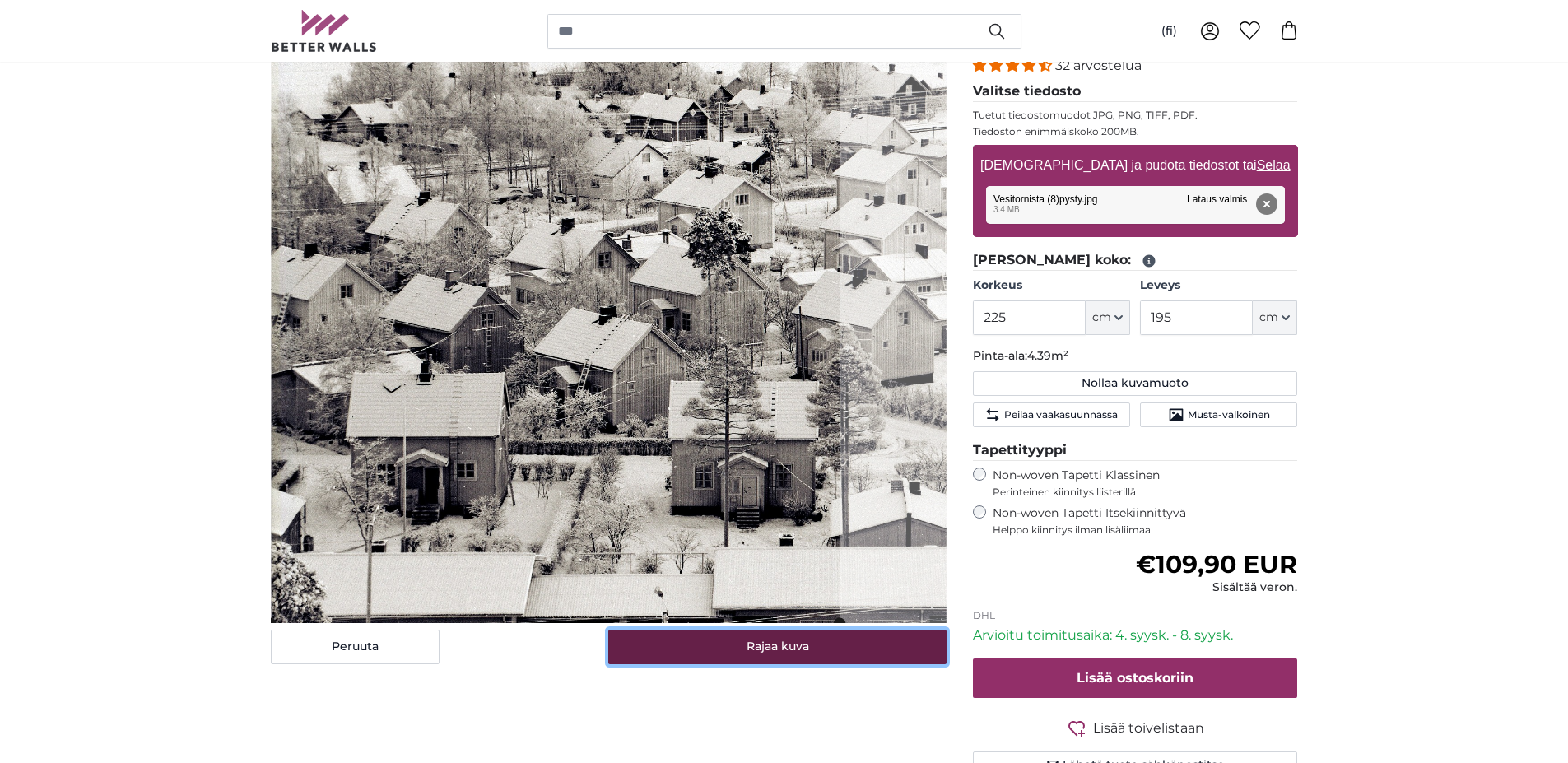
click at [796, 655] on button "Rajaa kuva" at bounding box center [777, 646] width 338 height 34
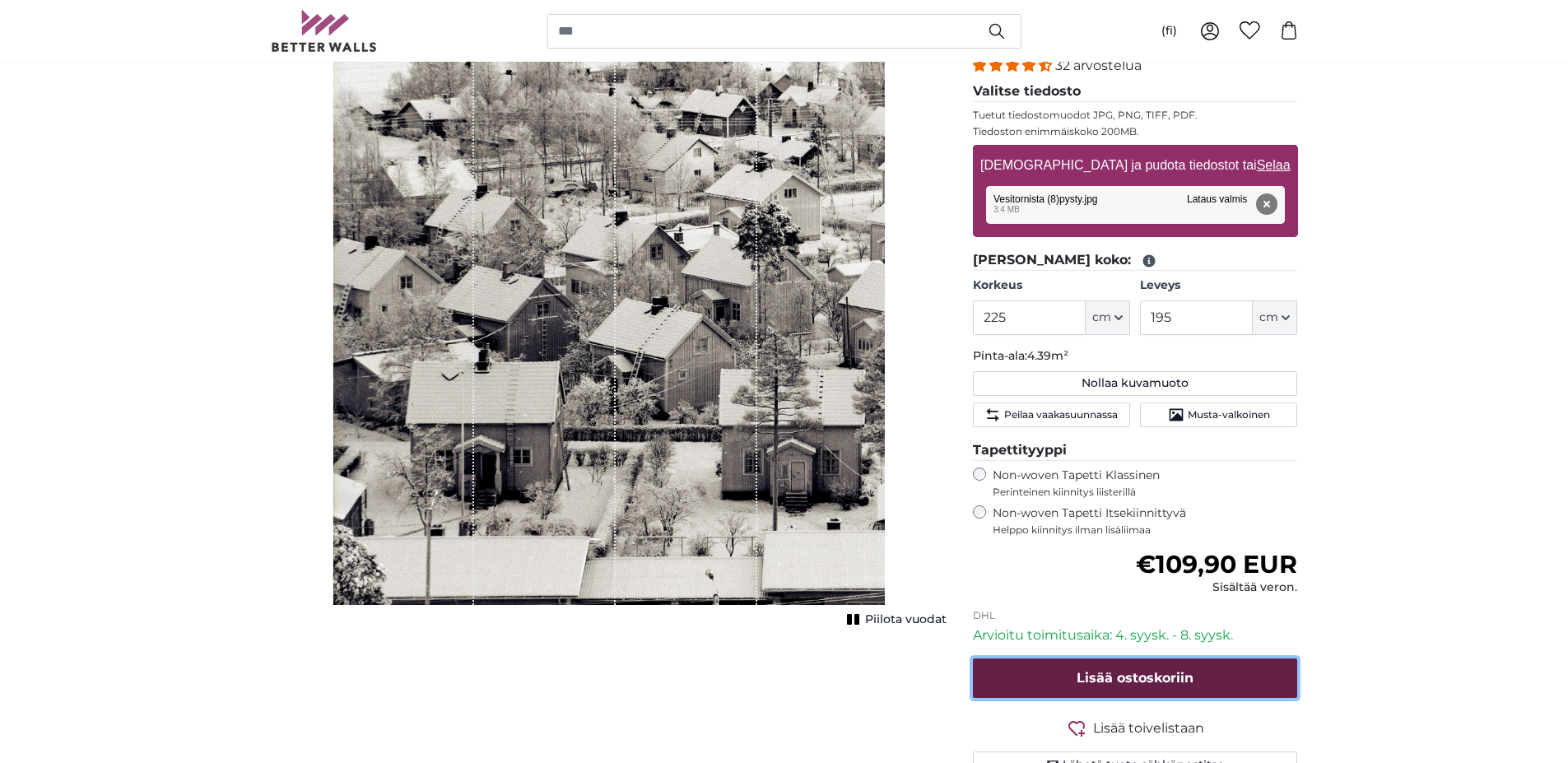
click at [1130, 686] on button "Lisää ostoskoriin" at bounding box center [1135, 678] width 326 height 39
